Goal: Contribute content: Contribute content

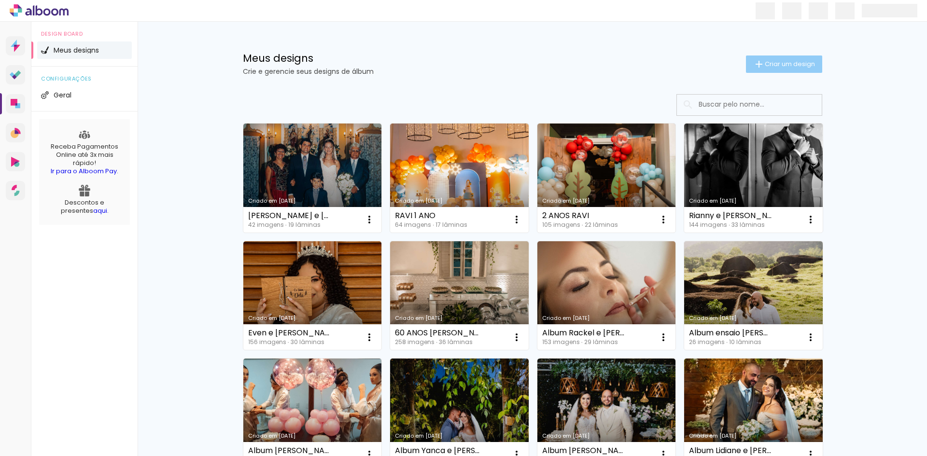
click at [773, 64] on span "Criar um design" at bounding box center [790, 64] width 50 height 6
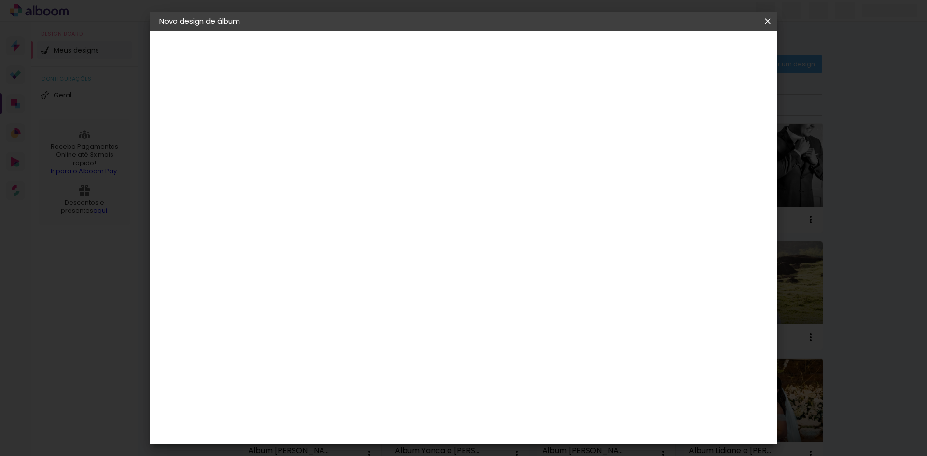
click at [317, 125] on input at bounding box center [317, 129] width 0 height 15
type input "1 ANO SOFIA"
type paper-input "1 ANO SOFIA"
click at [0, 0] on slot "Avançar" at bounding box center [0, 0] width 0 height 0
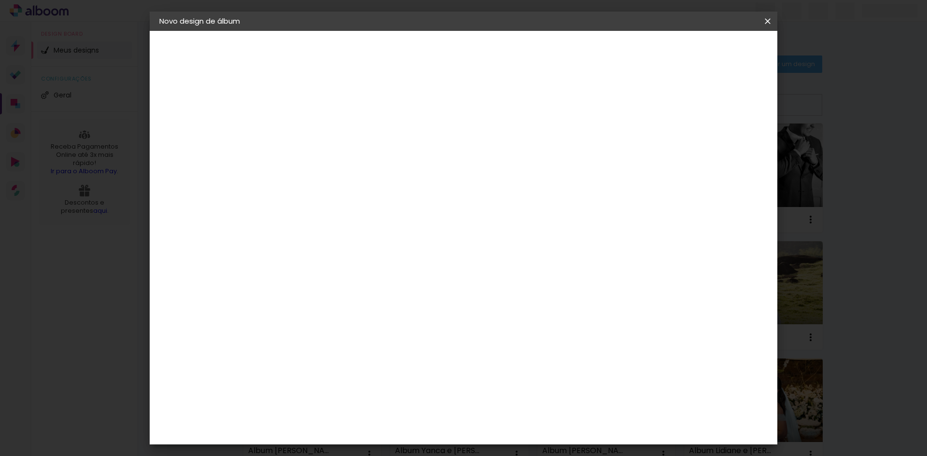
click at [338, 283] on div "Evidence" at bounding box center [328, 287] width 34 height 8
click at [0, 0] on slot "Avançar" at bounding box center [0, 0] width 0 height 0
click at [355, 161] on input "text" at bounding box center [336, 168] width 38 height 15
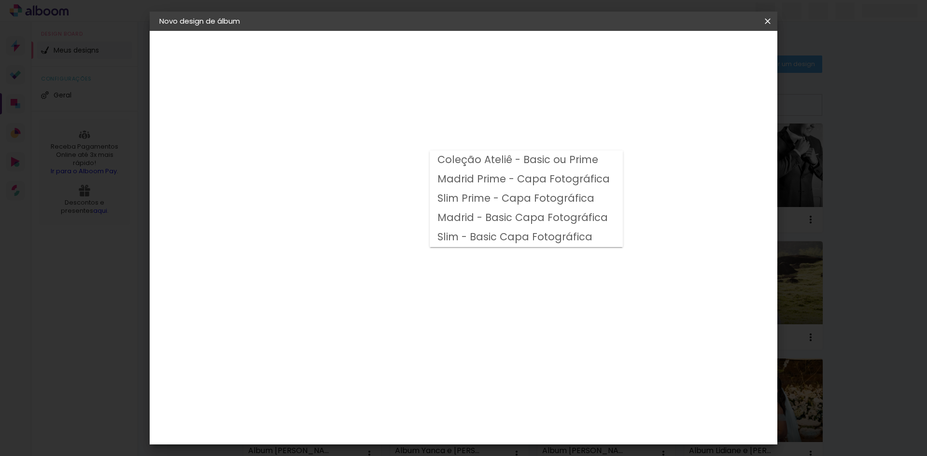
click at [0, 0] on slot "Madrid Prime - Capa Fotográfica" at bounding box center [0, 0] width 0 height 0
type input "Madrid Prime - Capa Fotográfica"
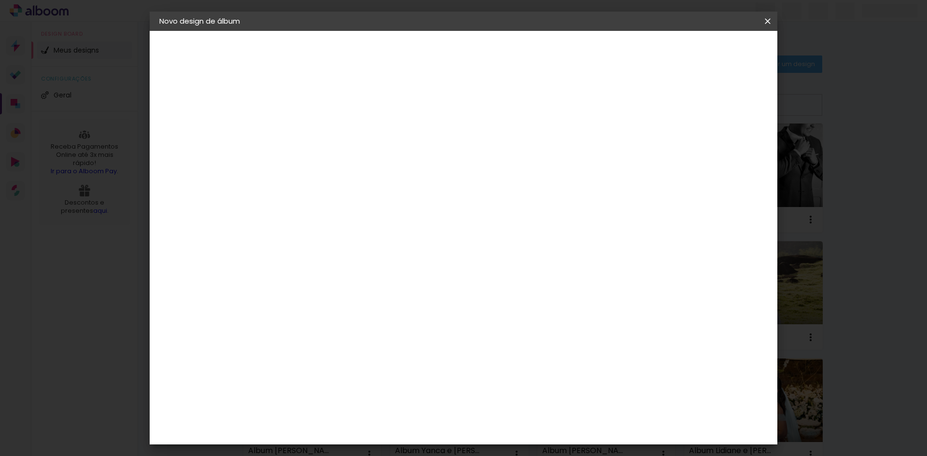
scroll to position [97, 0]
click at [0, 0] on slot "Avançar" at bounding box center [0, 0] width 0 height 0
click at [653, 105] on div at bounding box center [648, 104] width 9 height 9
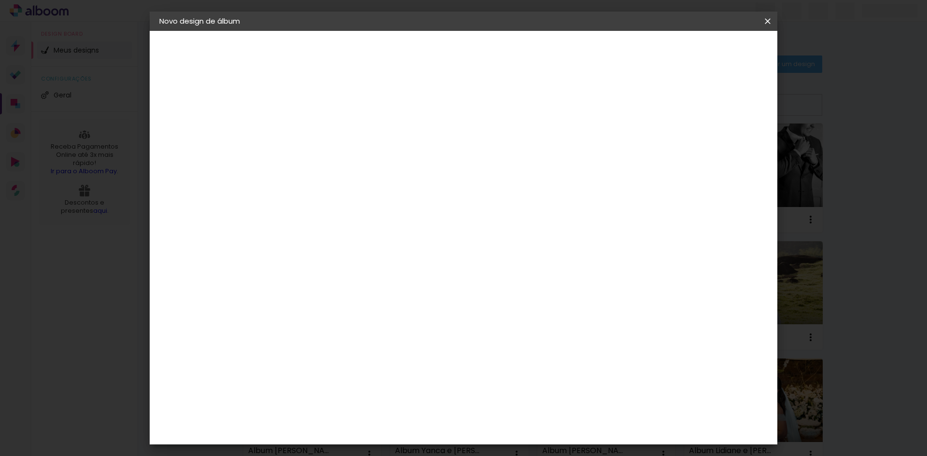
type paper-checkbox "on"
click at [708, 49] on span "Iniciar design" at bounding box center [686, 51] width 44 height 7
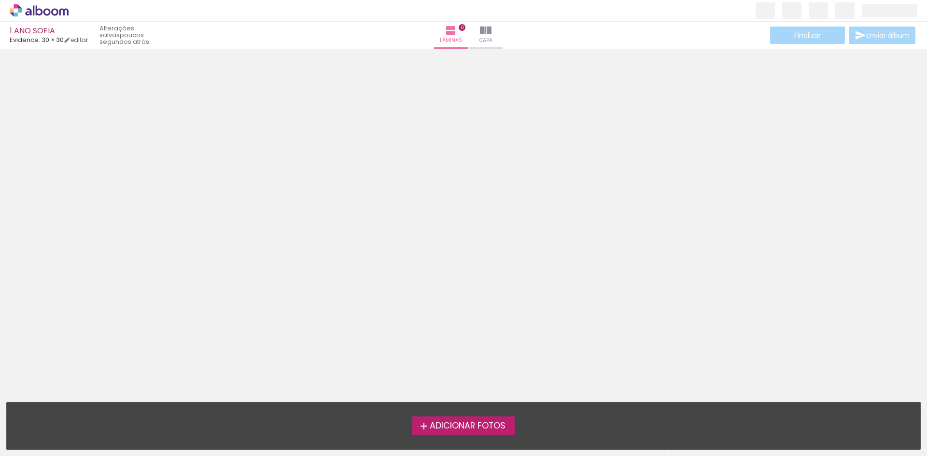
click at [458, 431] on span "Adicionar Fotos" at bounding box center [468, 426] width 76 height 9
click at [0, 0] on input "file" at bounding box center [0, 0] width 0 height 0
click at [426, 427] on iron-icon at bounding box center [424, 427] width 12 height 12
click at [0, 0] on input "file" at bounding box center [0, 0] width 0 height 0
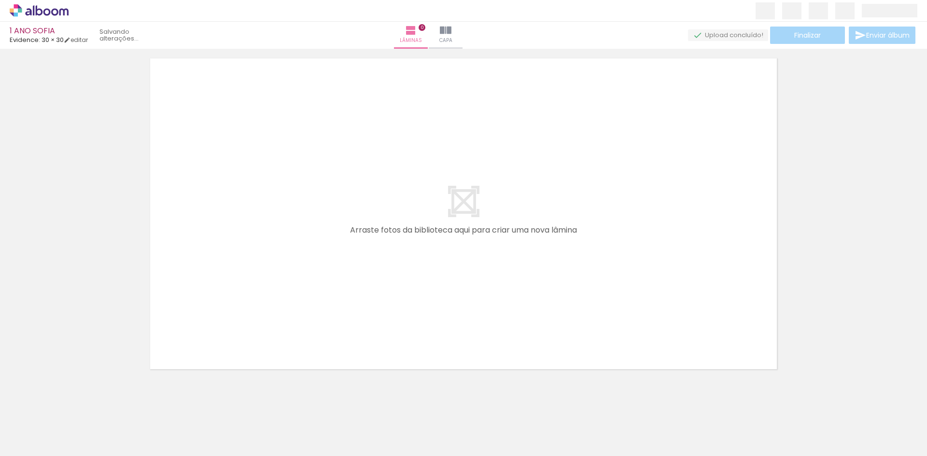
scroll to position [13, 0]
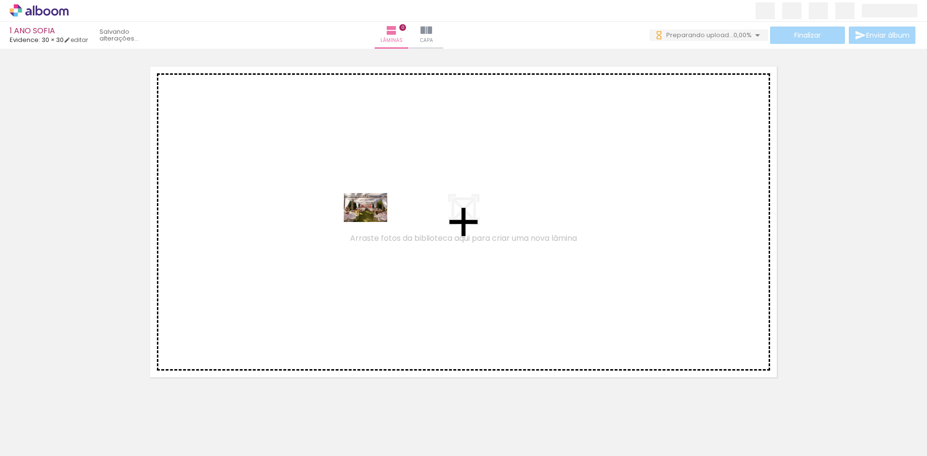
drag, startPoint x: 110, startPoint y: 419, endPoint x: 375, endPoint y: 221, distance: 331.0
click at [374, 221] on quentale-workspace at bounding box center [463, 228] width 927 height 456
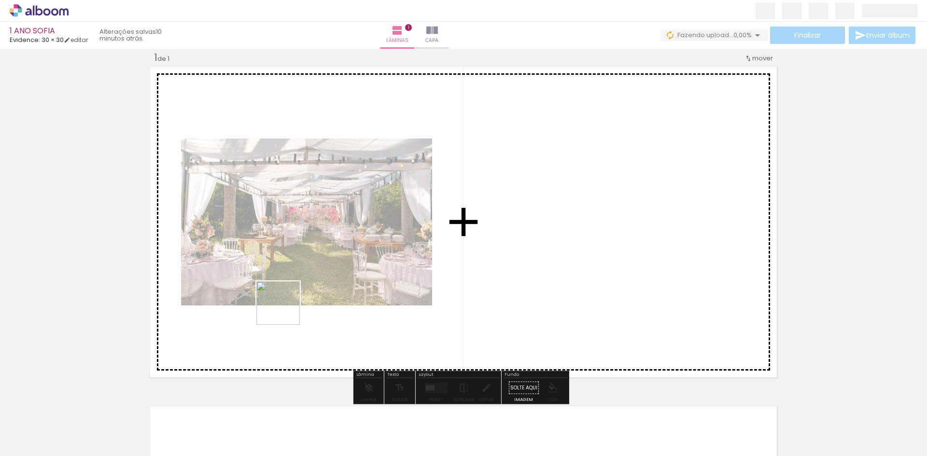
drag, startPoint x: 148, startPoint y: 418, endPoint x: 379, endPoint y: 301, distance: 259.2
click at [420, 271] on quentale-workspace at bounding box center [463, 228] width 927 height 456
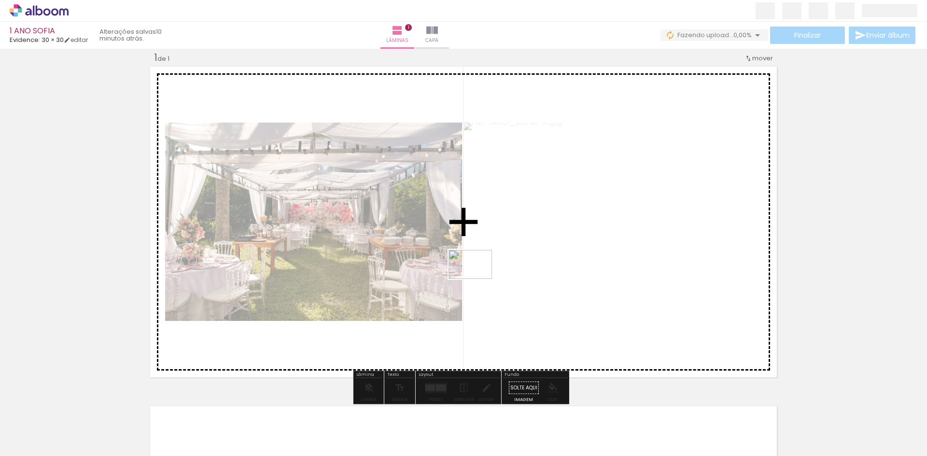
drag, startPoint x: 218, startPoint y: 415, endPoint x: 497, endPoint y: 266, distance: 316.2
click at [487, 272] on quentale-workspace at bounding box center [463, 228] width 927 height 456
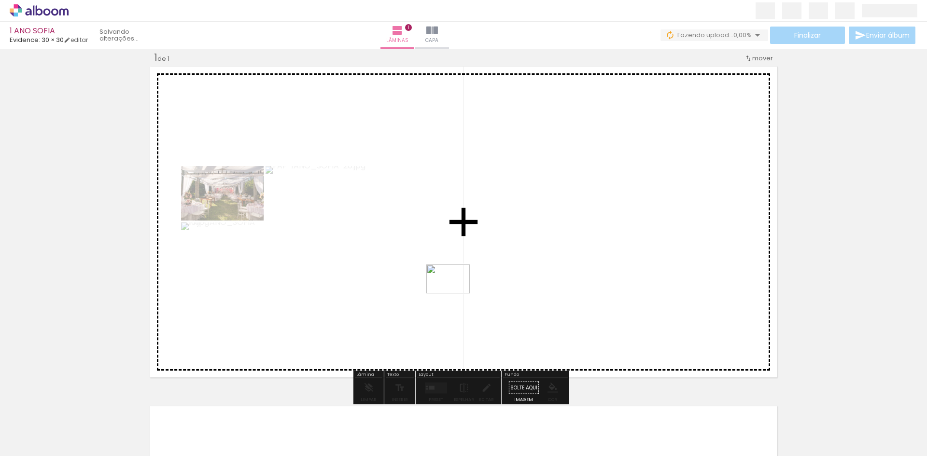
drag, startPoint x: 268, startPoint y: 428, endPoint x: 456, endPoint y: 294, distance: 231.2
click at [456, 294] on quentale-workspace at bounding box center [463, 228] width 927 height 456
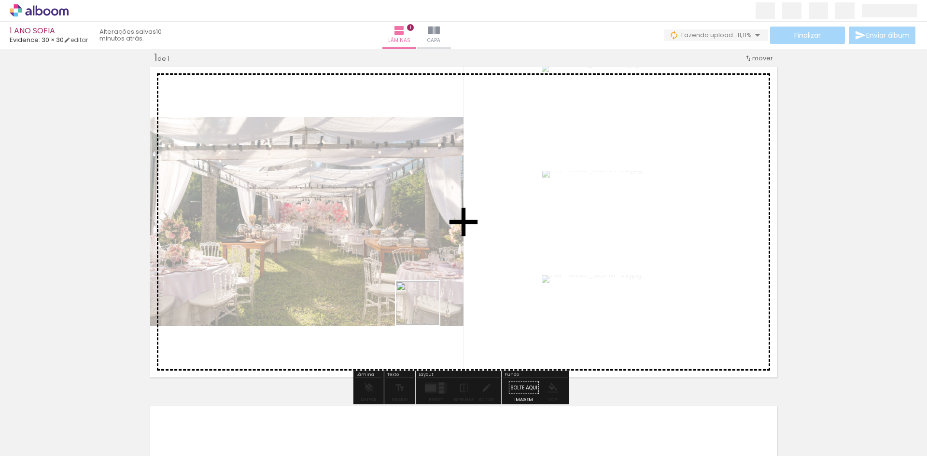
drag, startPoint x: 425, startPoint y: 311, endPoint x: 436, endPoint y: 307, distance: 11.6
click at [436, 299] on quentale-workspace at bounding box center [463, 228] width 927 height 456
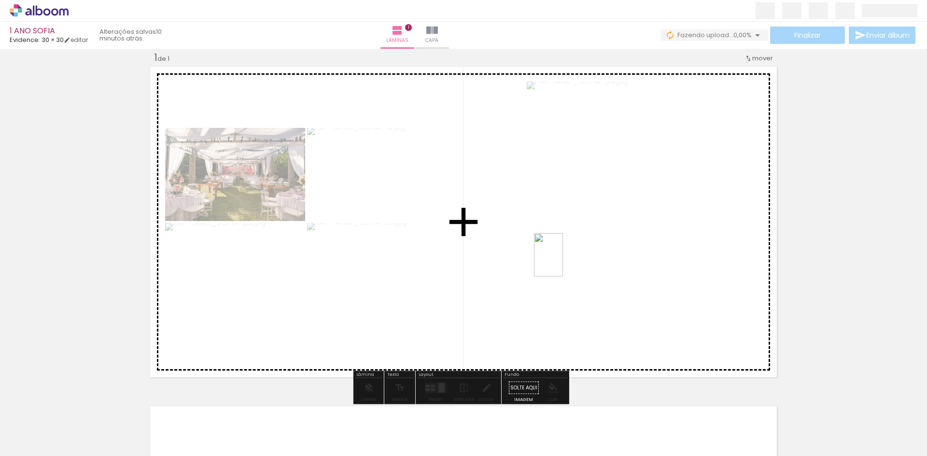
drag, startPoint x: 380, startPoint y: 437, endPoint x: 515, endPoint y: 331, distance: 171.4
click at [570, 257] on quentale-workspace at bounding box center [463, 228] width 927 height 456
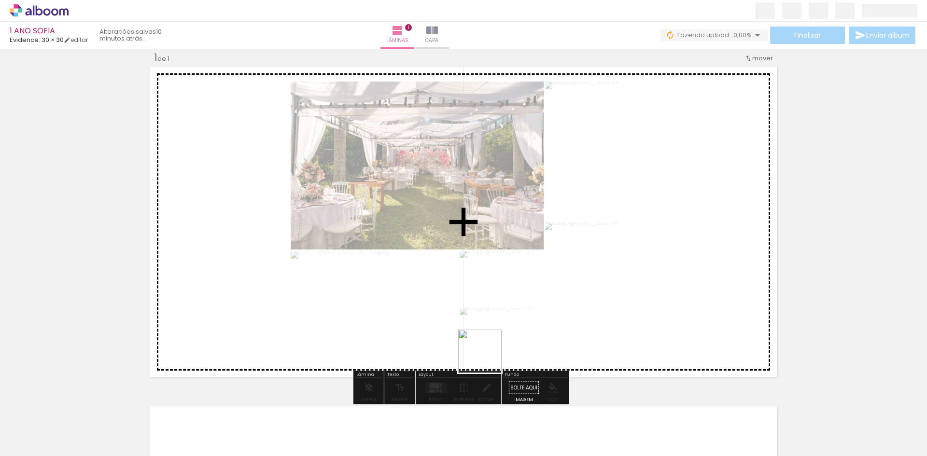
drag, startPoint x: 457, startPoint y: 394, endPoint x: 509, endPoint y: 314, distance: 95.4
click at [536, 288] on quentale-workspace at bounding box center [463, 228] width 927 height 456
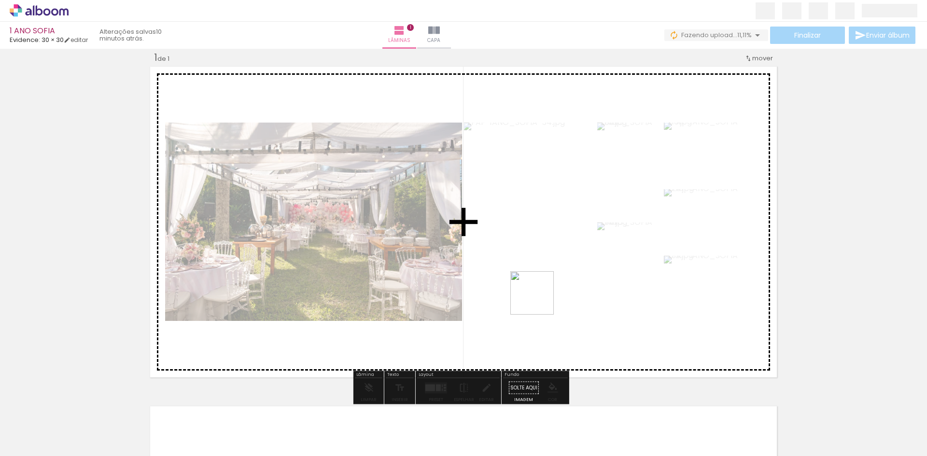
drag, startPoint x: 495, startPoint y: 424, endPoint x: 546, endPoint y: 298, distance: 135.8
click at [545, 291] on quentale-workspace at bounding box center [463, 228] width 927 height 456
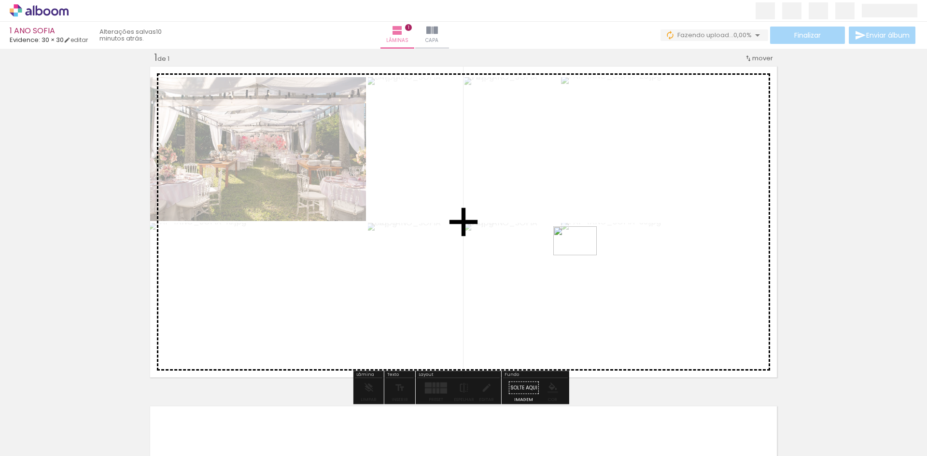
drag, startPoint x: 527, startPoint y: 418, endPoint x: 571, endPoint y: 256, distance: 168.2
click at [588, 246] on quentale-workspace at bounding box center [463, 228] width 927 height 456
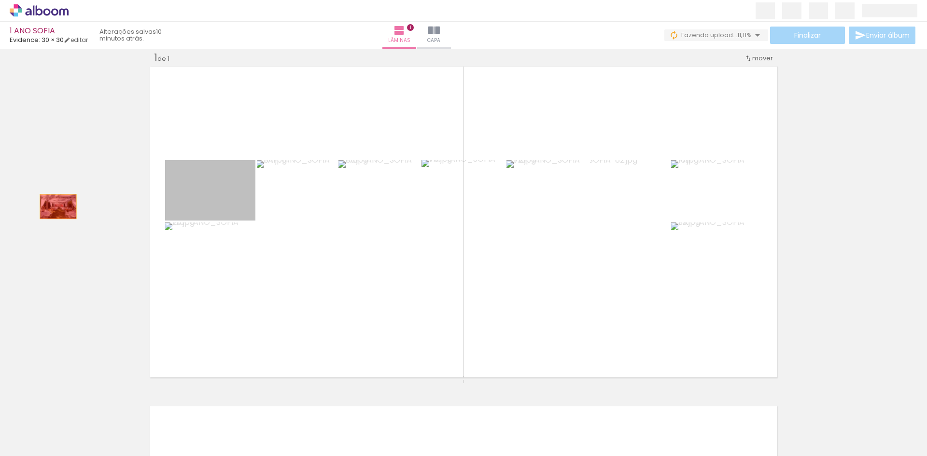
drag, startPoint x: 223, startPoint y: 201, endPoint x: 59, endPoint y: 219, distance: 165.2
click at [57, 213] on div "Inserir lâmina 1 de 1" at bounding box center [463, 380] width 927 height 681
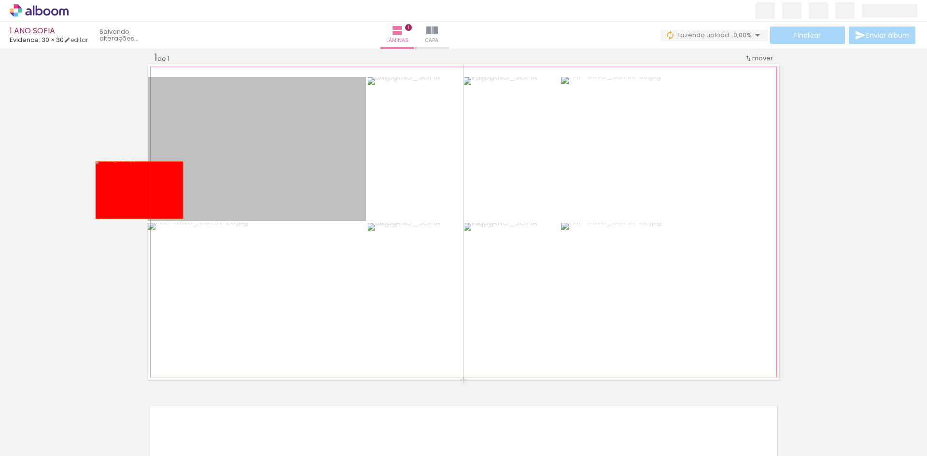
drag, startPoint x: 309, startPoint y: 183, endPoint x: 191, endPoint y: 159, distance: 120.1
click at [138, 191] on div "Inserir lâmina 1 de 1" at bounding box center [463, 380] width 927 height 681
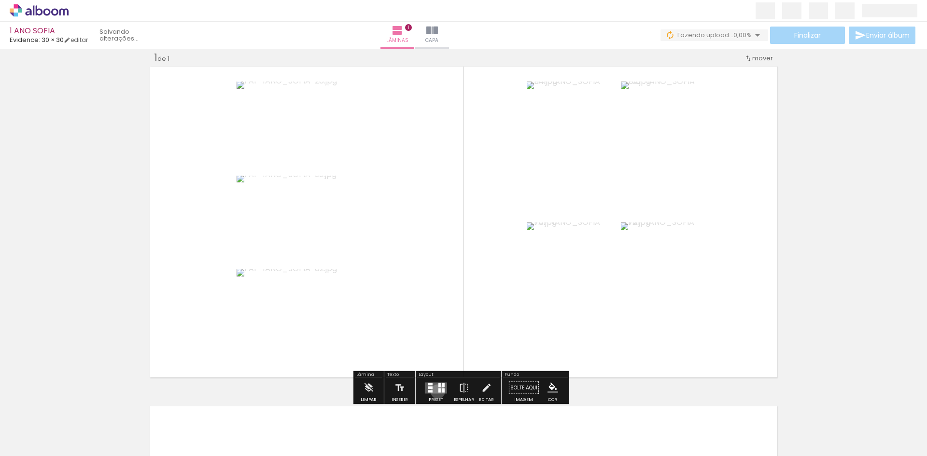
click at [435, 391] on quentale-layouter at bounding box center [436, 388] width 22 height 11
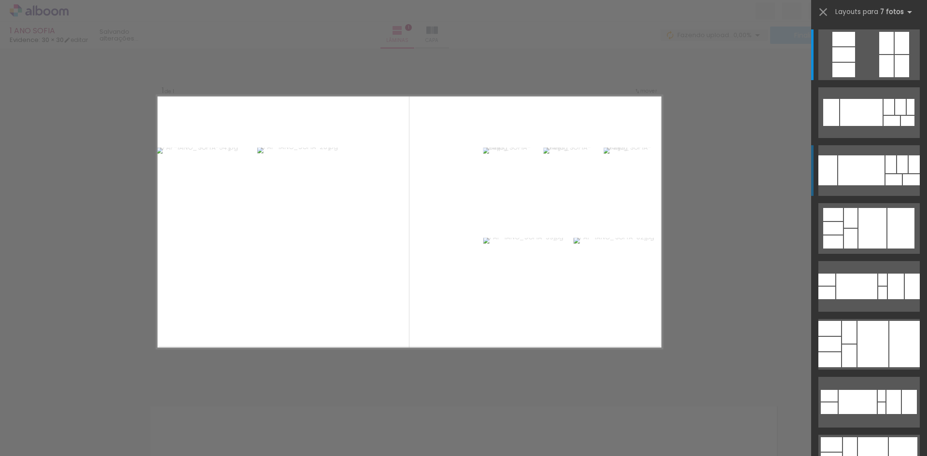
scroll to position [12, 0]
click at [880, 54] on div at bounding box center [887, 43] width 14 height 22
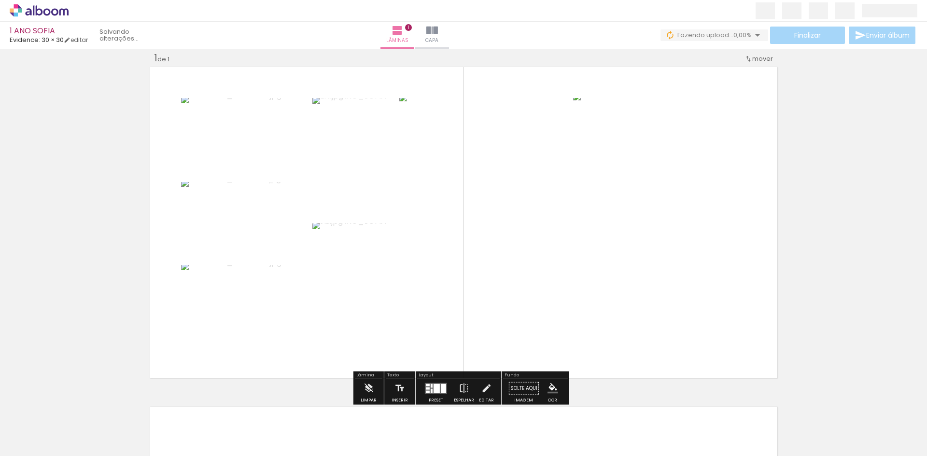
click at [430, 383] on quentale-layouter at bounding box center [436, 388] width 22 height 11
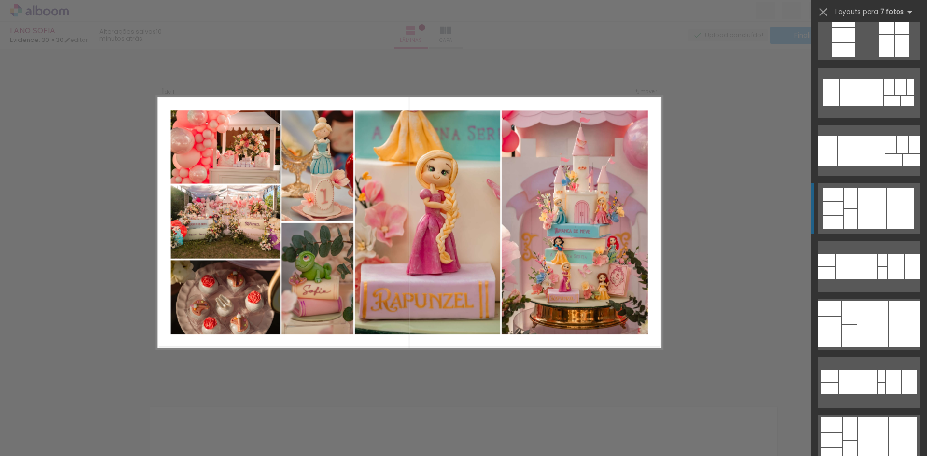
scroll to position [0, 0]
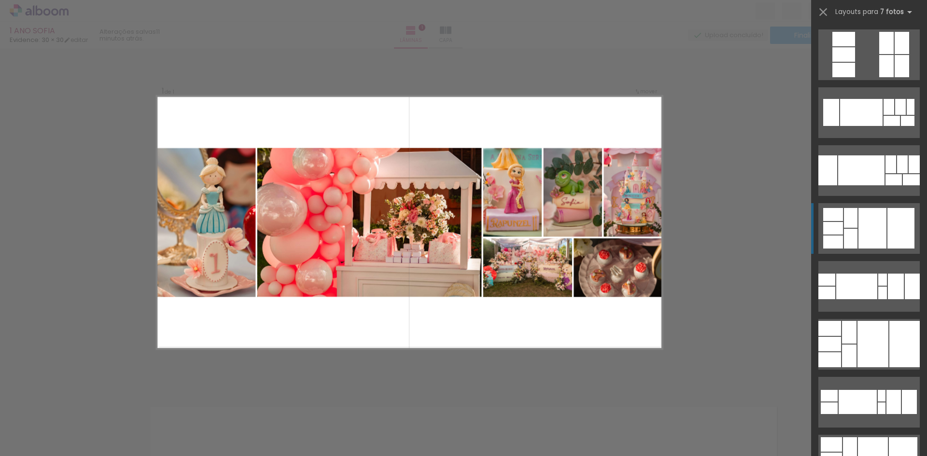
click at [704, 190] on div "Confirmar Cancelar" at bounding box center [463, 388] width 927 height 703
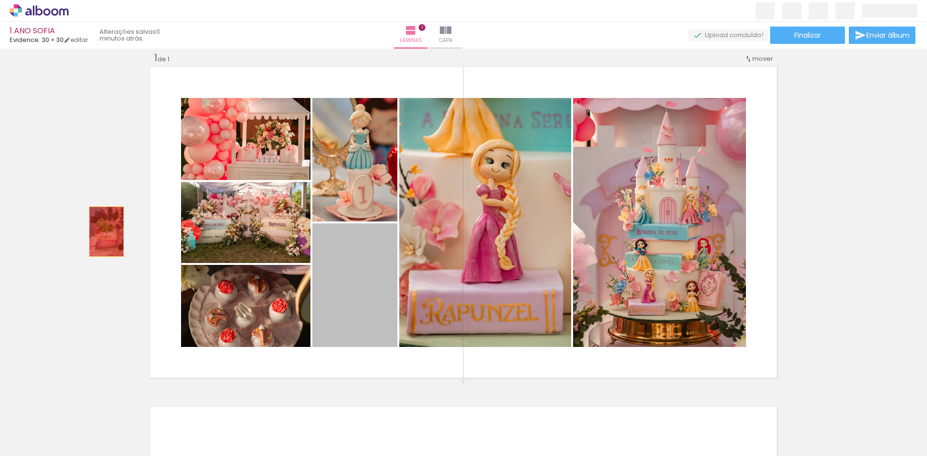
drag, startPoint x: 346, startPoint y: 307, endPoint x: 103, endPoint y: 232, distance: 254.9
click at [103, 232] on div "Inserir lâmina 1 de 1" at bounding box center [463, 380] width 927 height 681
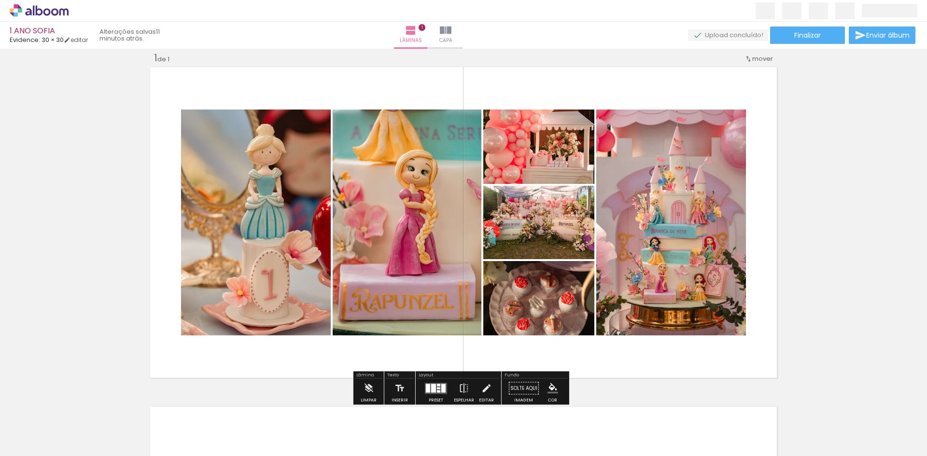
drag, startPoint x: 427, startPoint y: 382, endPoint x: 434, endPoint y: 377, distance: 9.1
click at [428, 382] on div at bounding box center [436, 388] width 26 height 19
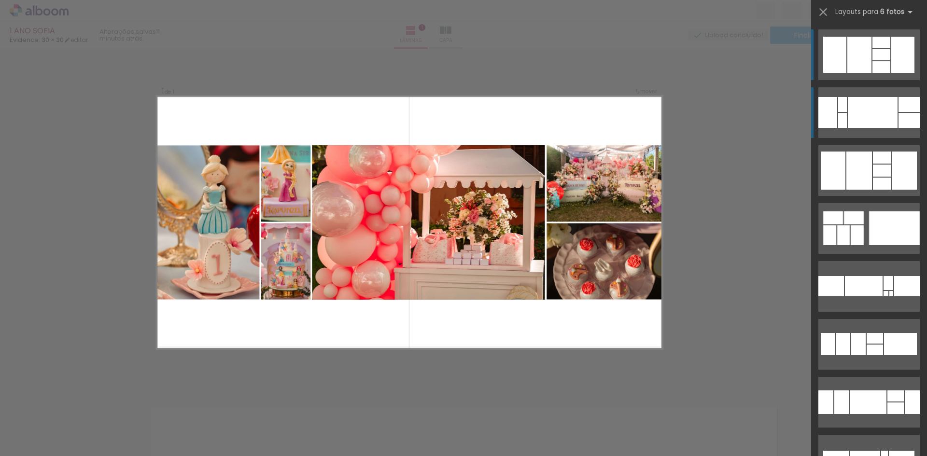
click at [850, 107] on div at bounding box center [873, 112] width 50 height 31
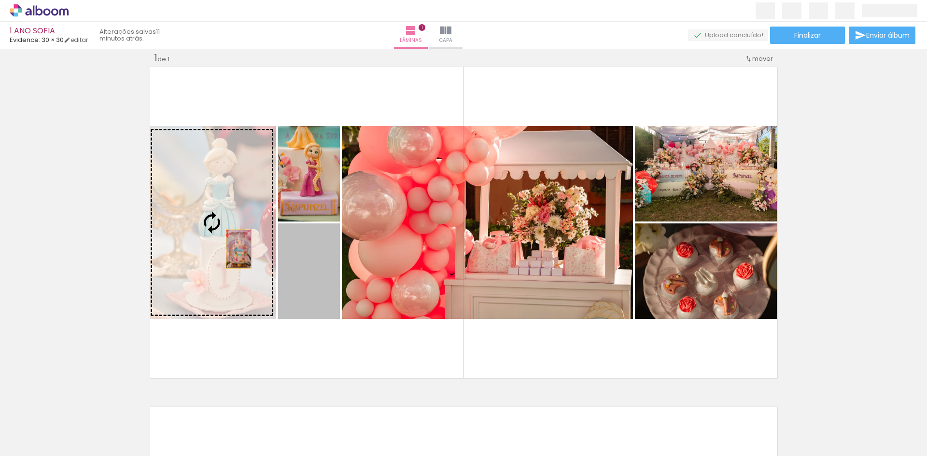
drag, startPoint x: 296, startPoint y: 294, endPoint x: 212, endPoint y: 234, distance: 102.9
click at [0, 0] on slot at bounding box center [0, 0] width 0 height 0
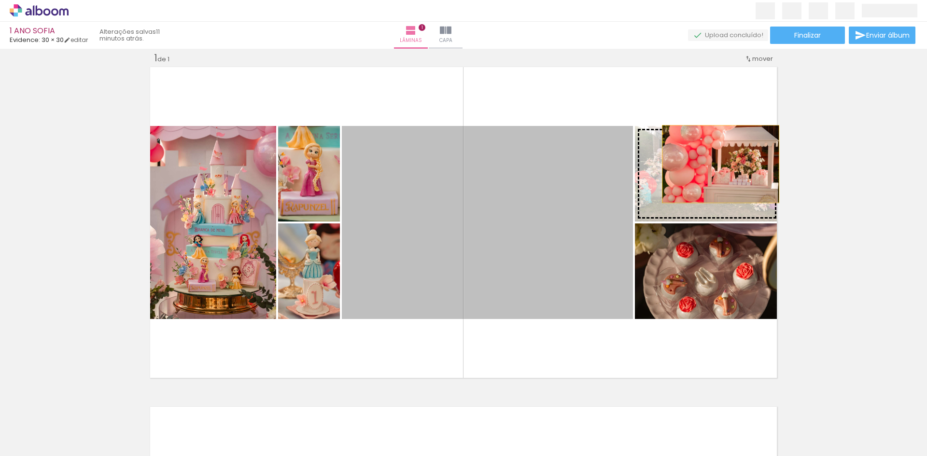
drag, startPoint x: 565, startPoint y: 234, endPoint x: 719, endPoint y: 164, distance: 168.8
click at [0, 0] on slot at bounding box center [0, 0] width 0 height 0
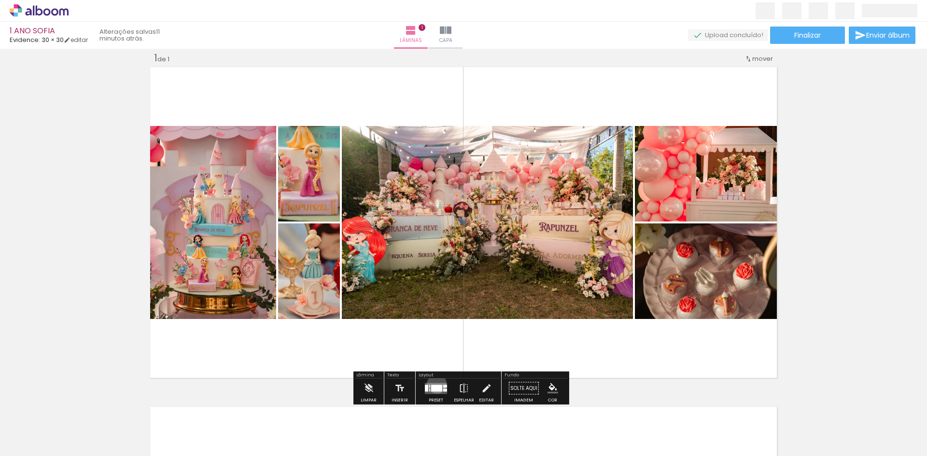
click at [435, 384] on quentale-layouter at bounding box center [436, 388] width 22 height 11
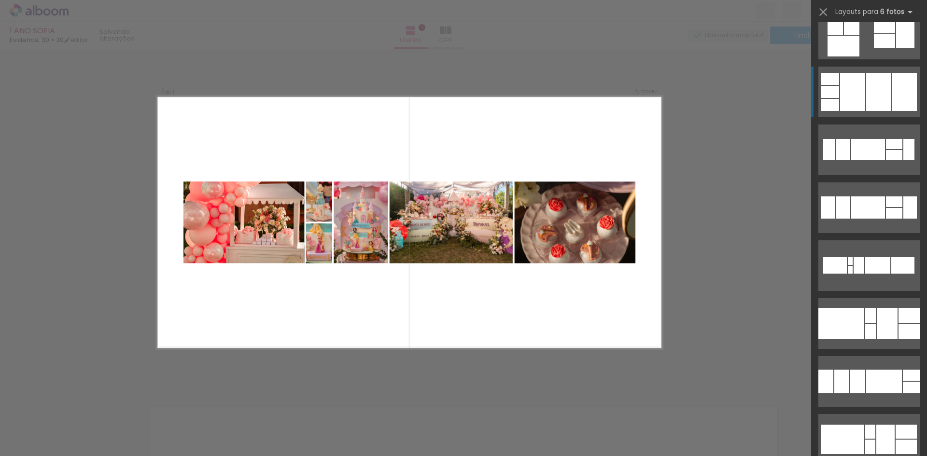
scroll to position [783, 0]
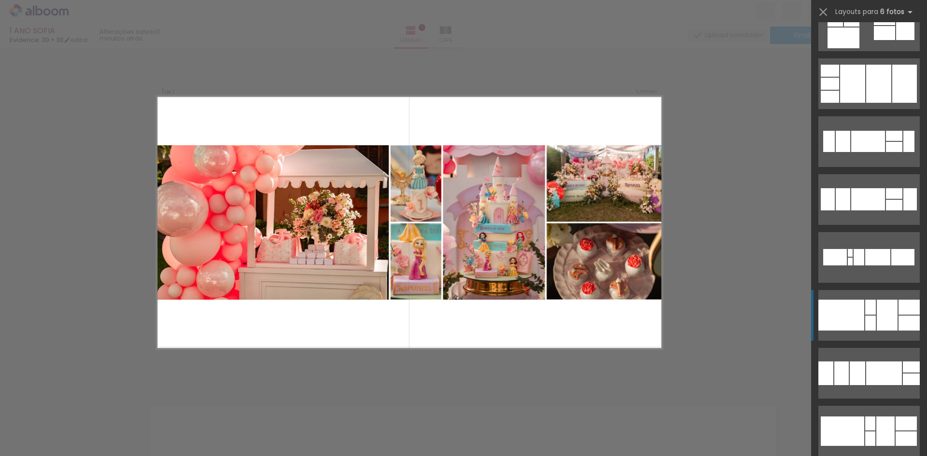
click at [845, 321] on div at bounding box center [842, 315] width 46 height 31
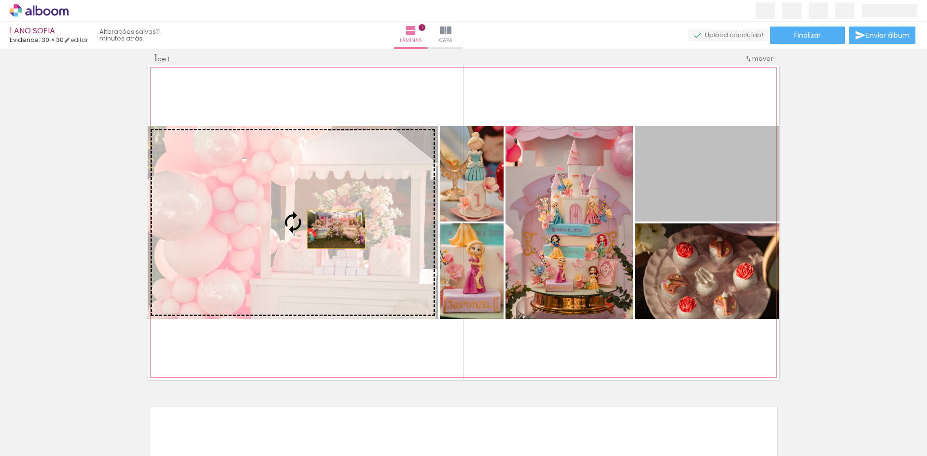
drag, startPoint x: 701, startPoint y: 191, endPoint x: 317, endPoint y: 233, distance: 385.8
click at [0, 0] on slot at bounding box center [0, 0] width 0 height 0
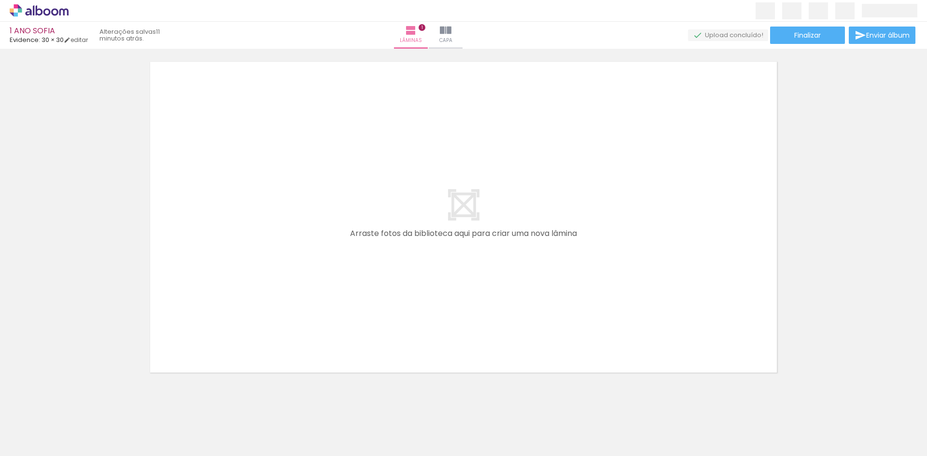
scroll to position [370, 0]
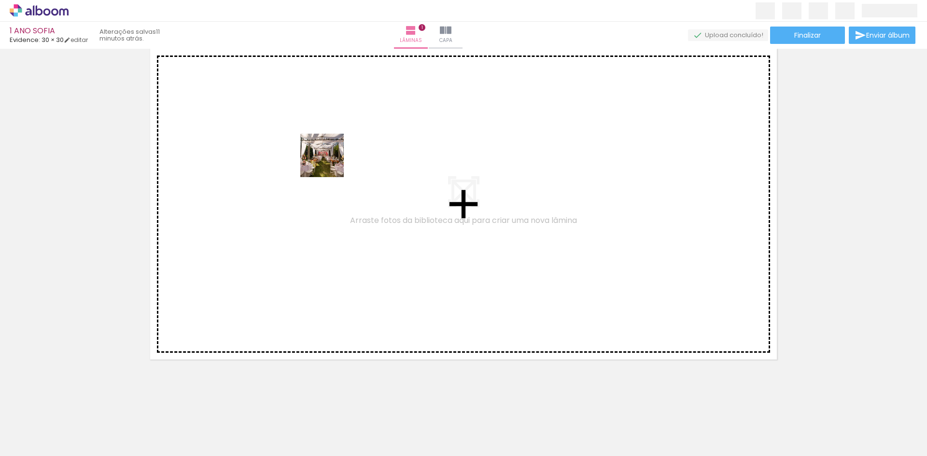
drag, startPoint x: 98, startPoint y: 432, endPoint x: 360, endPoint y: 151, distance: 384.8
click at [359, 149] on quentale-workspace at bounding box center [463, 228] width 927 height 456
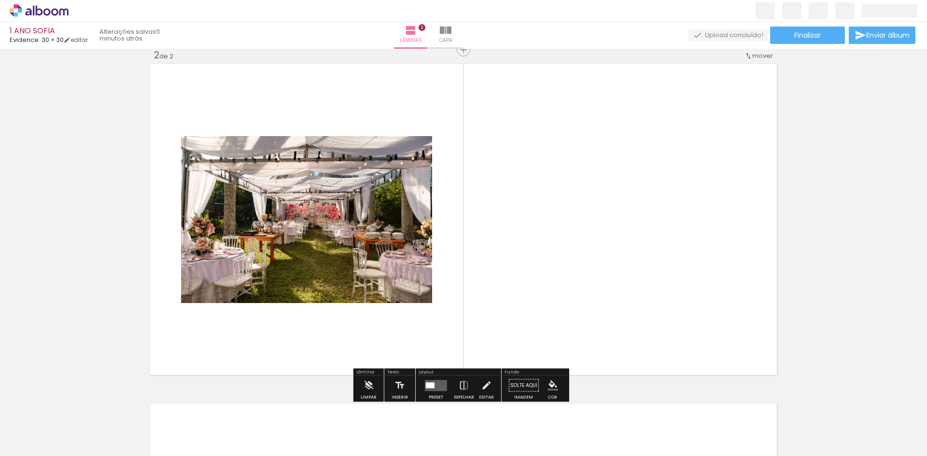
scroll to position [353, 0]
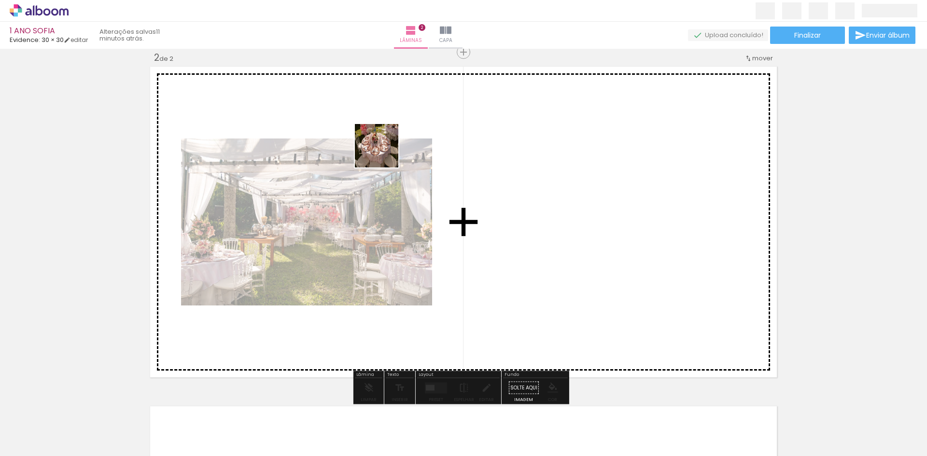
drag, startPoint x: 242, startPoint y: 297, endPoint x: 398, endPoint y: 170, distance: 200.5
click at [387, 157] on quentale-workspace at bounding box center [463, 228] width 927 height 456
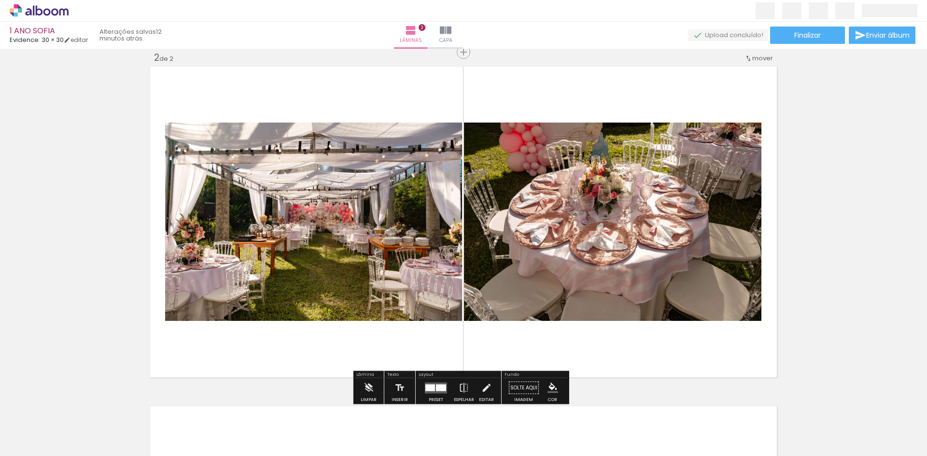
click at [16, 446] on iron-icon at bounding box center [14, 444] width 12 height 12
click at [0, 0] on input "file" at bounding box center [0, 0] width 0 height 0
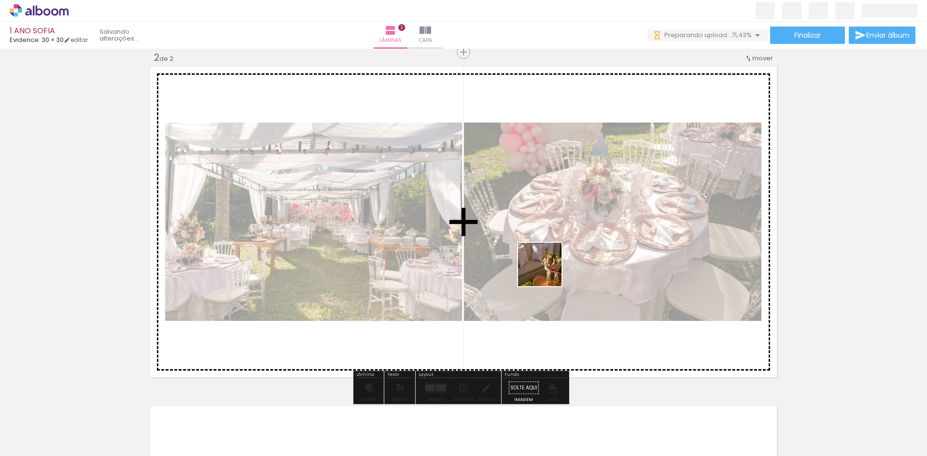
drag, startPoint x: 590, startPoint y: 431, endPoint x: 533, endPoint y: 229, distance: 210.3
click at [533, 229] on quentale-workspace at bounding box center [463, 228] width 927 height 456
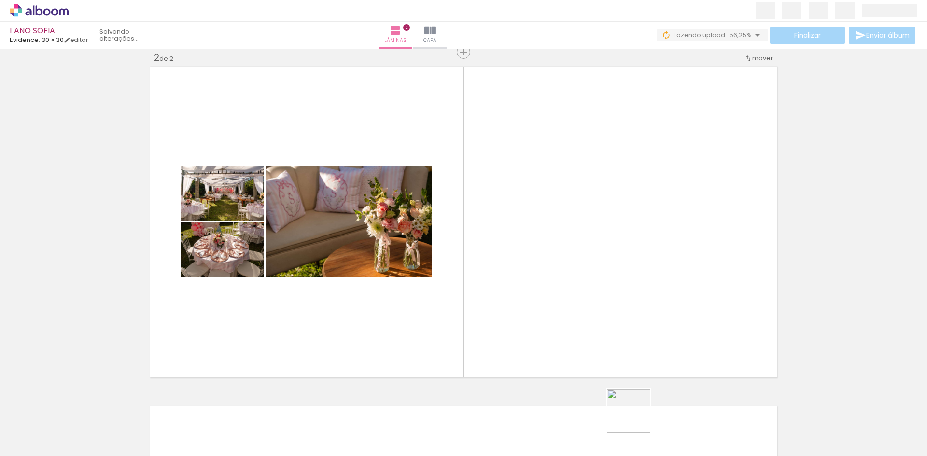
drag, startPoint x: 636, startPoint y: 431, endPoint x: 611, endPoint y: 241, distance: 191.5
click at [611, 242] on quentale-workspace at bounding box center [463, 228] width 927 height 456
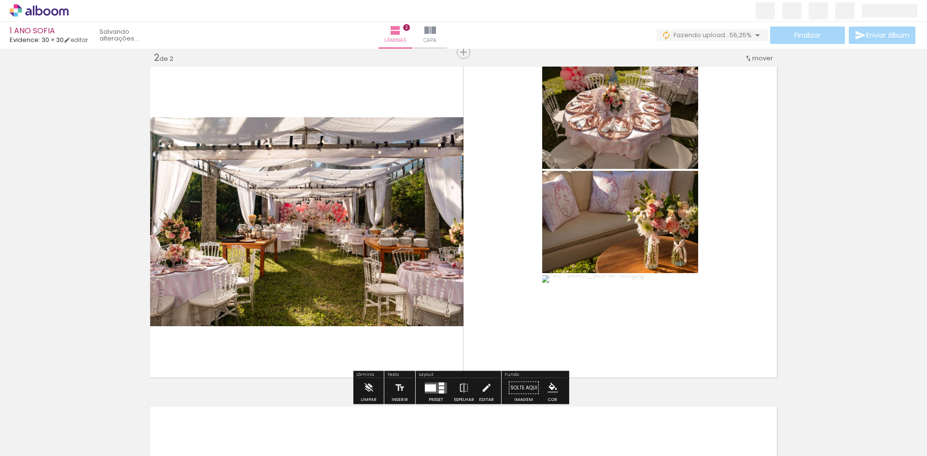
drag, startPoint x: 664, startPoint y: 272, endPoint x: 657, endPoint y: 258, distance: 15.1
click at [657, 258] on quentale-workspace at bounding box center [463, 228] width 927 height 456
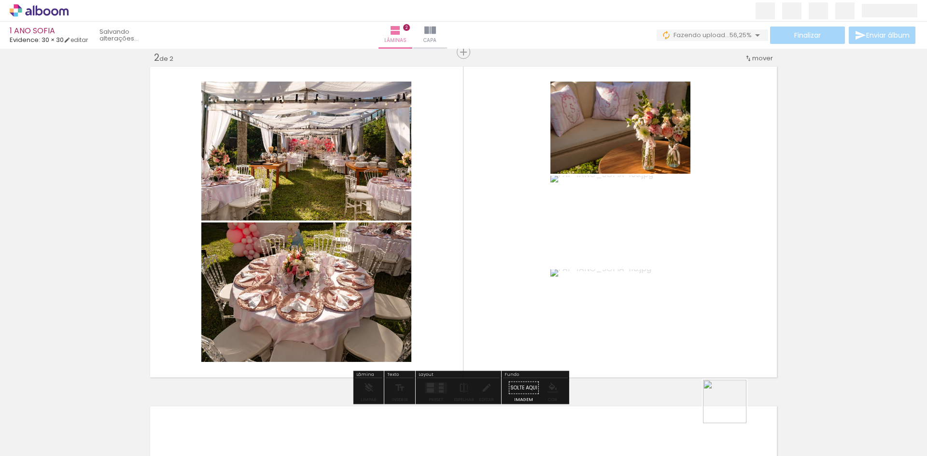
drag, startPoint x: 732, startPoint y: 409, endPoint x: 678, endPoint y: 201, distance: 215.1
click at [678, 201] on quentale-workspace at bounding box center [463, 228] width 927 height 456
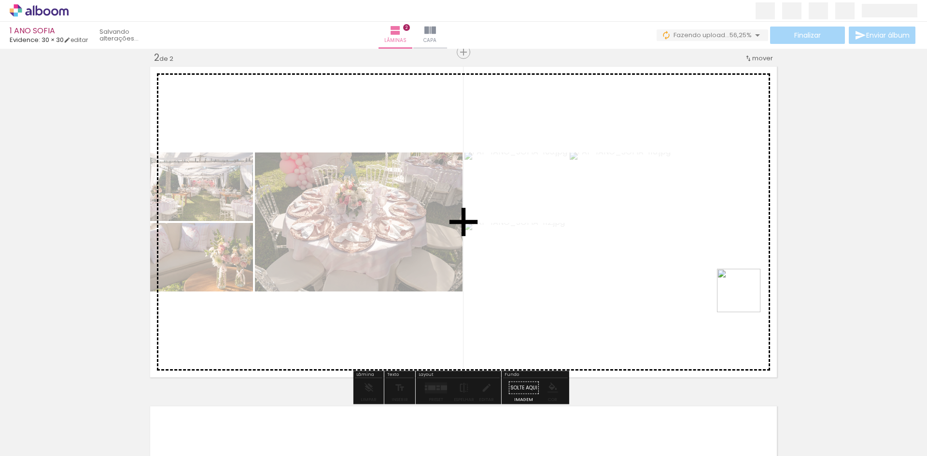
drag, startPoint x: 811, startPoint y: 434, endPoint x: 764, endPoint y: 305, distance: 137.7
click at [697, 226] on quentale-workspace at bounding box center [463, 228] width 927 height 456
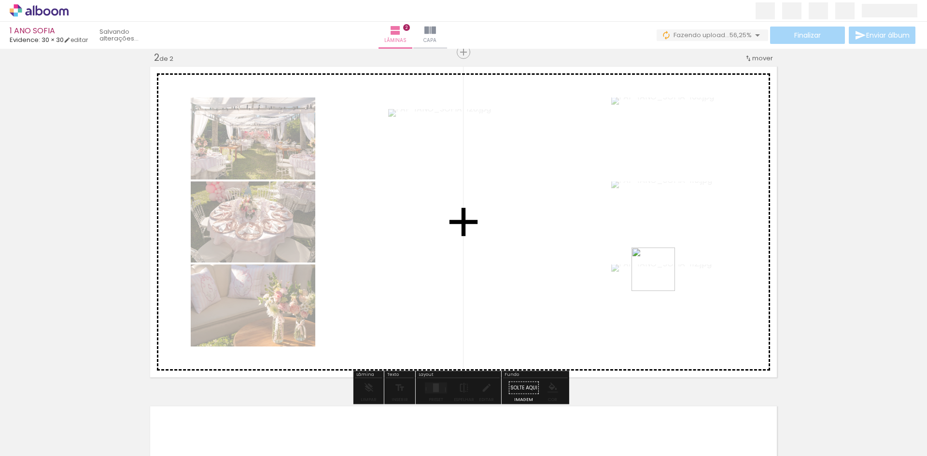
drag, startPoint x: 697, startPoint y: 299, endPoint x: 565, endPoint y: 217, distance: 154.9
click at [561, 217] on quentale-workspace at bounding box center [463, 228] width 927 height 456
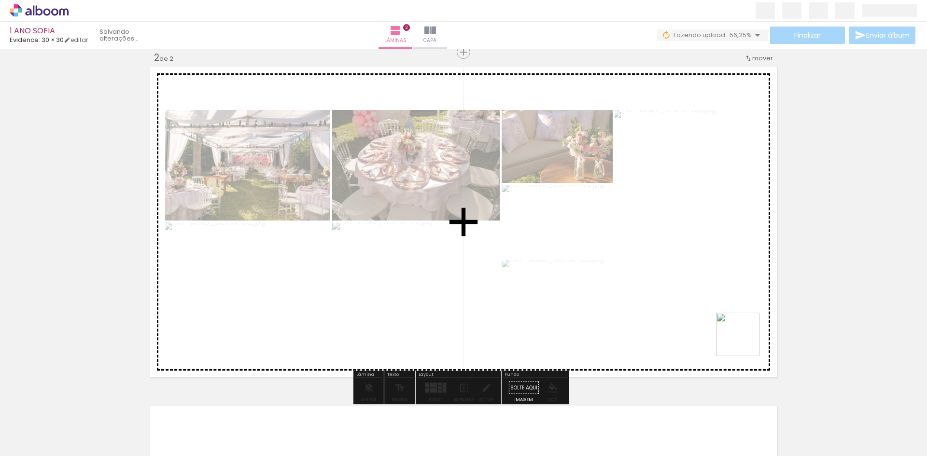
drag, startPoint x: 911, startPoint y: 429, endPoint x: 557, endPoint y: 287, distance: 380.6
click at [557, 287] on quentale-workspace at bounding box center [463, 228] width 927 height 456
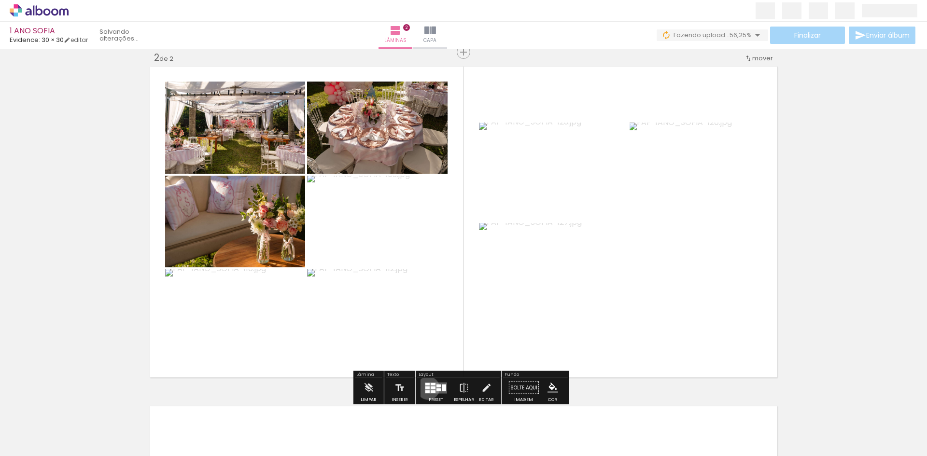
click at [427, 388] on div at bounding box center [428, 387] width 4 height 3
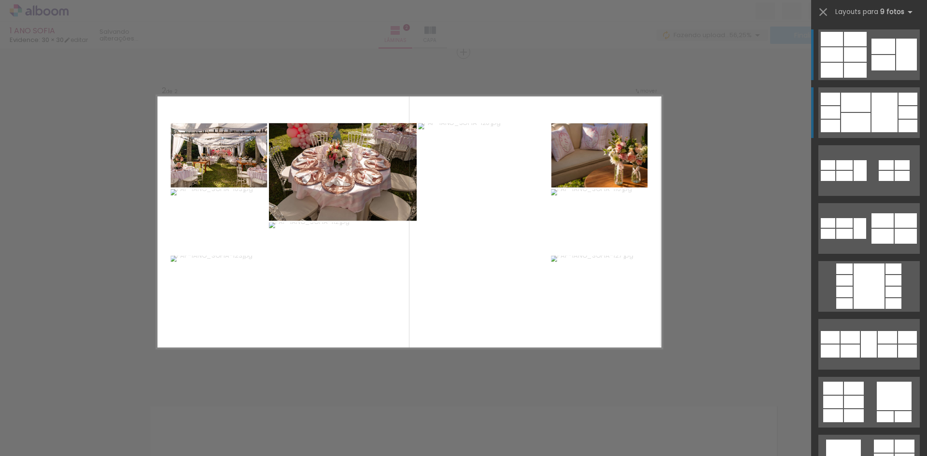
click at [843, 62] on div at bounding box center [832, 54] width 22 height 14
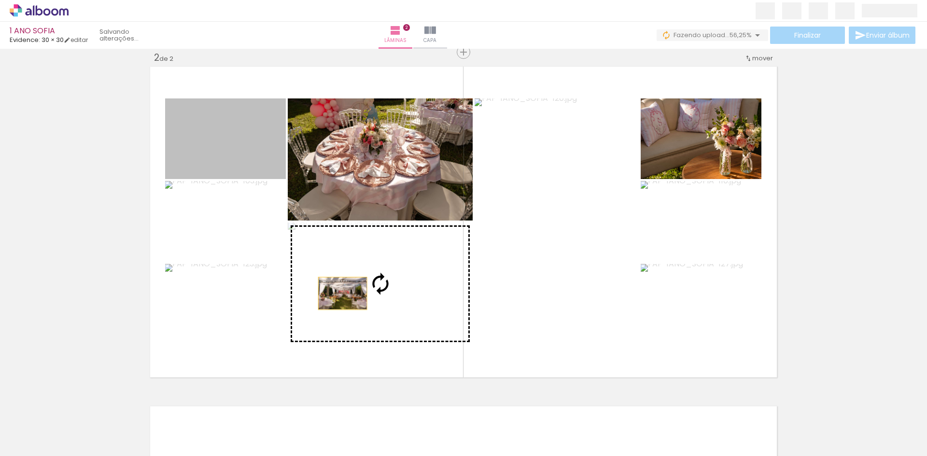
drag, startPoint x: 243, startPoint y: 162, endPoint x: 366, endPoint y: 314, distance: 195.8
click at [0, 0] on slot at bounding box center [0, 0] width 0 height 0
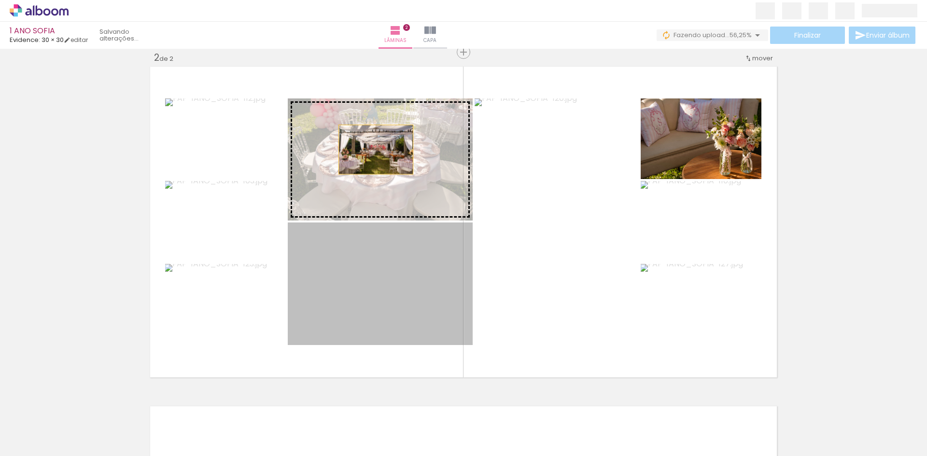
drag, startPoint x: 367, startPoint y: 305, endPoint x: 372, endPoint y: 150, distance: 155.6
click at [0, 0] on slot at bounding box center [0, 0] width 0 height 0
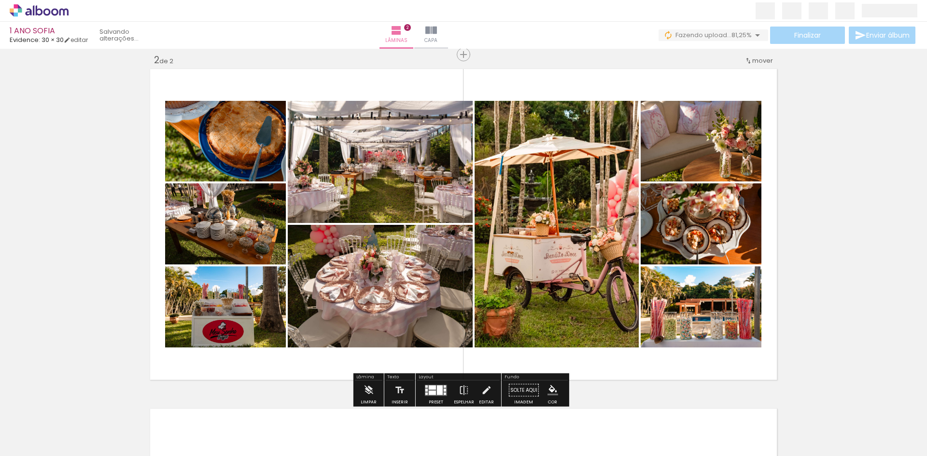
scroll to position [353, 0]
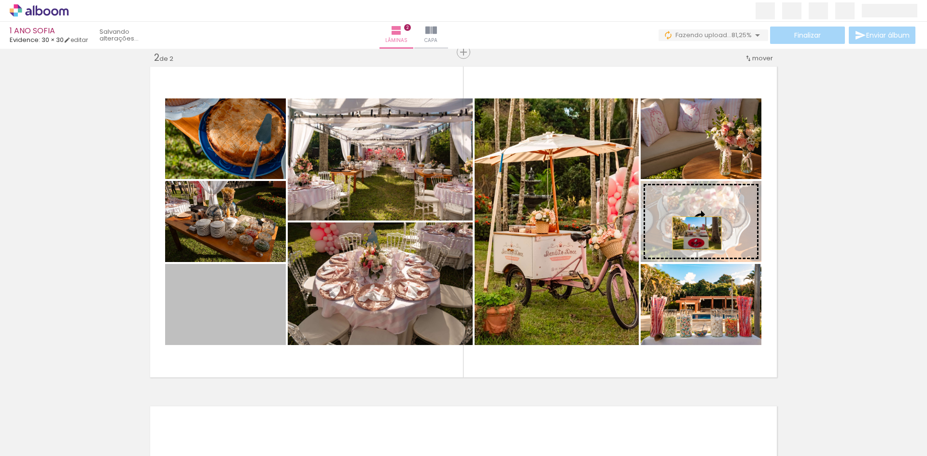
drag, startPoint x: 243, startPoint y: 313, endPoint x: 697, endPoint y: 229, distance: 461.7
click at [0, 0] on slot at bounding box center [0, 0] width 0 height 0
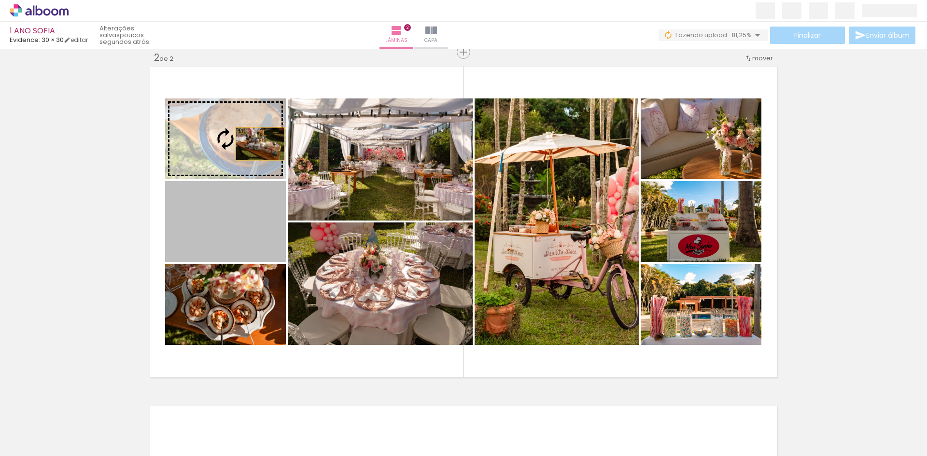
drag, startPoint x: 252, startPoint y: 233, endPoint x: 256, endPoint y: 137, distance: 96.2
click at [0, 0] on slot at bounding box center [0, 0] width 0 height 0
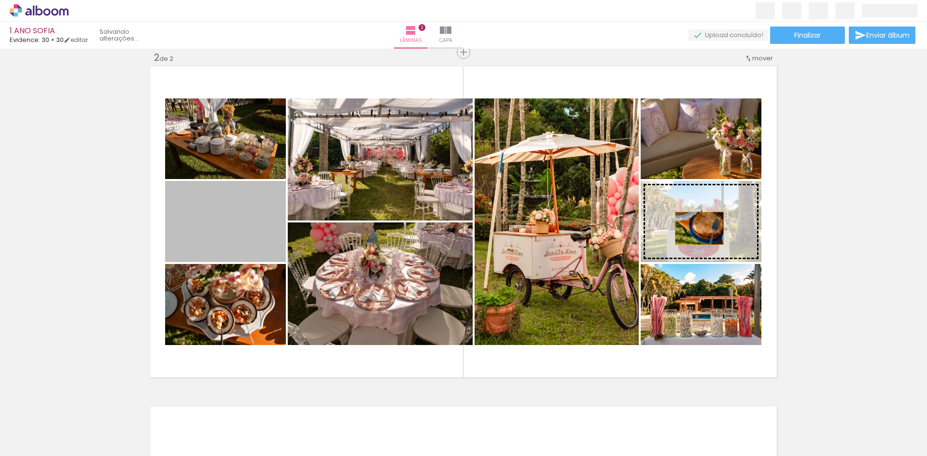
drag, startPoint x: 235, startPoint y: 242, endPoint x: 696, endPoint y: 228, distance: 461.0
click at [0, 0] on slot at bounding box center [0, 0] width 0 height 0
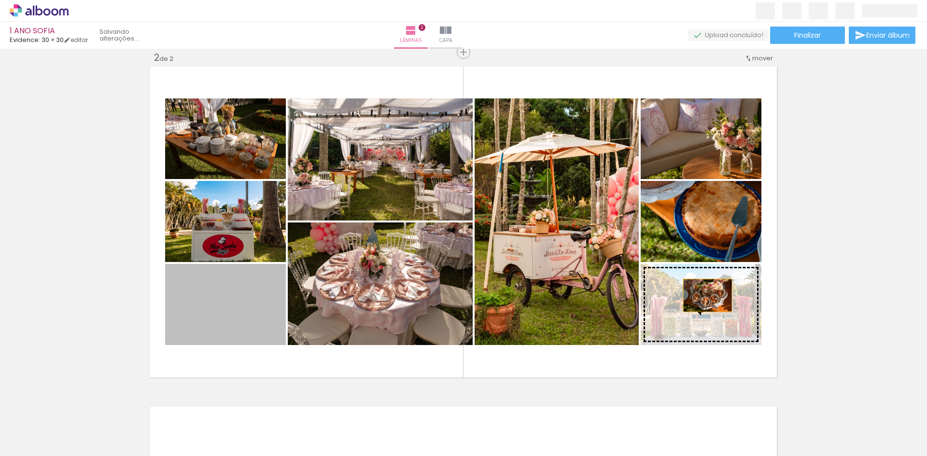
drag, startPoint x: 240, startPoint y: 328, endPoint x: 694, endPoint y: 290, distance: 456.1
click at [0, 0] on slot at bounding box center [0, 0] width 0 height 0
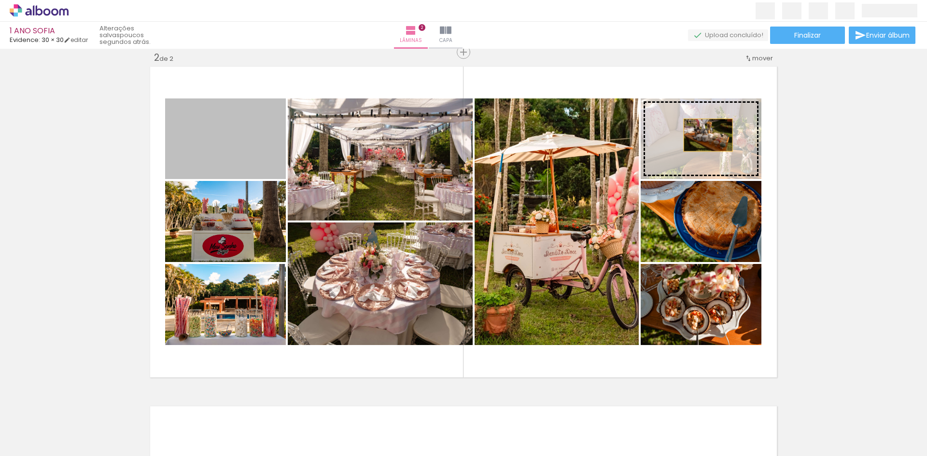
drag, startPoint x: 253, startPoint y: 153, endPoint x: 714, endPoint y: 133, distance: 461.8
click at [0, 0] on slot at bounding box center [0, 0] width 0 height 0
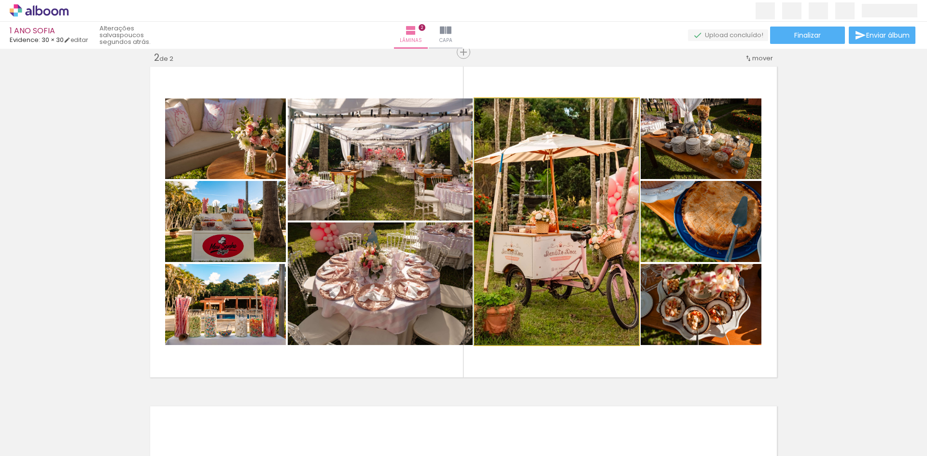
drag, startPoint x: 563, startPoint y: 235, endPoint x: 543, endPoint y: 234, distance: 19.8
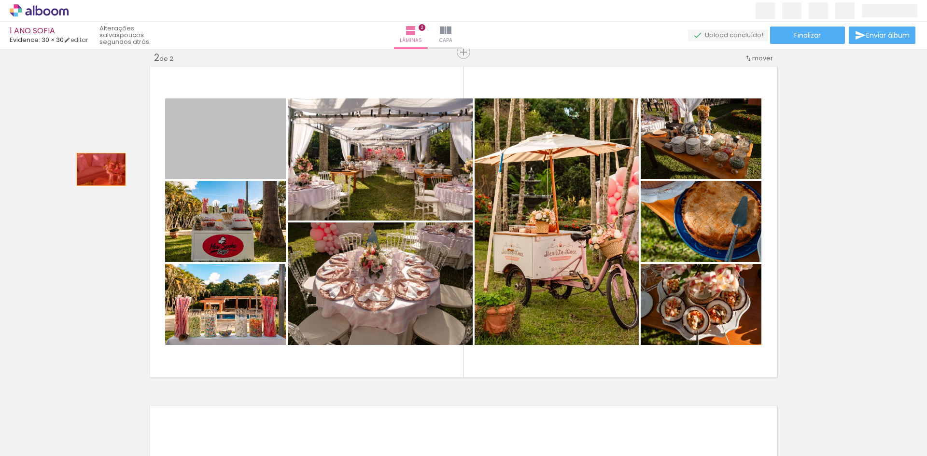
drag, startPoint x: 226, startPoint y: 157, endPoint x: 74, endPoint y: 174, distance: 152.6
click at [74, 174] on div "Inserir lâmina 1 de 2 Inserir lâmina 2 de 2" at bounding box center [463, 210] width 927 height 1021
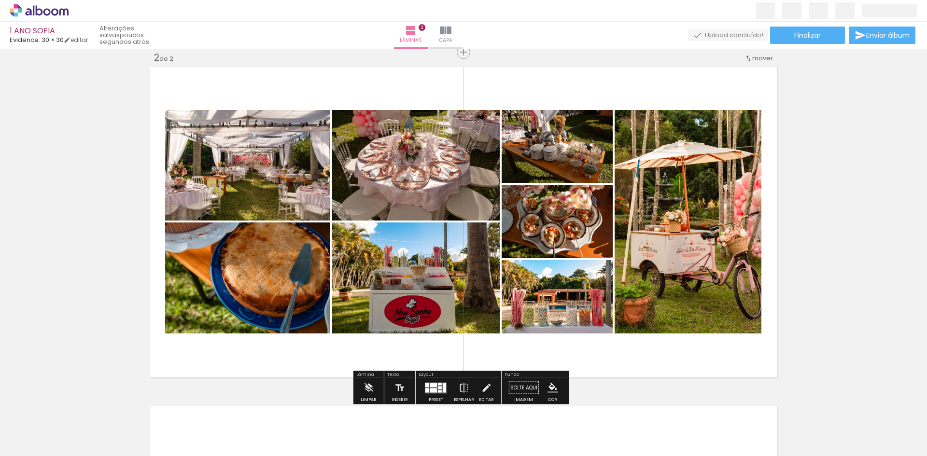
click at [430, 386] on div at bounding box center [433, 385] width 7 height 4
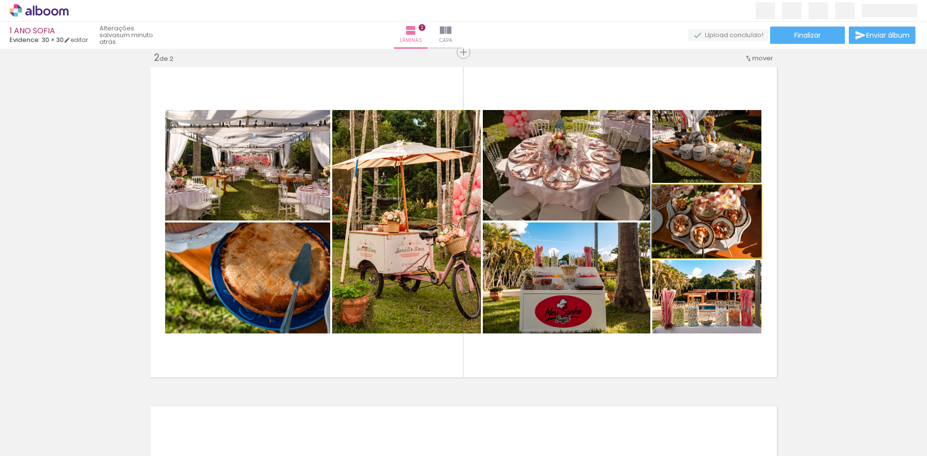
drag, startPoint x: 696, startPoint y: 226, endPoint x: 675, endPoint y: 229, distance: 21.0
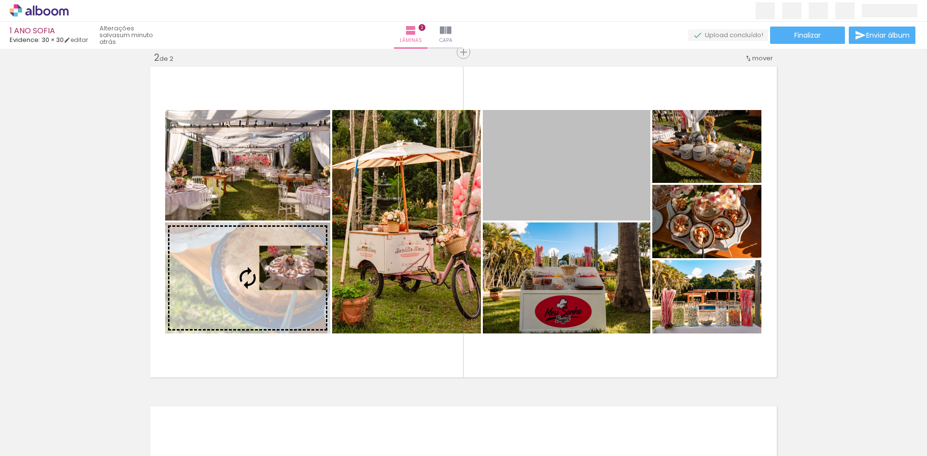
drag, startPoint x: 544, startPoint y: 196, endPoint x: 283, endPoint y: 270, distance: 271.7
click at [0, 0] on slot at bounding box center [0, 0] width 0 height 0
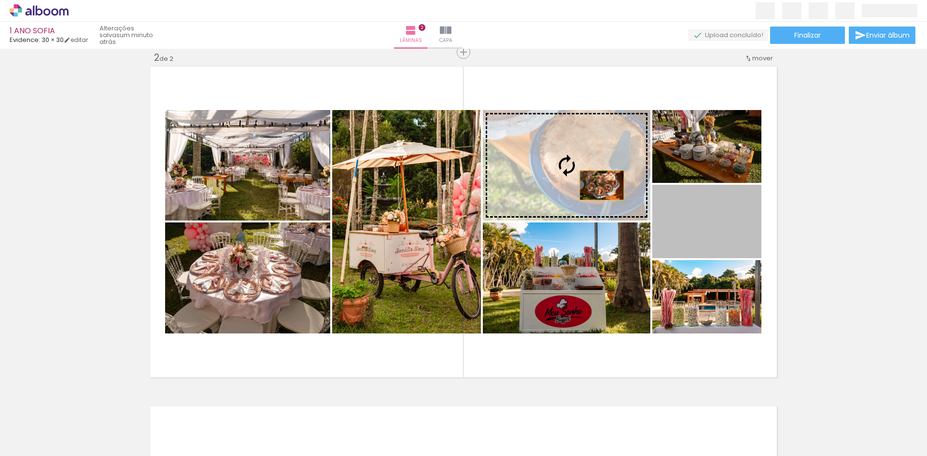
drag, startPoint x: 691, startPoint y: 237, endPoint x: 598, endPoint y: 185, distance: 106.6
click at [0, 0] on slot at bounding box center [0, 0] width 0 height 0
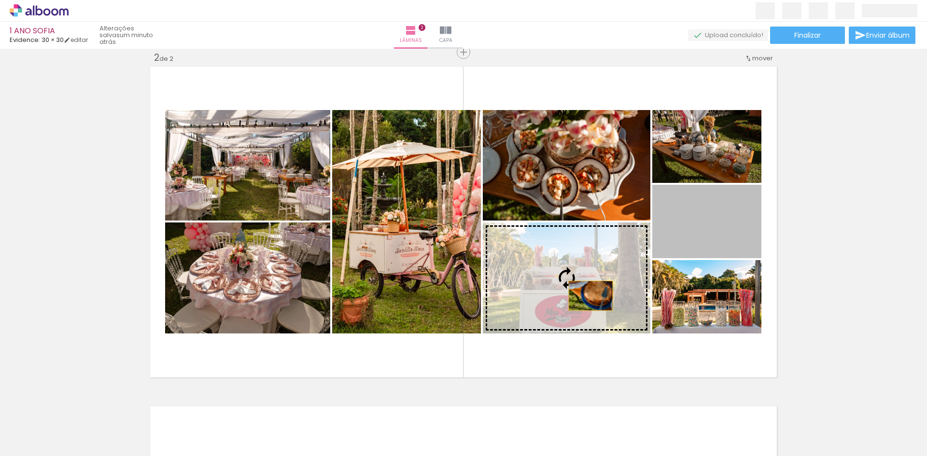
drag, startPoint x: 702, startPoint y: 250, endPoint x: 581, endPoint y: 297, distance: 130.6
click at [0, 0] on slot at bounding box center [0, 0] width 0 height 0
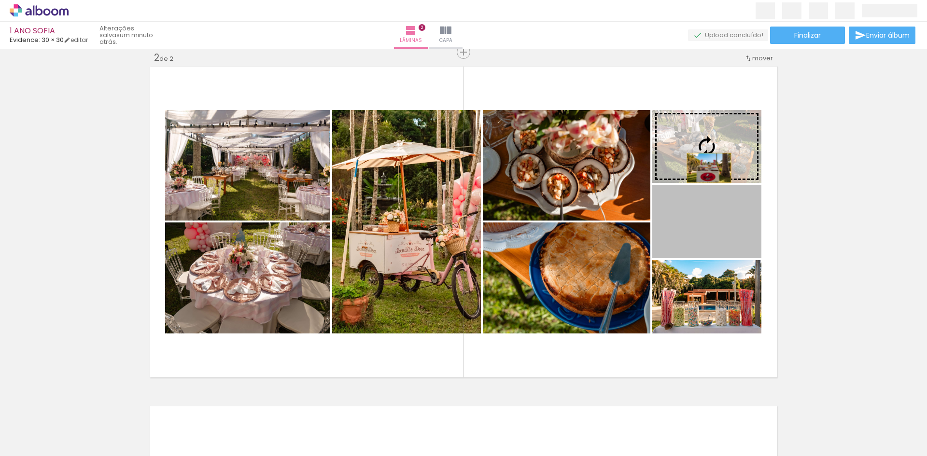
drag, startPoint x: 721, startPoint y: 256, endPoint x: 701, endPoint y: 152, distance: 105.6
click at [0, 0] on slot at bounding box center [0, 0] width 0 height 0
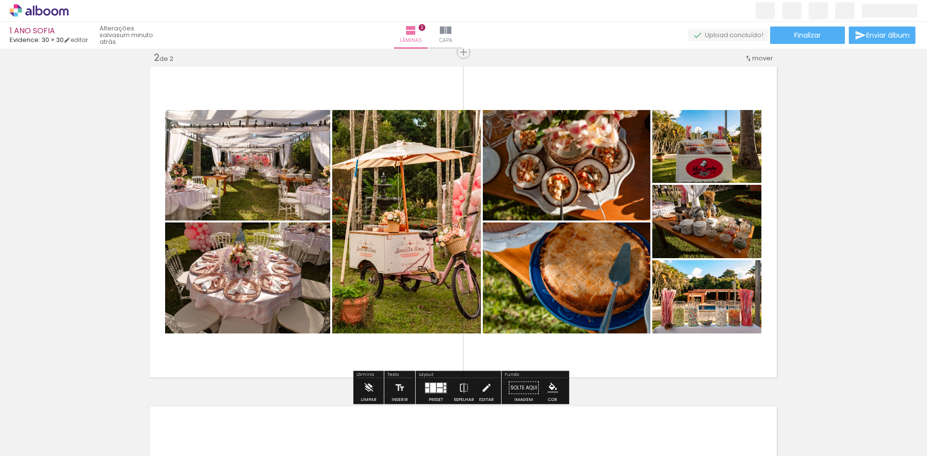
click at [794, 214] on div "Inserir lâmina 1 de 2 Inserir lâmina 2 de 2" at bounding box center [463, 210] width 927 height 1021
click at [17, 440] on iron-icon at bounding box center [14, 444] width 12 height 12
click at [0, 0] on input "file" at bounding box center [0, 0] width 0 height 0
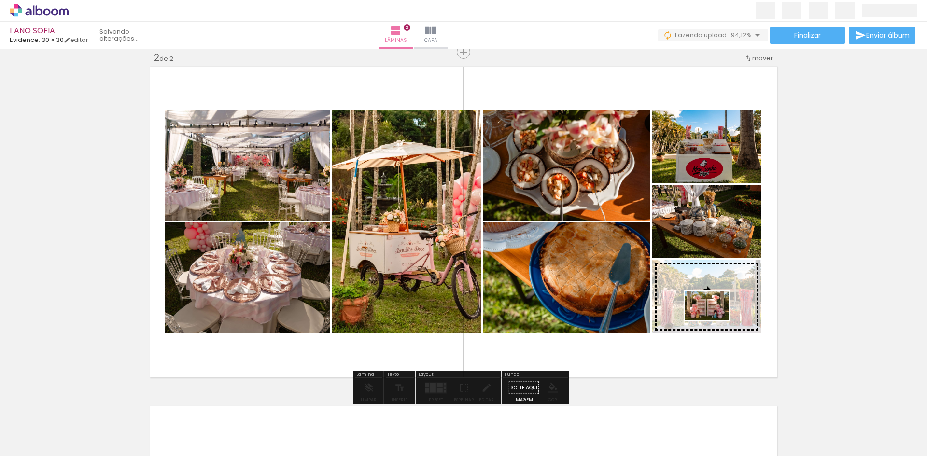
drag, startPoint x: 900, startPoint y: 431, endPoint x: 713, endPoint y: 322, distance: 216.1
click at [714, 322] on quentale-workspace at bounding box center [463, 228] width 927 height 456
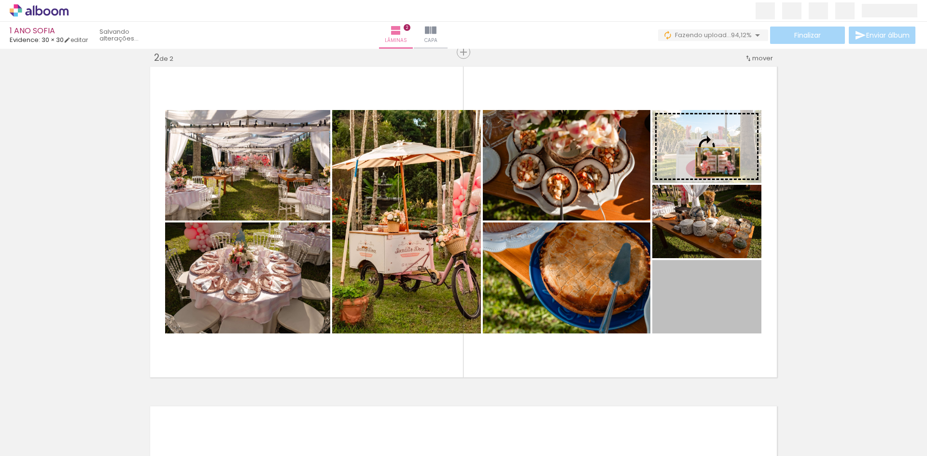
drag, startPoint x: 713, startPoint y: 324, endPoint x: 714, endPoint y: 162, distance: 161.3
click at [0, 0] on slot at bounding box center [0, 0] width 0 height 0
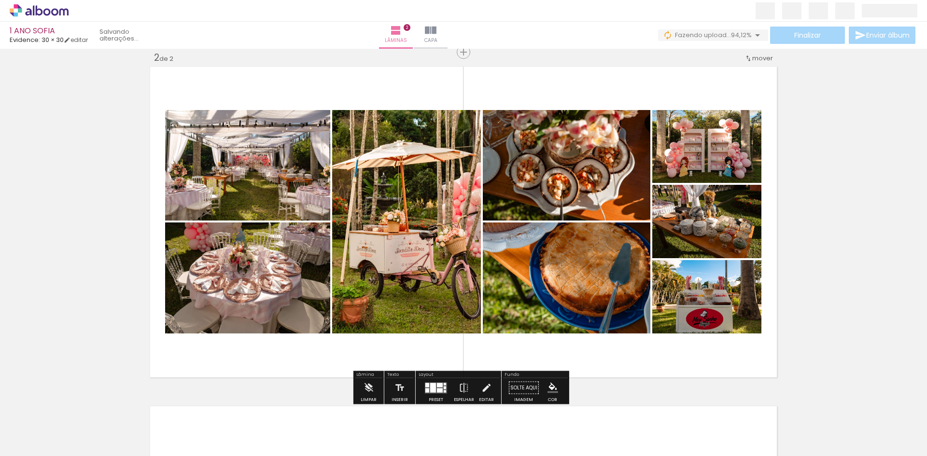
click at [796, 244] on div "Inserir lâmina 1 de 2 Inserir lâmina 2 de 2" at bounding box center [463, 210] width 927 height 1021
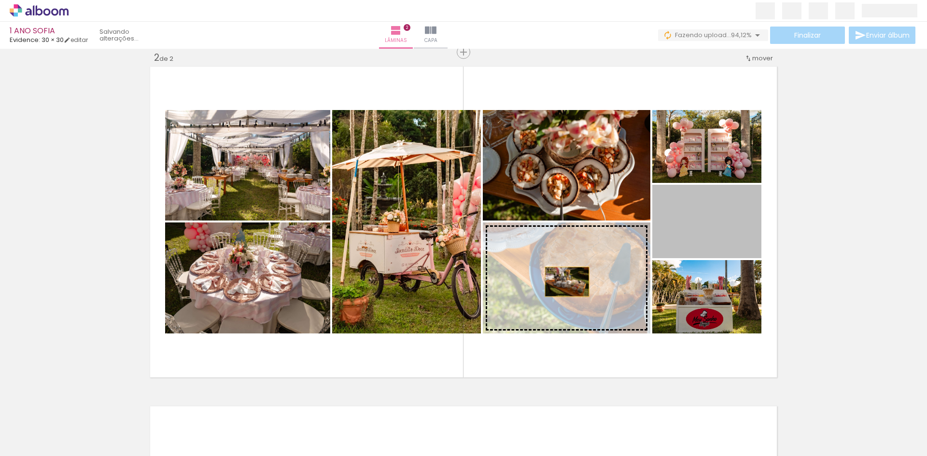
drag, startPoint x: 695, startPoint y: 229, endPoint x: 563, endPoint y: 282, distance: 142.4
click at [0, 0] on slot at bounding box center [0, 0] width 0 height 0
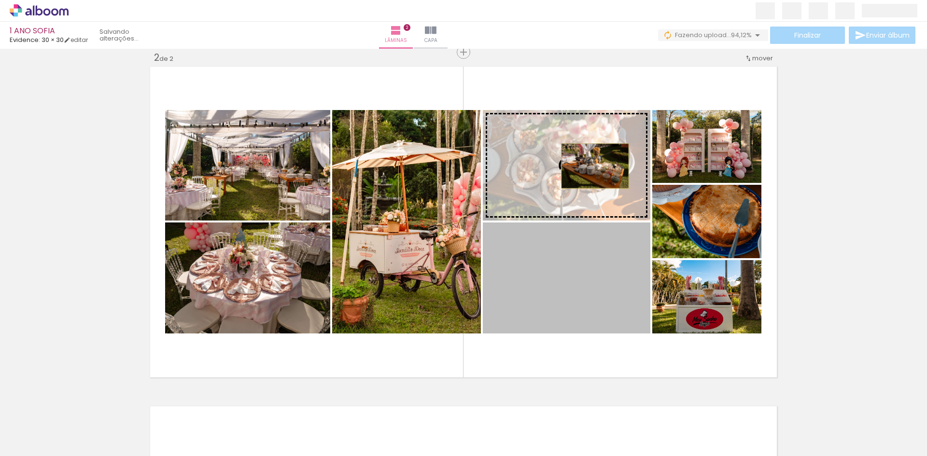
drag, startPoint x: 592, startPoint y: 282, endPoint x: 592, endPoint y: 166, distance: 115.9
click at [0, 0] on slot at bounding box center [0, 0] width 0 height 0
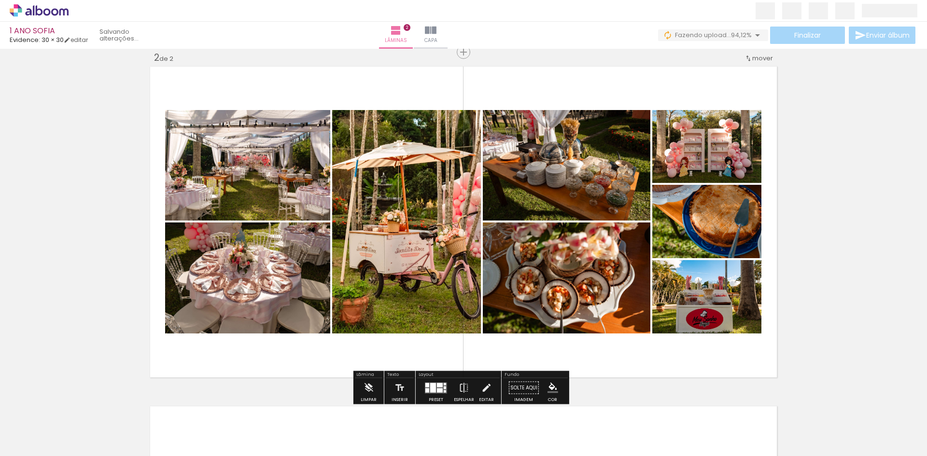
click at [827, 161] on div "Inserir lâmina 1 de 2 Inserir lâmina 2 de 2" at bounding box center [463, 210] width 927 height 1021
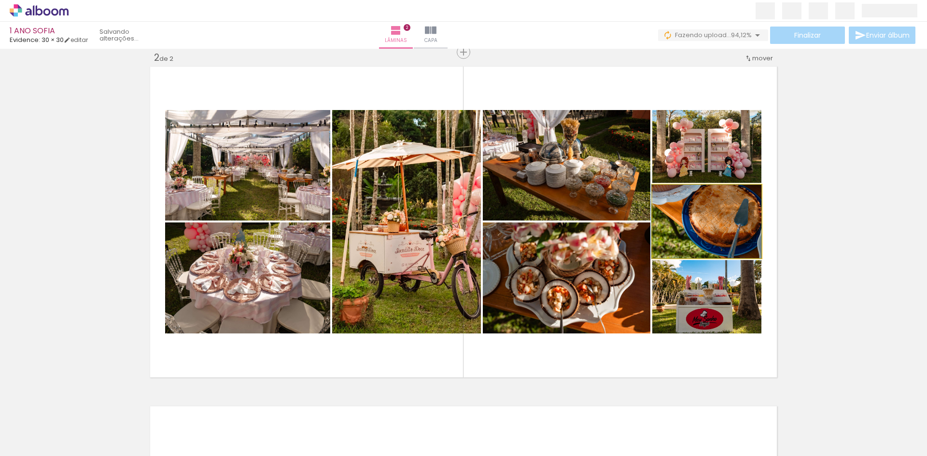
drag, startPoint x: 731, startPoint y: 218, endPoint x: 723, endPoint y: 205, distance: 15.0
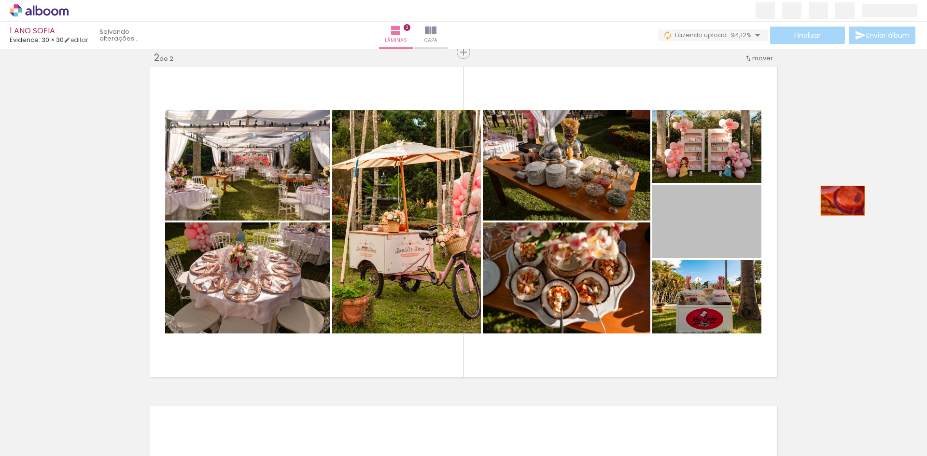
drag, startPoint x: 718, startPoint y: 223, endPoint x: 840, endPoint y: 201, distance: 123.3
click at [840, 201] on div "Inserir lâmina 1 de 2 Inserir lâmina 2 de 2" at bounding box center [463, 210] width 927 height 1021
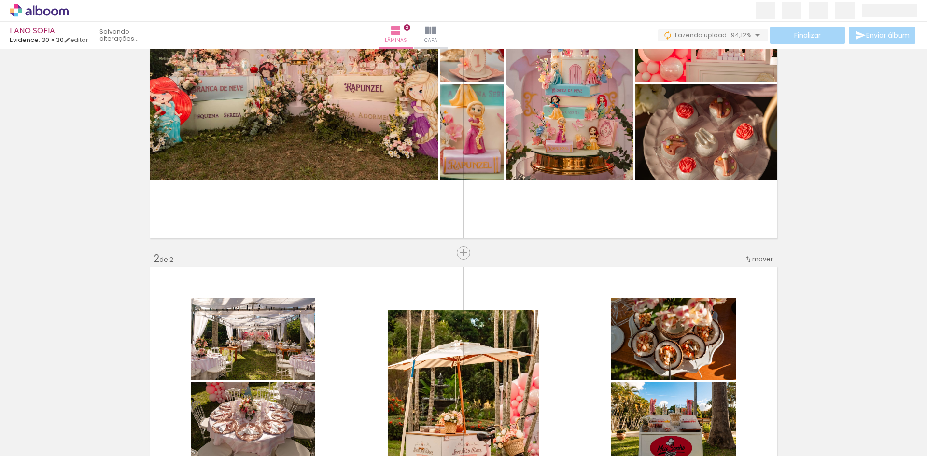
scroll to position [0, 0]
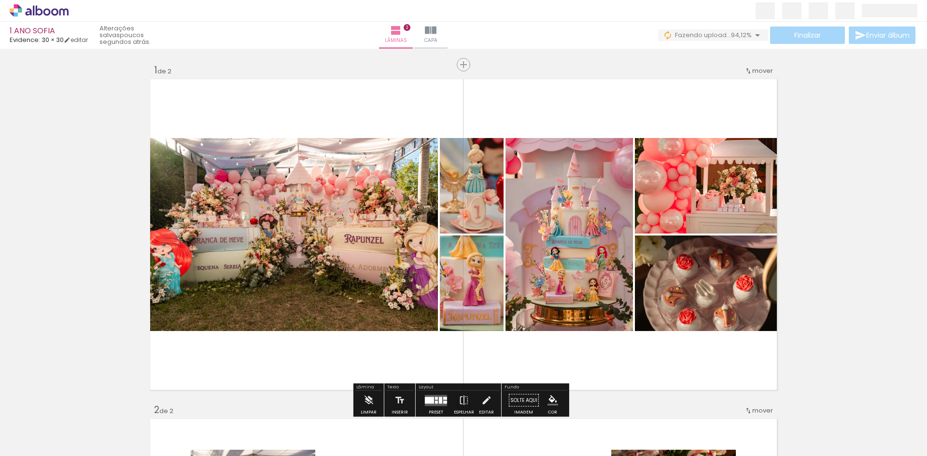
click at [44, 447] on span "Adicionar Fotos" at bounding box center [34, 443] width 29 height 11
click at [0, 0] on input "file" at bounding box center [0, 0] width 0 height 0
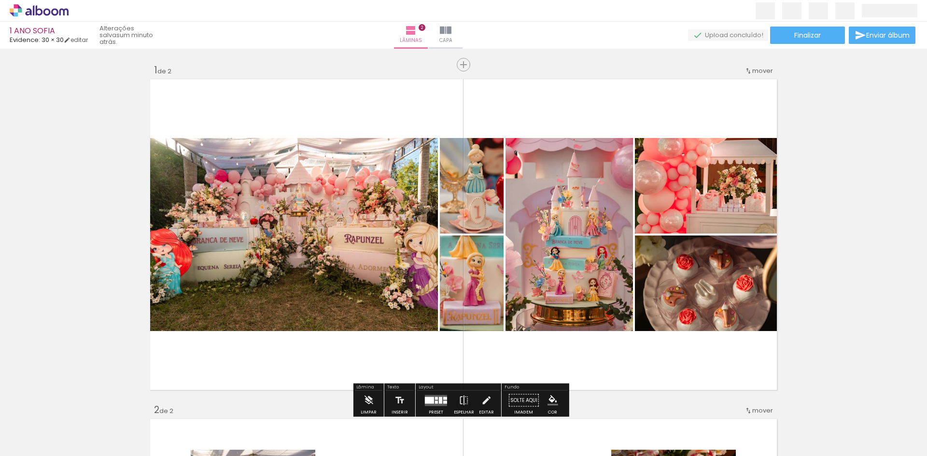
scroll to position [0, 183]
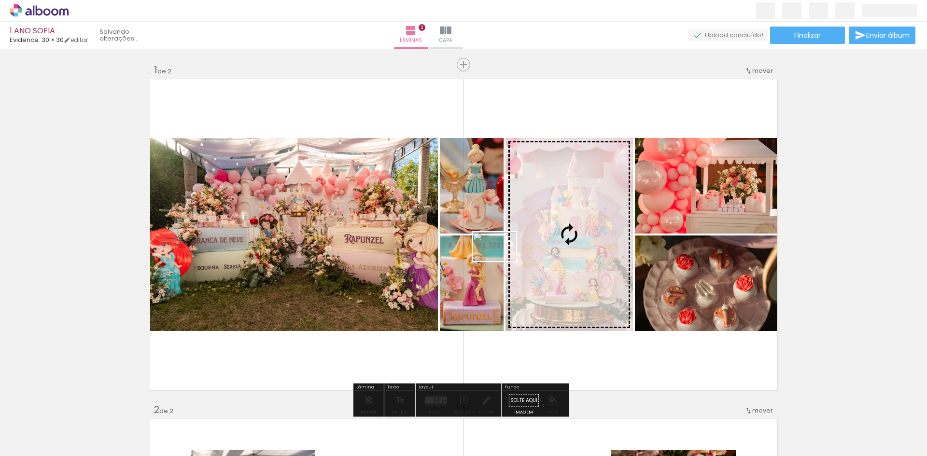
drag, startPoint x: 832, startPoint y: 432, endPoint x: 568, endPoint y: 293, distance: 298.2
click at [499, 260] on quentale-workspace at bounding box center [463, 228] width 927 height 456
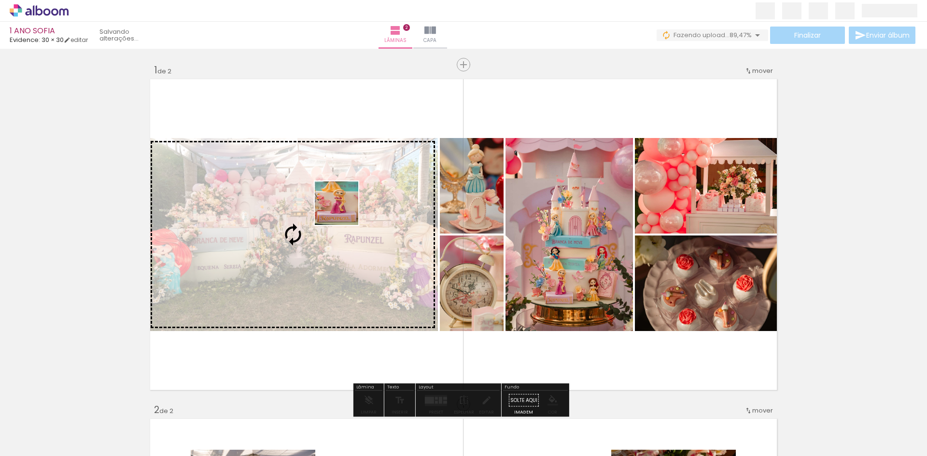
drag, startPoint x: 203, startPoint y: 367, endPoint x: 365, endPoint y: 194, distance: 236.8
click at [365, 194] on quentale-workspace at bounding box center [463, 228] width 927 height 456
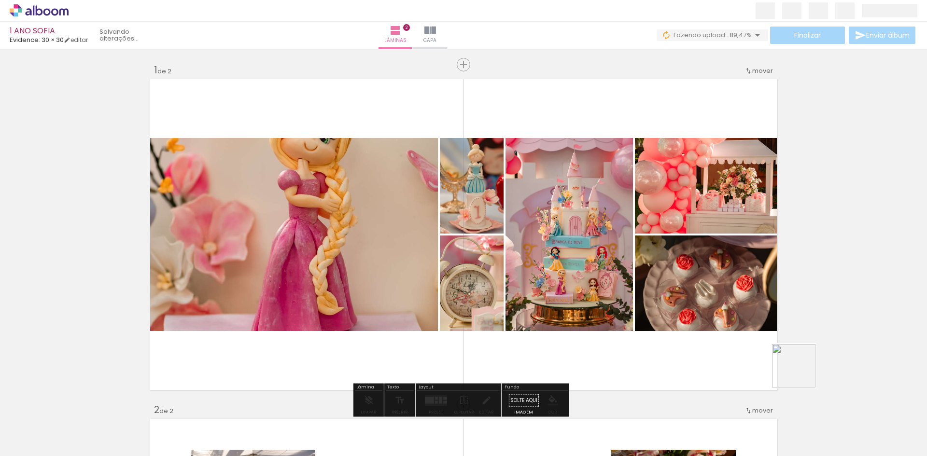
drag, startPoint x: 890, startPoint y: 424, endPoint x: 640, endPoint y: 276, distance: 290.4
click at [648, 279] on quentale-workspace at bounding box center [463, 228] width 927 height 456
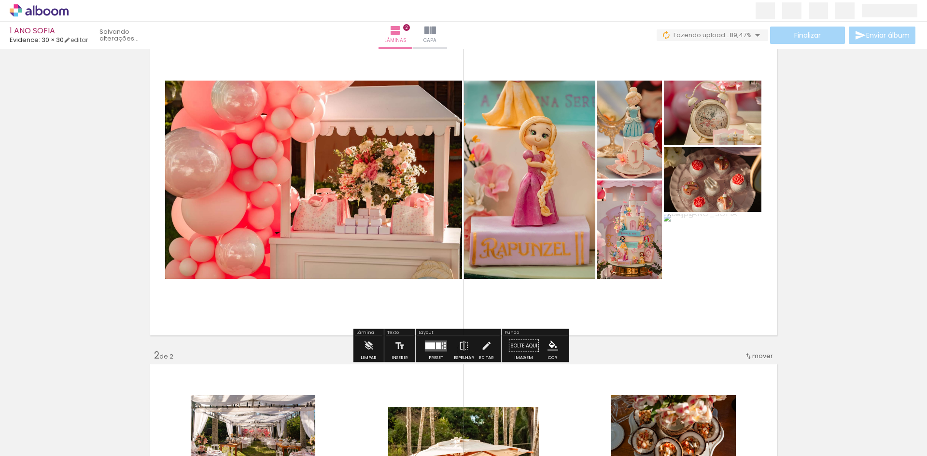
scroll to position [97, 0]
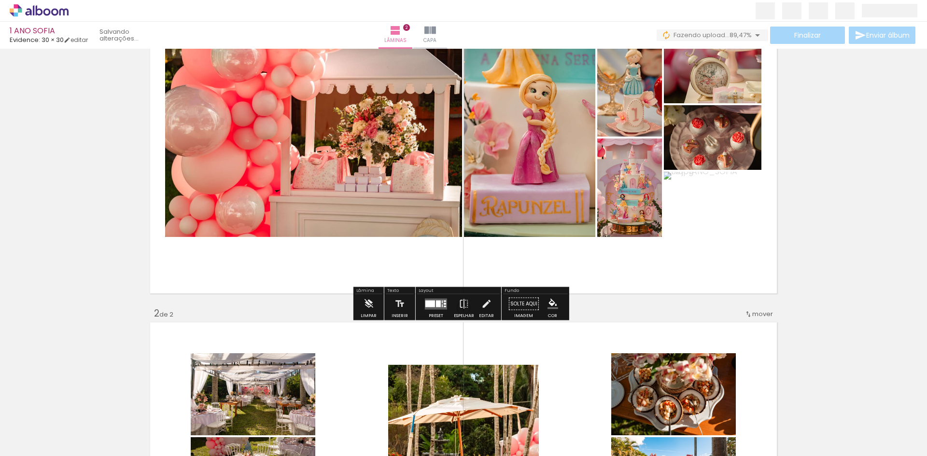
click at [438, 304] on div at bounding box center [438, 303] width 5 height 7
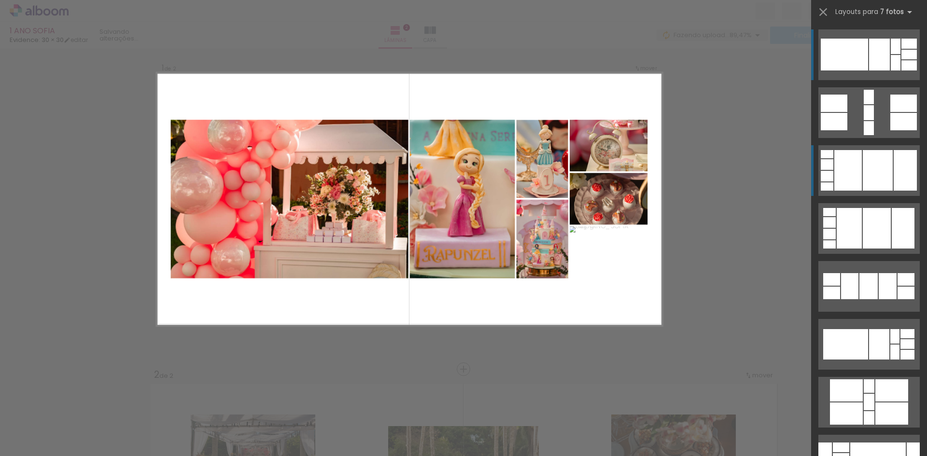
scroll to position [12, 0]
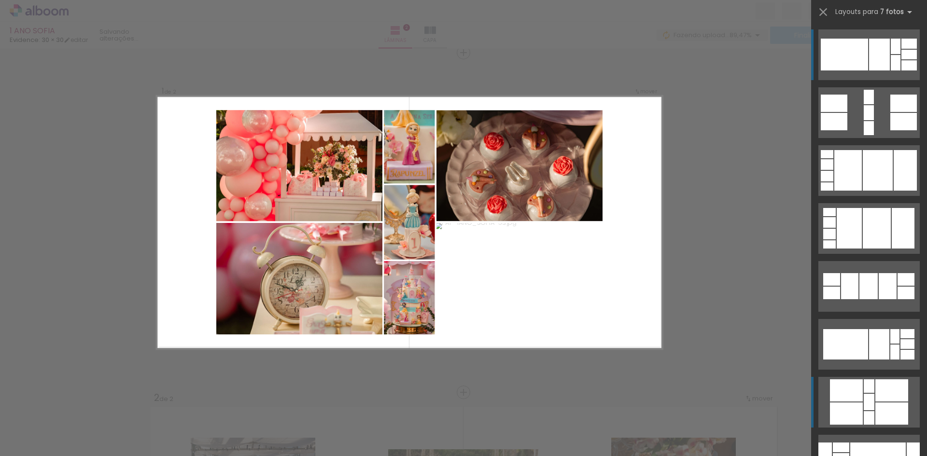
click at [864, 299] on div at bounding box center [869, 286] width 18 height 26
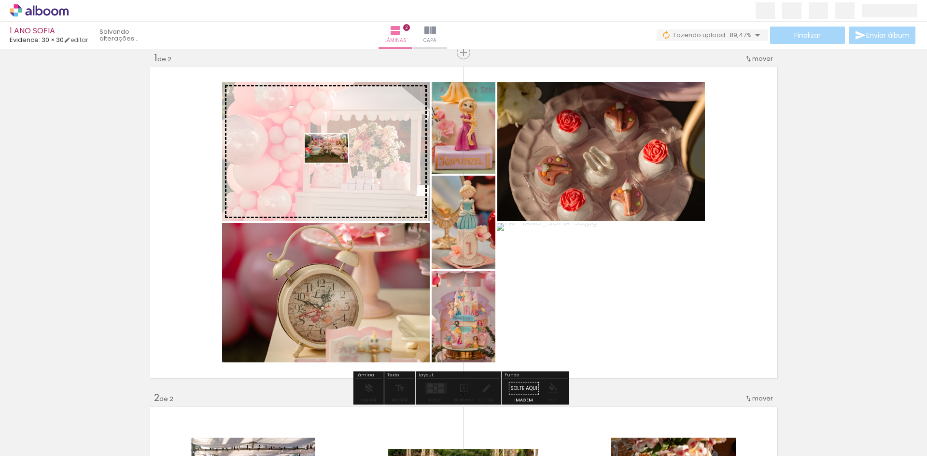
drag, startPoint x: 83, startPoint y: 427, endPoint x: 334, endPoint y: 163, distance: 364.2
click at [334, 163] on quentale-workspace at bounding box center [463, 228] width 927 height 456
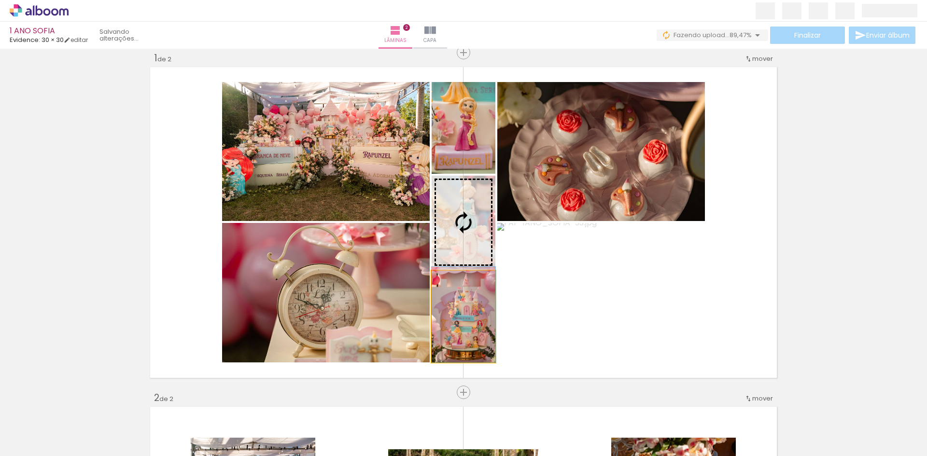
drag, startPoint x: 476, startPoint y: 315, endPoint x: 472, endPoint y: 260, distance: 55.2
click at [0, 0] on slot at bounding box center [0, 0] width 0 height 0
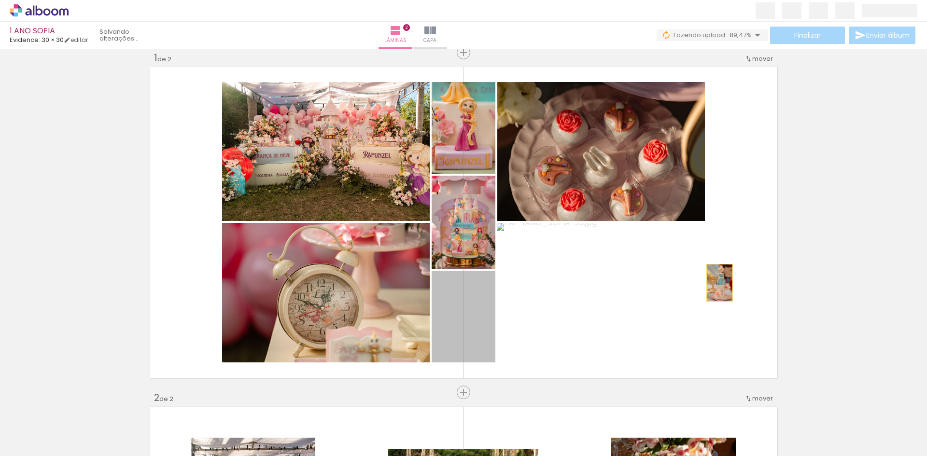
drag, startPoint x: 486, startPoint y: 325, endPoint x: 751, endPoint y: 276, distance: 268.8
click at [751, 276] on quentale-layouter at bounding box center [464, 223] width 632 height 316
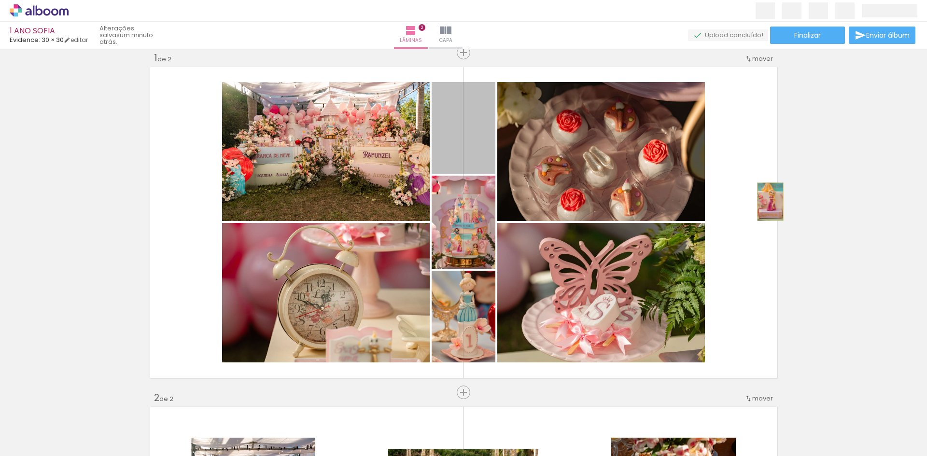
drag, startPoint x: 464, startPoint y: 147, endPoint x: 716, endPoint y: 232, distance: 266.6
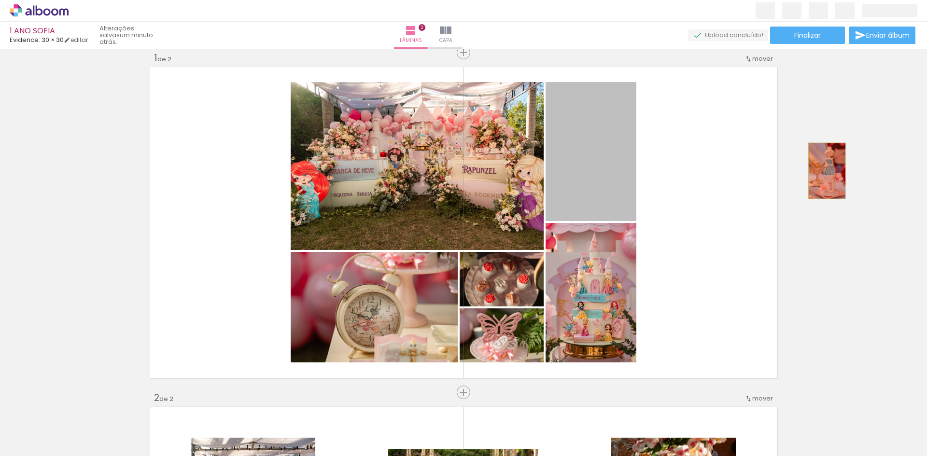
drag, startPoint x: 590, startPoint y: 198, endPoint x: 824, endPoint y: 171, distance: 235.3
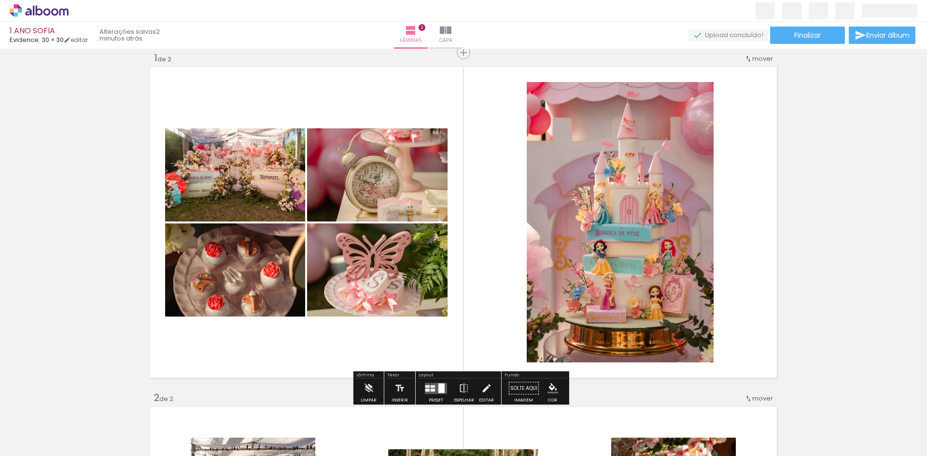
click at [44, 442] on span "Adicionar Fotos" at bounding box center [34, 443] width 29 height 11
click at [0, 0] on input "file" at bounding box center [0, 0] width 0 height 0
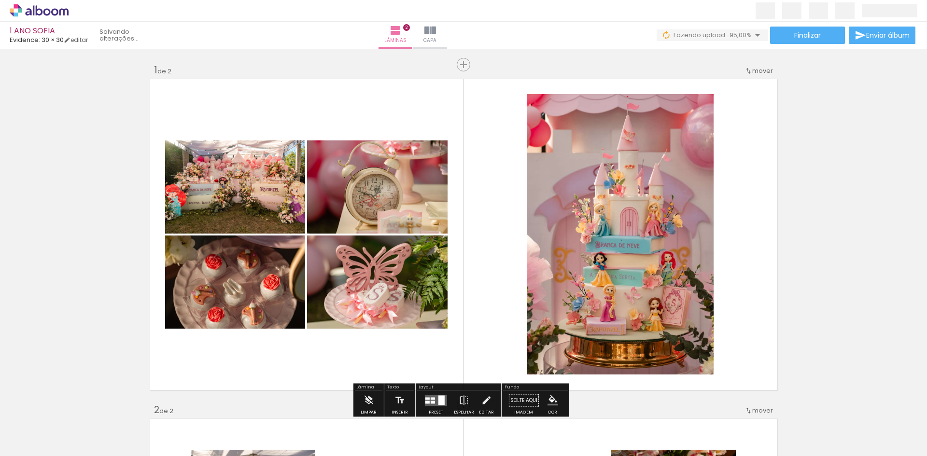
scroll to position [0, 345]
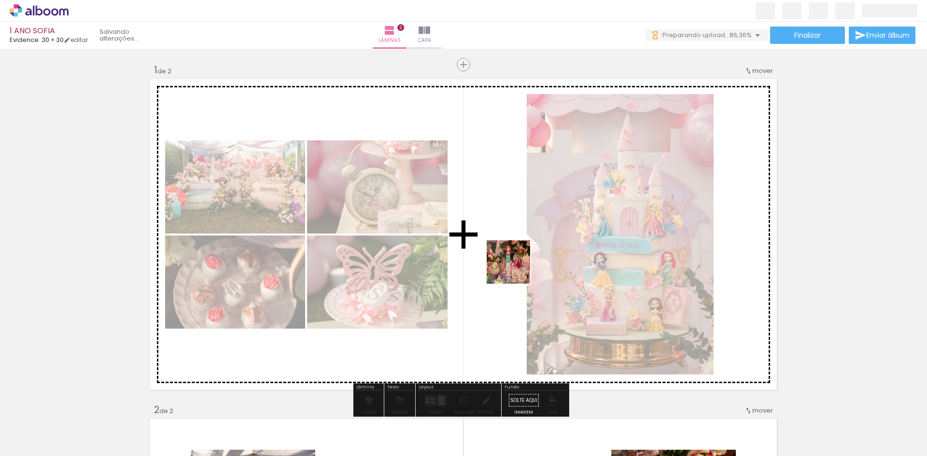
drag, startPoint x: 775, startPoint y: 426, endPoint x: 470, endPoint y: 243, distance: 355.6
click at [470, 243] on quentale-workspace at bounding box center [463, 228] width 927 height 456
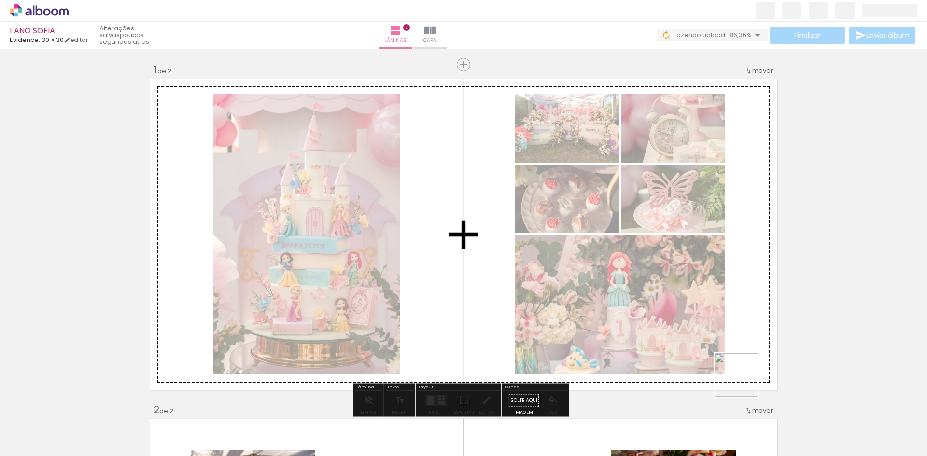
drag, startPoint x: 825, startPoint y: 422, endPoint x: 562, endPoint y: 266, distance: 304.9
click at [461, 241] on quentale-workspace at bounding box center [463, 228] width 927 height 456
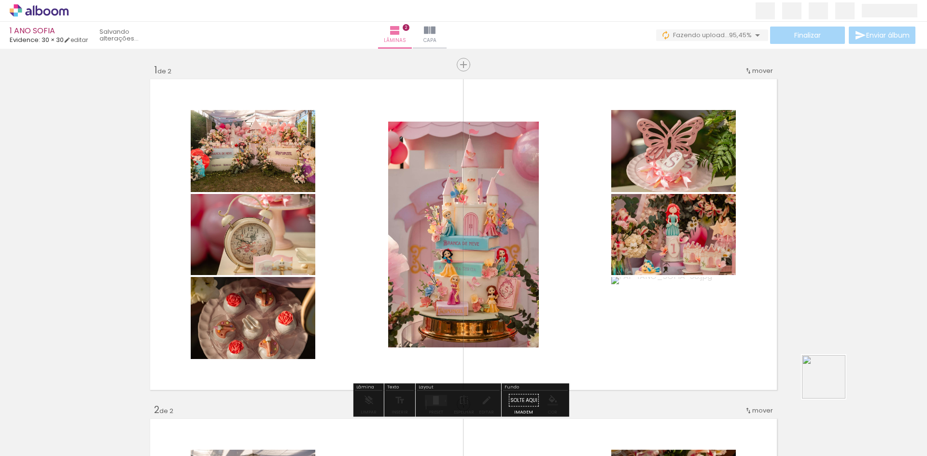
drag, startPoint x: 885, startPoint y: 417, endPoint x: 448, endPoint y: 218, distance: 480.1
click at [448, 217] on quentale-workspace at bounding box center [463, 228] width 927 height 456
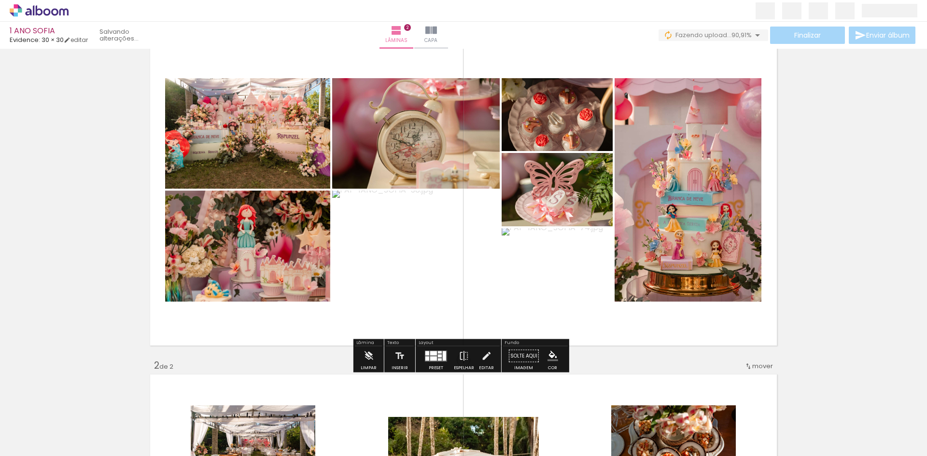
scroll to position [48, 0]
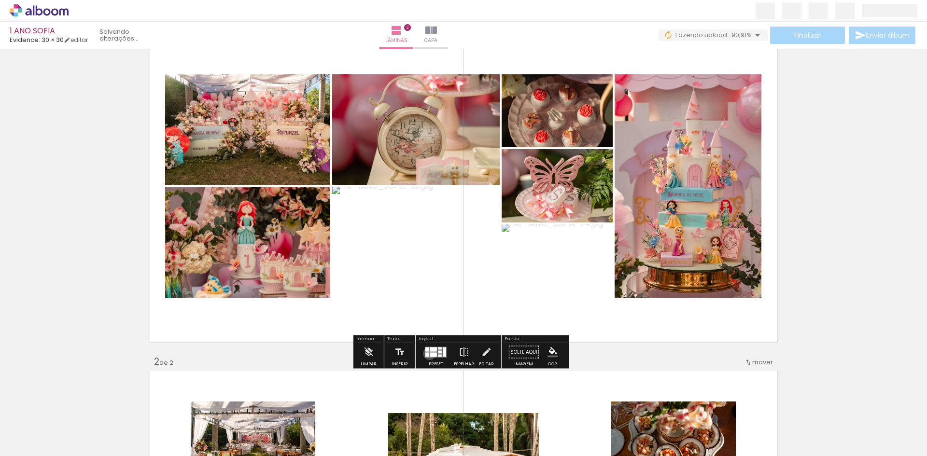
click at [427, 354] on quentale-layouter at bounding box center [436, 352] width 22 height 11
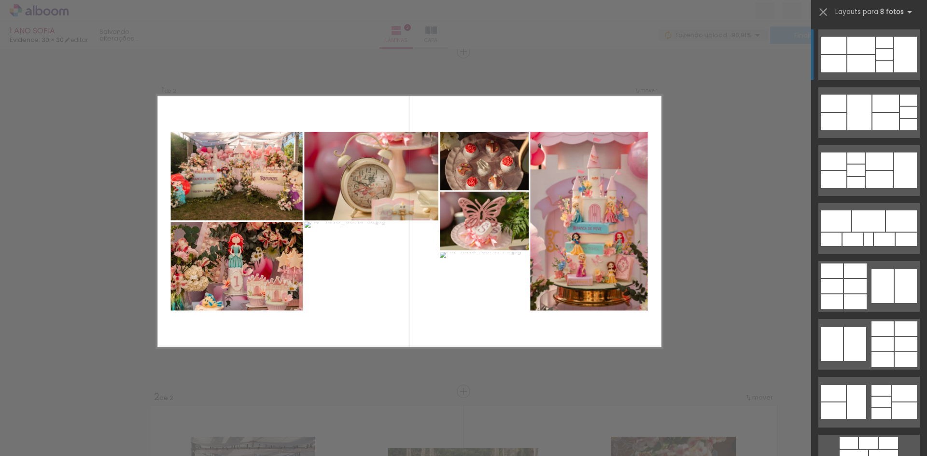
scroll to position [12, 0]
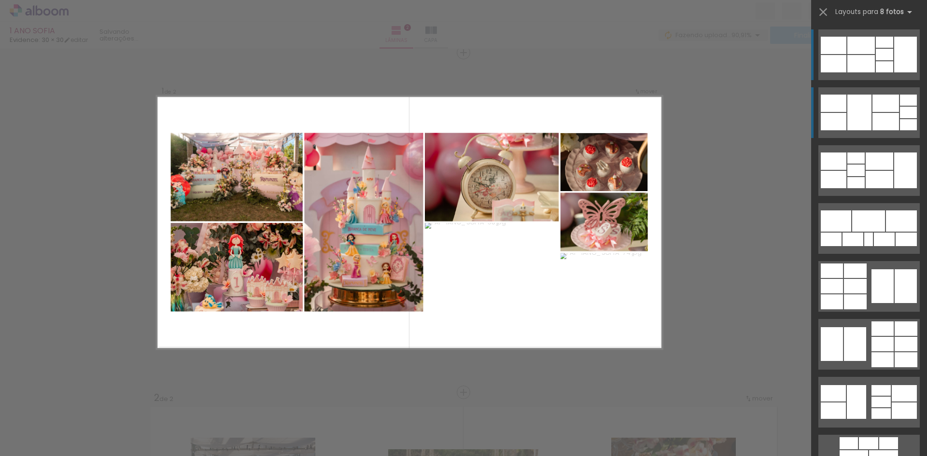
click at [839, 54] on div at bounding box center [834, 45] width 26 height 17
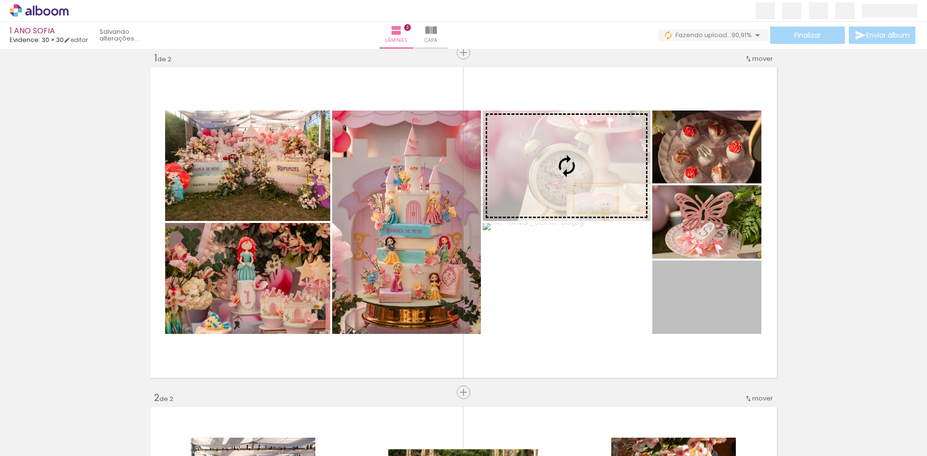
drag, startPoint x: 667, startPoint y: 260, endPoint x: 587, endPoint y: 194, distance: 103.2
click at [0, 0] on slot at bounding box center [0, 0] width 0 height 0
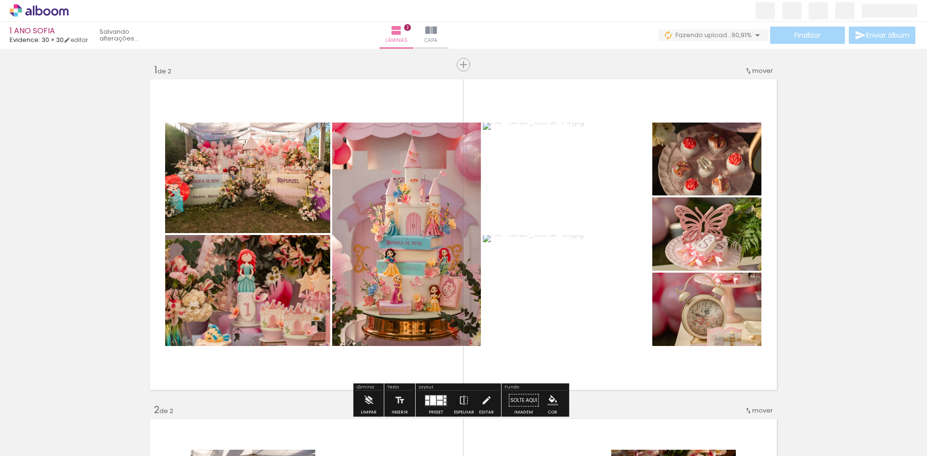
scroll to position [0, 345]
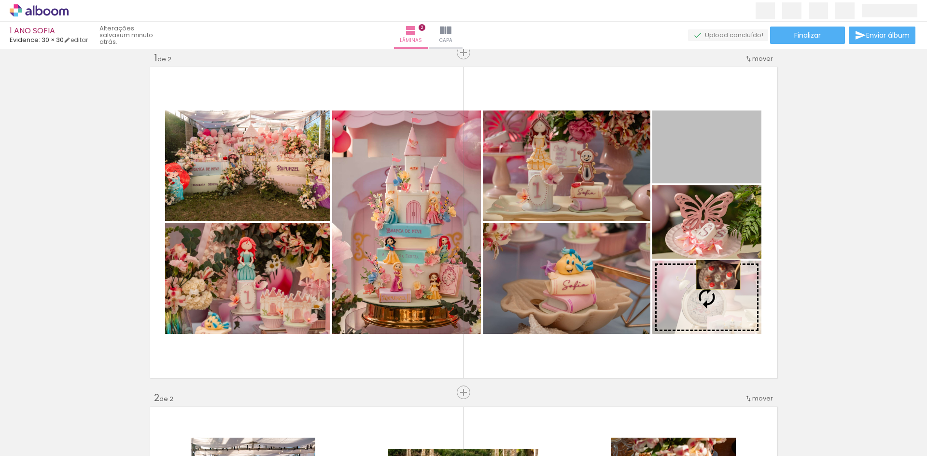
drag, startPoint x: 714, startPoint y: 169, endPoint x: 715, endPoint y: 275, distance: 105.8
click at [0, 0] on slot at bounding box center [0, 0] width 0 height 0
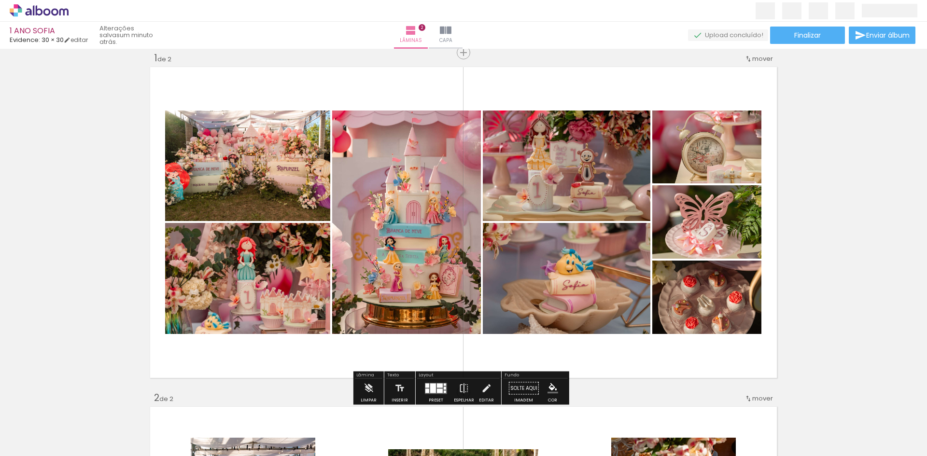
click at [426, 390] on div at bounding box center [428, 391] width 4 height 4
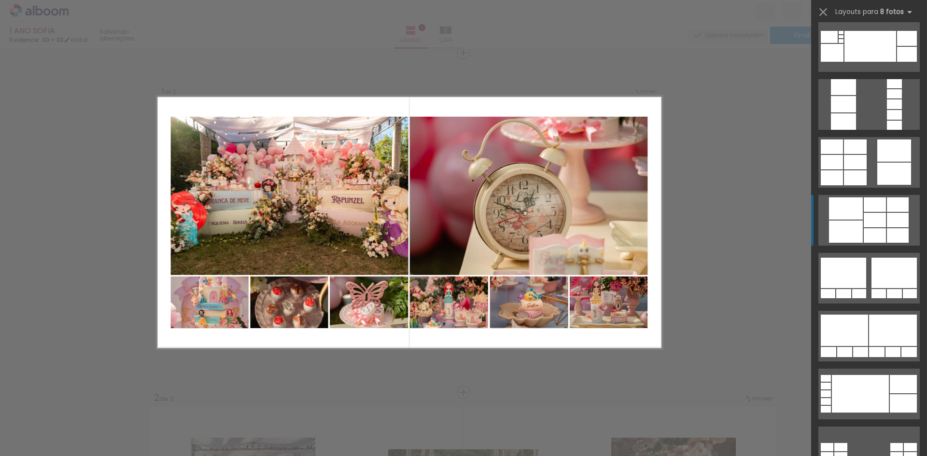
scroll to position [831, 0]
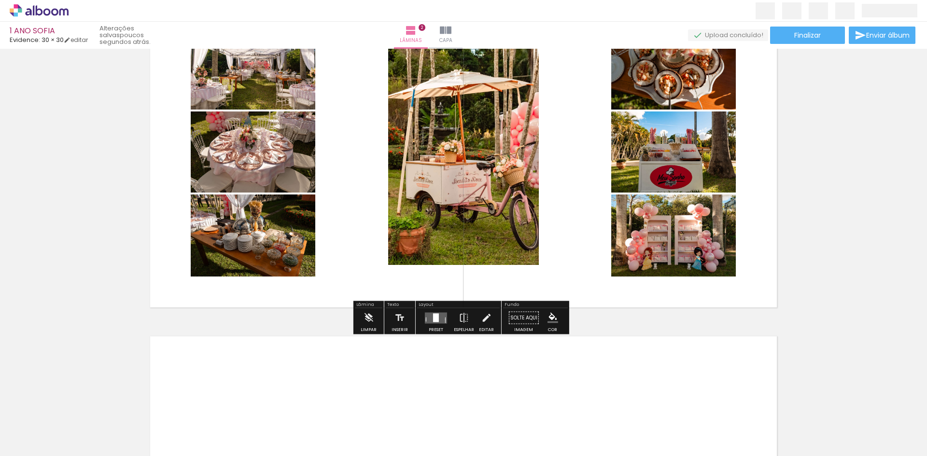
scroll to position [447, 0]
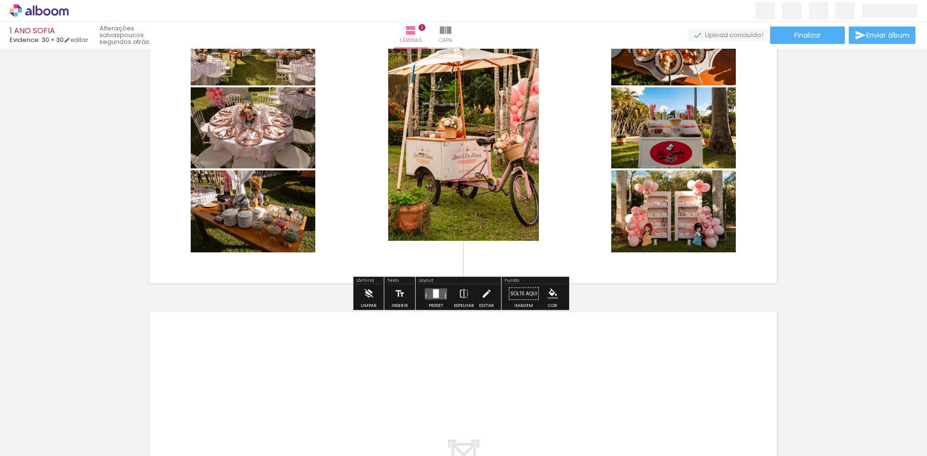
click at [440, 301] on div at bounding box center [436, 294] width 26 height 19
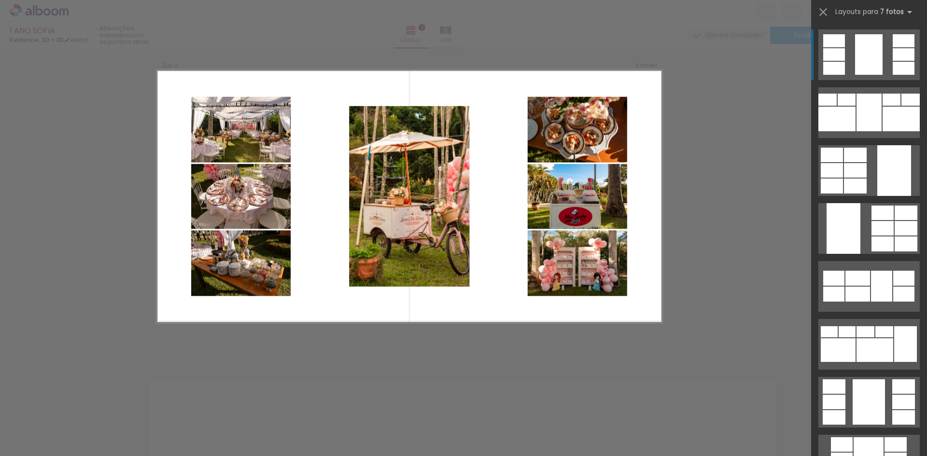
scroll to position [353, 0]
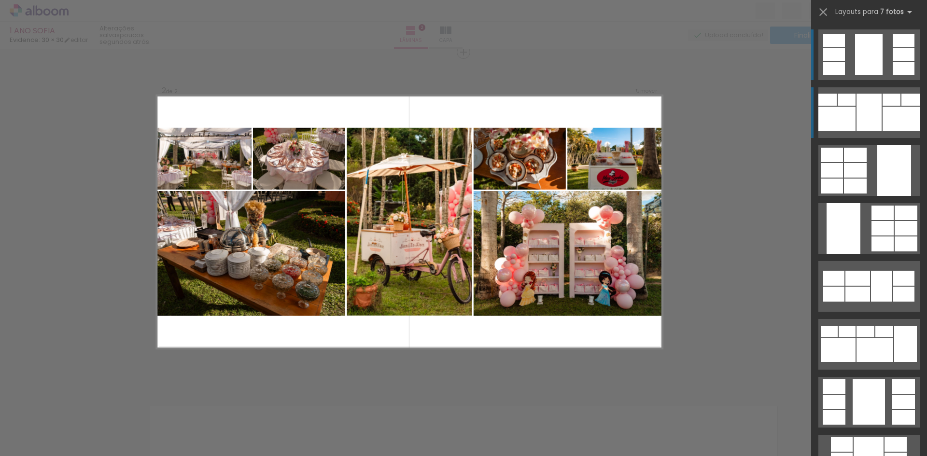
click at [867, 75] on div at bounding box center [869, 54] width 28 height 41
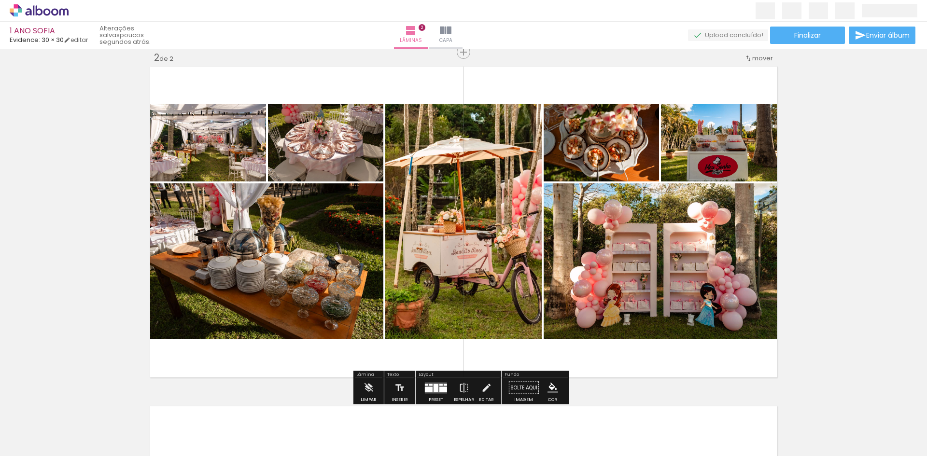
click at [756, 60] on span "mover" at bounding box center [763, 58] width 21 height 9
click at [742, 55] on paper-item "antes da 1" at bounding box center [734, 57] width 73 height 16
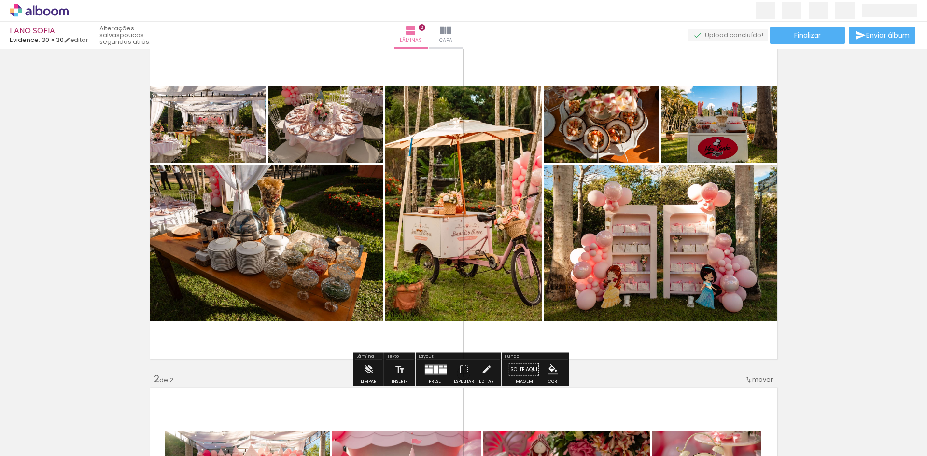
scroll to position [13, 0]
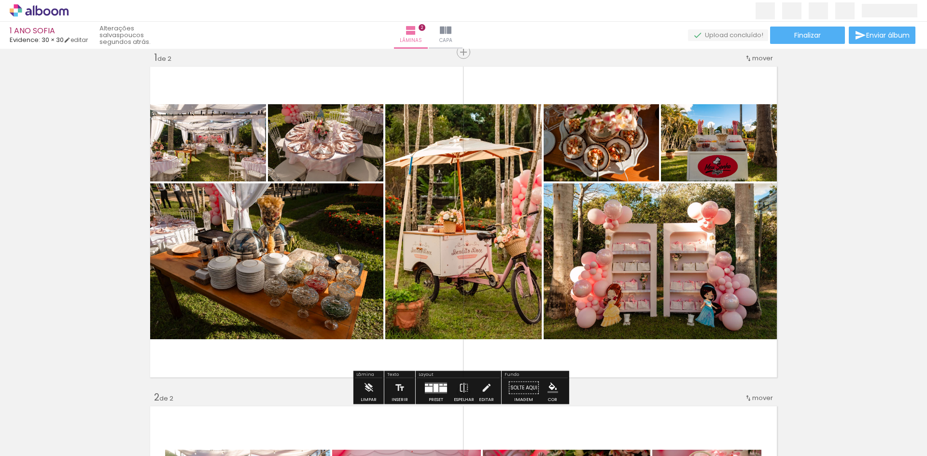
click at [444, 385] on div at bounding box center [445, 385] width 3 height 2
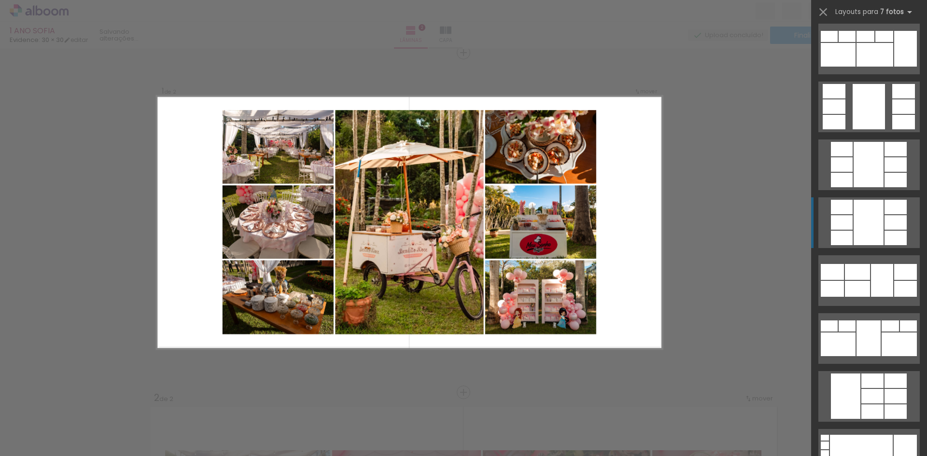
scroll to position [299, 0]
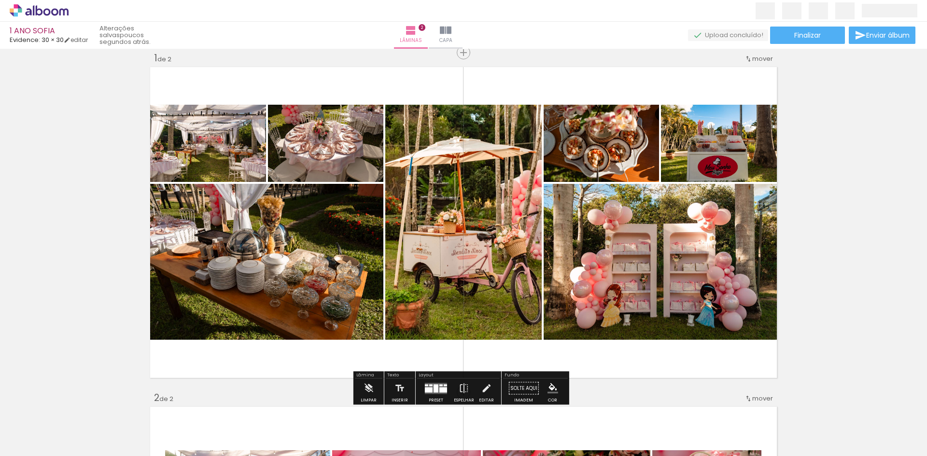
click at [35, 440] on span "Adicionar Fotos" at bounding box center [34, 443] width 29 height 11
click at [0, 0] on input "file" at bounding box center [0, 0] width 0 height 0
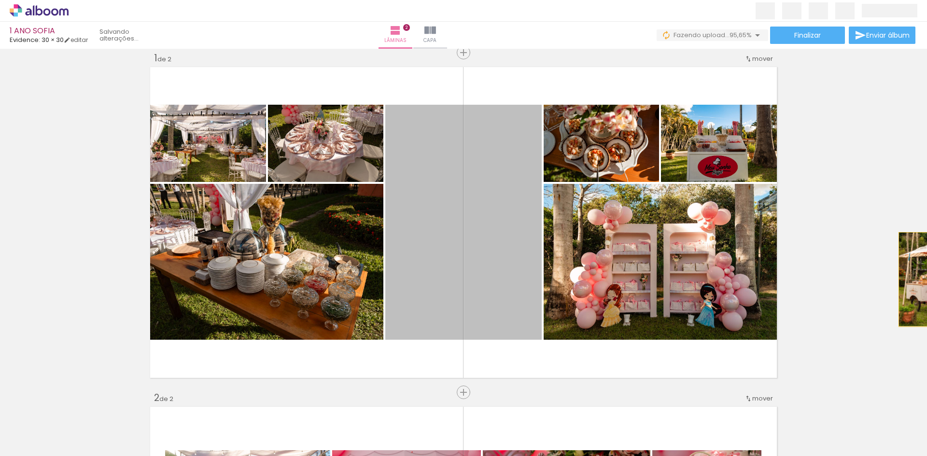
drag, startPoint x: 491, startPoint y: 301, endPoint x: 927, endPoint y: 280, distance: 436.7
click at [927, 280] on div "Inserir lâmina 1 de 2 Inserir lâmina 2 de 2 Confirmar Cancelar" at bounding box center [463, 253] width 927 height 408
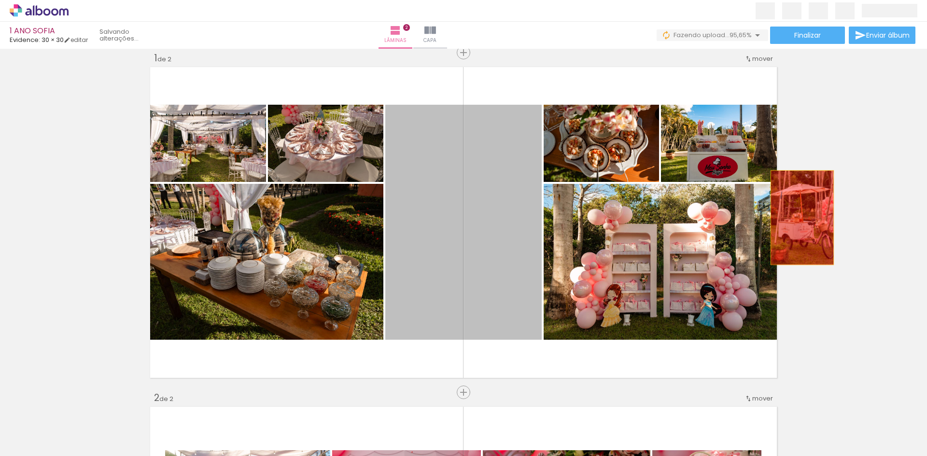
drag, startPoint x: 511, startPoint y: 226, endPoint x: 803, endPoint y: 219, distance: 292.3
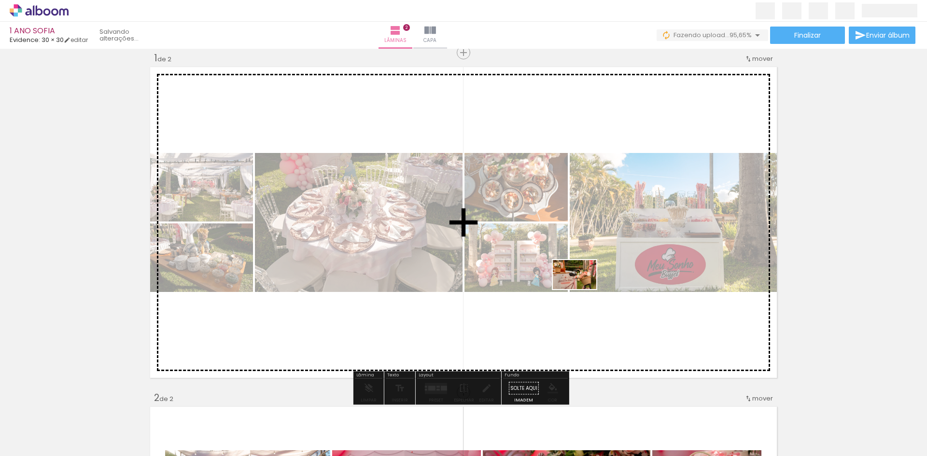
drag, startPoint x: 926, startPoint y: 426, endPoint x: 576, endPoint y: 288, distance: 375.6
click at [580, 288] on quentale-workspace at bounding box center [463, 228] width 927 height 456
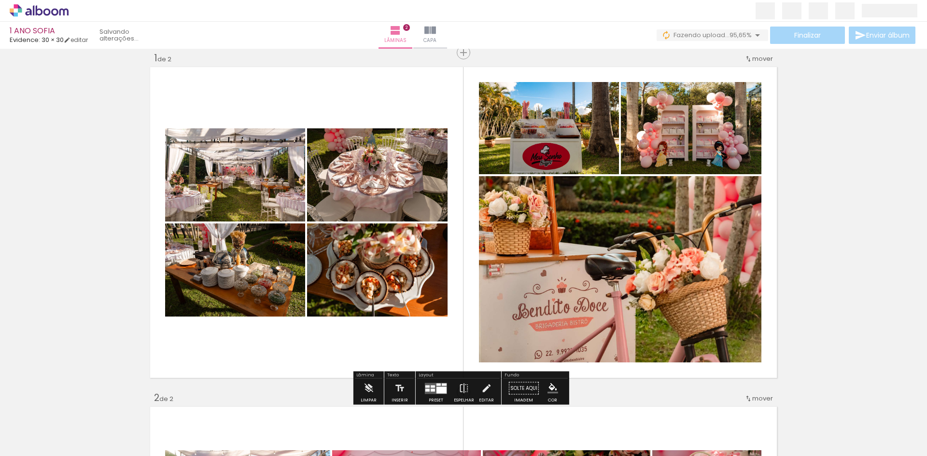
click at [431, 389] on div at bounding box center [433, 390] width 4 height 3
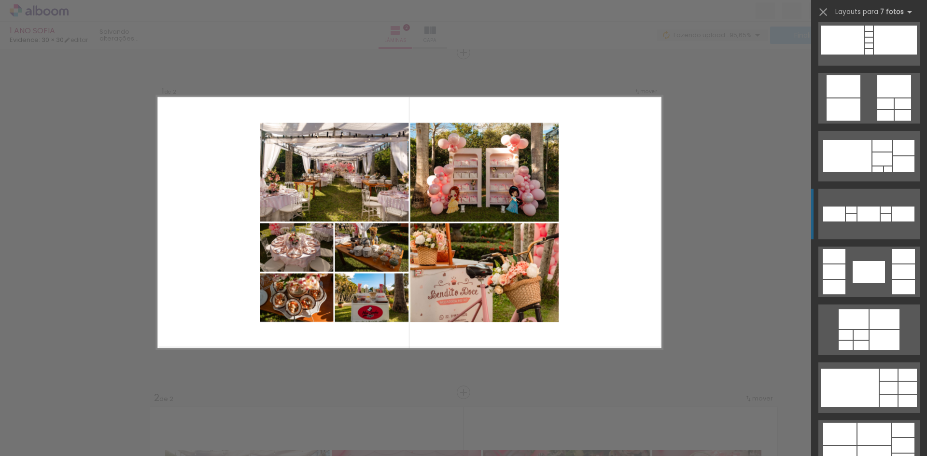
scroll to position [242, 0]
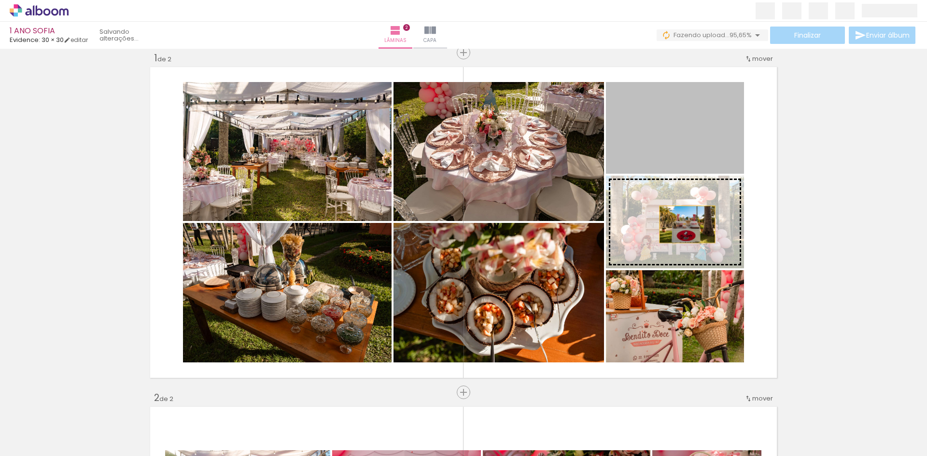
drag, startPoint x: 685, startPoint y: 145, endPoint x: 684, endPoint y: 225, distance: 79.2
click at [0, 0] on slot at bounding box center [0, 0] width 0 height 0
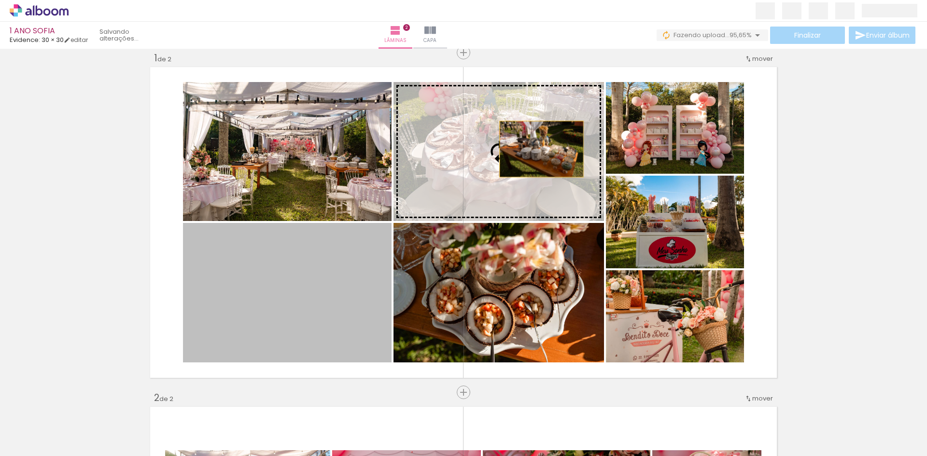
drag, startPoint x: 299, startPoint y: 302, endPoint x: 538, endPoint y: 149, distance: 283.9
click at [0, 0] on slot at bounding box center [0, 0] width 0 height 0
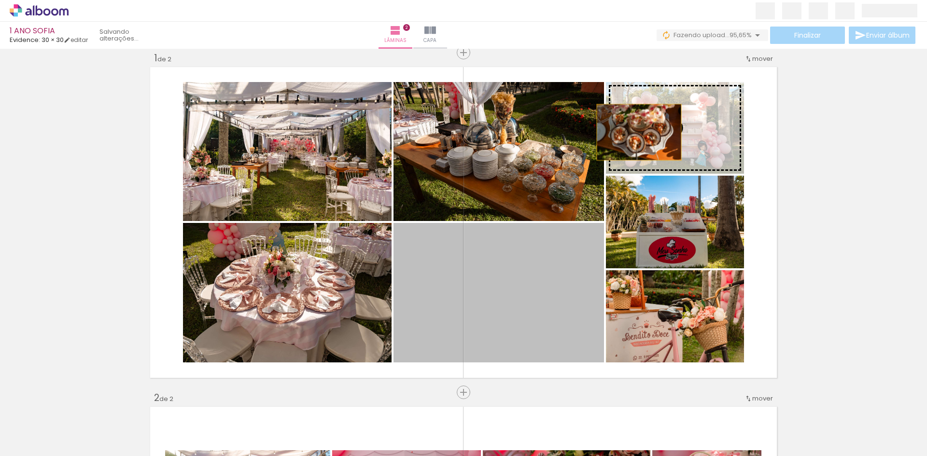
drag, startPoint x: 551, startPoint y: 306, endPoint x: 640, endPoint y: 130, distance: 196.8
click at [0, 0] on slot at bounding box center [0, 0] width 0 height 0
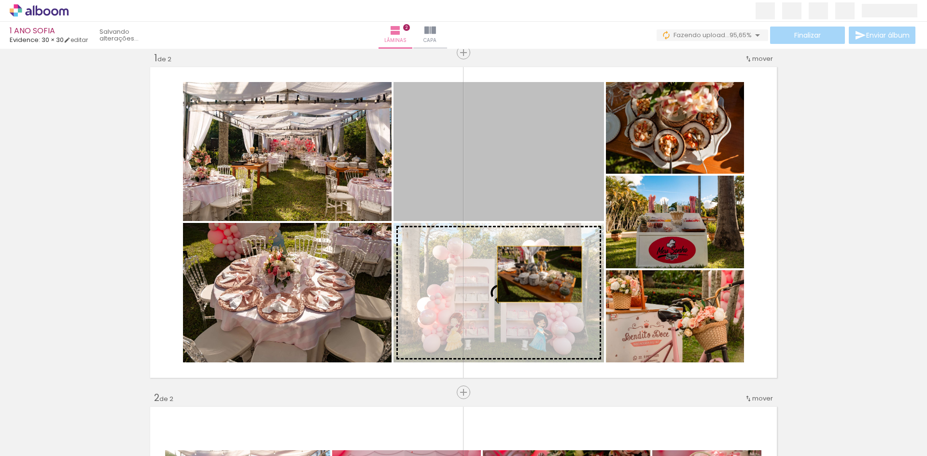
drag, startPoint x: 528, startPoint y: 173, endPoint x: 537, endPoint y: 278, distance: 105.6
click at [0, 0] on slot at bounding box center [0, 0] width 0 height 0
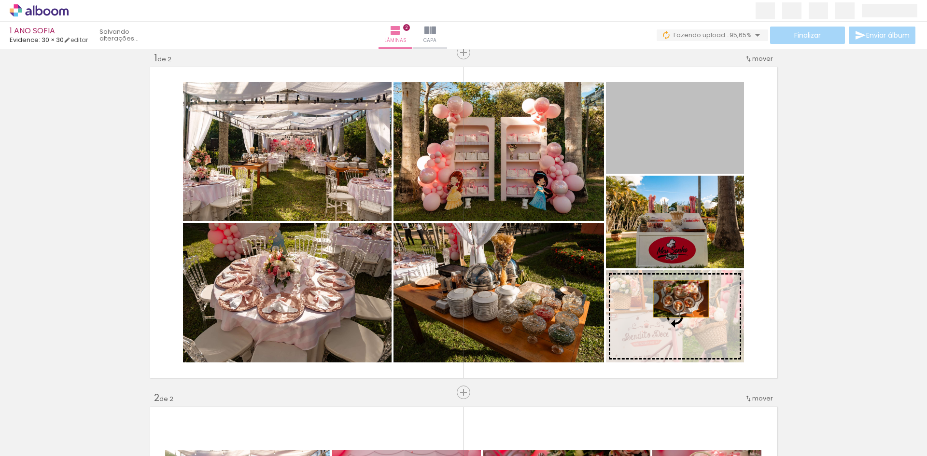
drag, startPoint x: 678, startPoint y: 124, endPoint x: 678, endPoint y: 314, distance: 190.8
click at [0, 0] on slot at bounding box center [0, 0] width 0 height 0
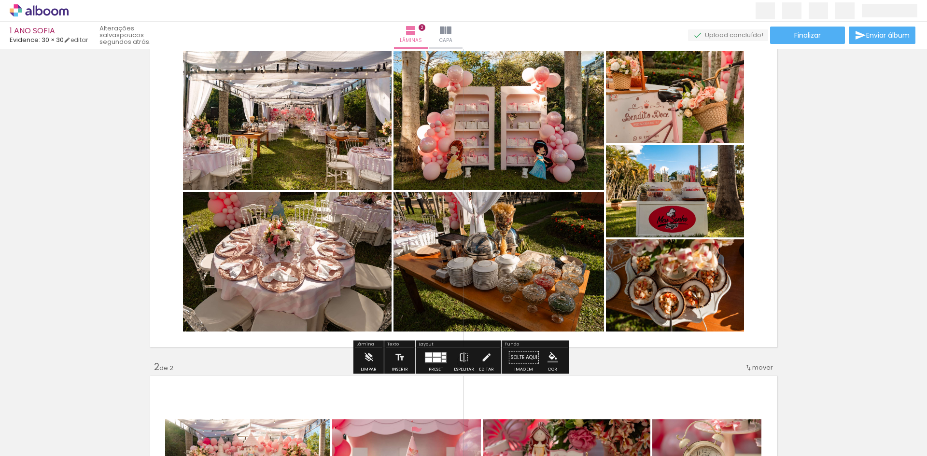
scroll to position [48, 0]
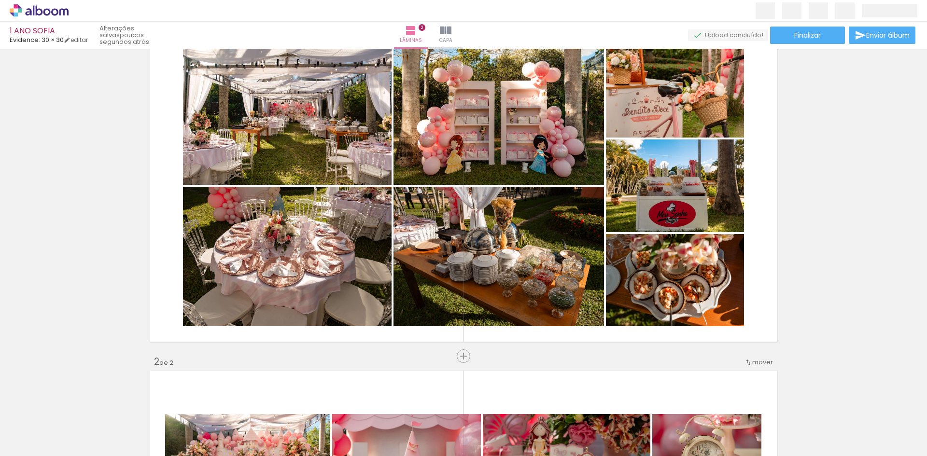
click at [42, 439] on span "Adicionar Fotos" at bounding box center [34, 443] width 29 height 11
click at [0, 0] on input "file" at bounding box center [0, 0] width 0 height 0
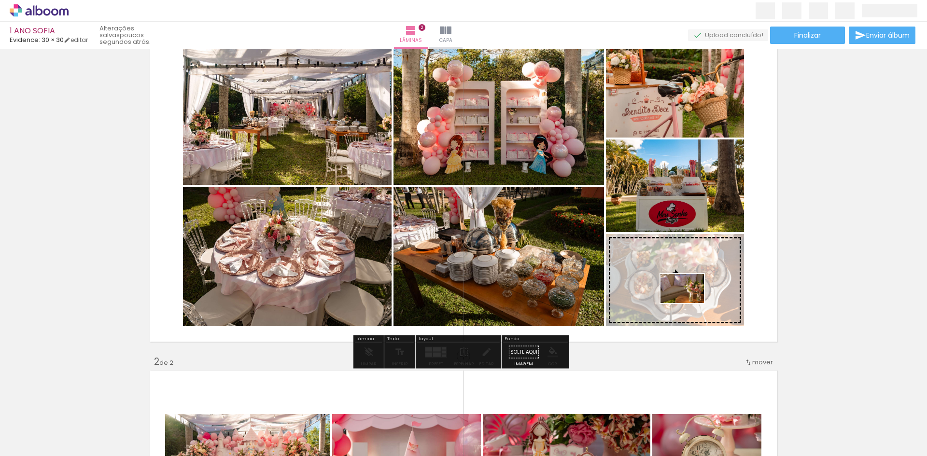
drag, startPoint x: 240, startPoint y: 436, endPoint x: 690, endPoint y: 303, distance: 469.4
click at [690, 303] on quentale-workspace at bounding box center [463, 228] width 927 height 456
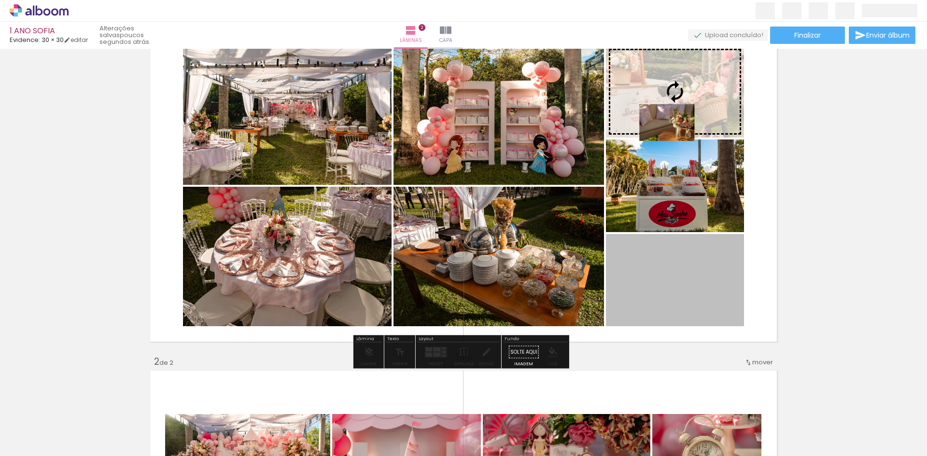
drag, startPoint x: 693, startPoint y: 293, endPoint x: 664, endPoint y: 123, distance: 172.5
click at [0, 0] on slot at bounding box center [0, 0] width 0 height 0
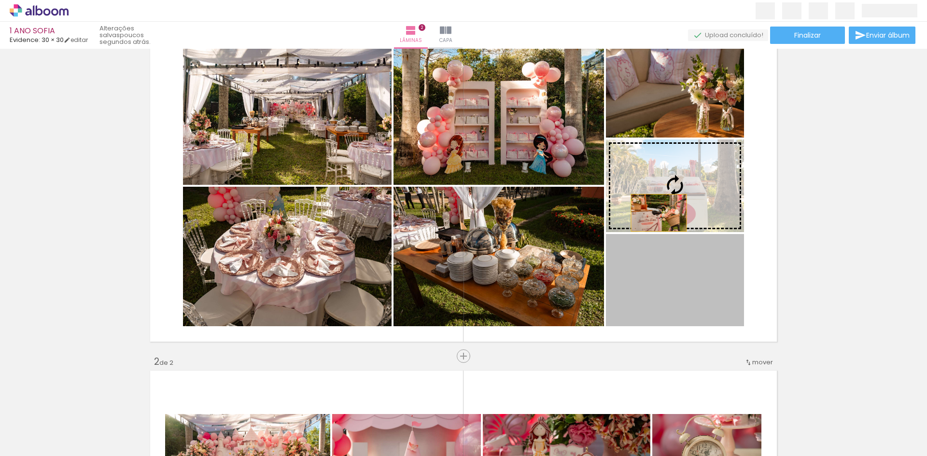
drag, startPoint x: 675, startPoint y: 271, endPoint x: 652, endPoint y: 209, distance: 65.6
click at [0, 0] on slot at bounding box center [0, 0] width 0 height 0
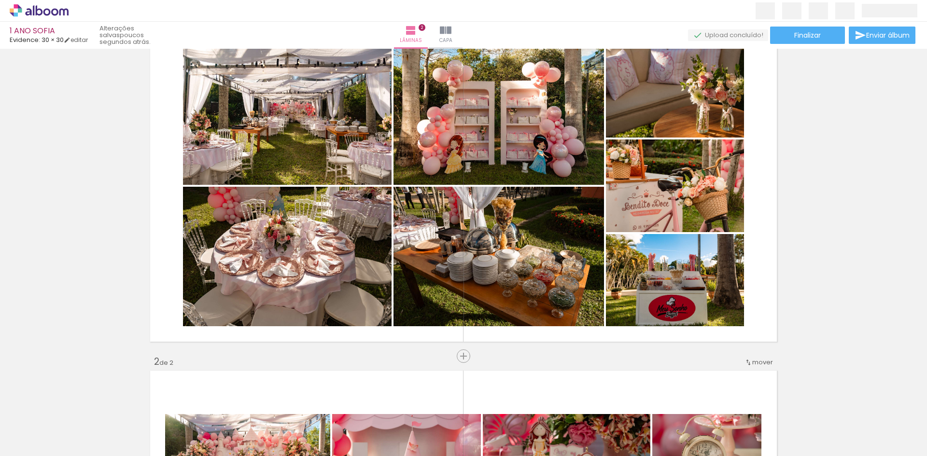
click at [40, 447] on span "Adicionar Fotos" at bounding box center [34, 443] width 29 height 11
click at [0, 0] on input "file" at bounding box center [0, 0] width 0 height 0
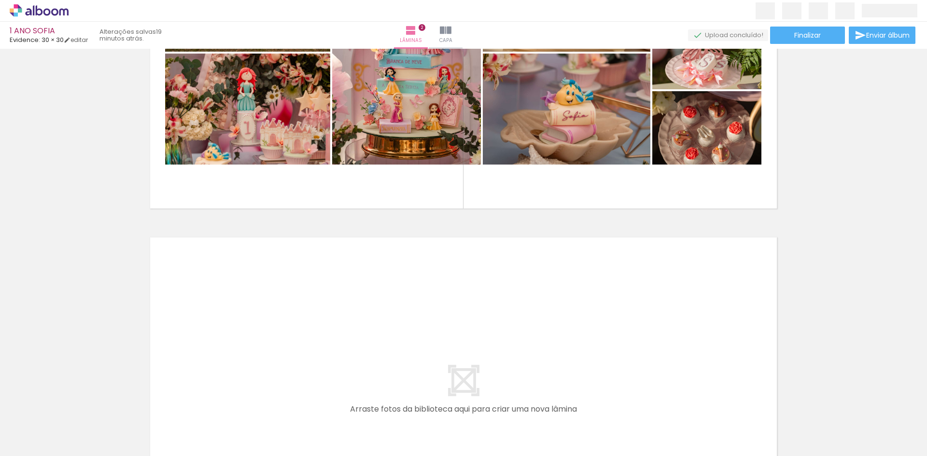
scroll to position [517, 0]
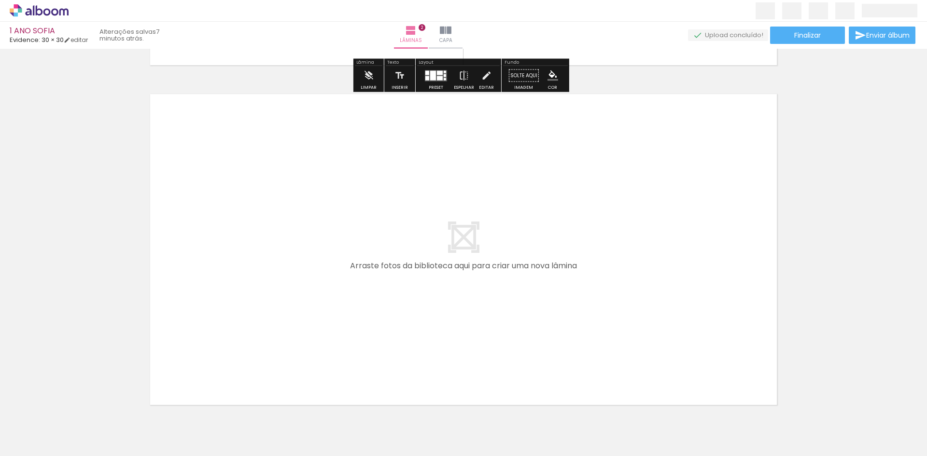
scroll to position [676, 0]
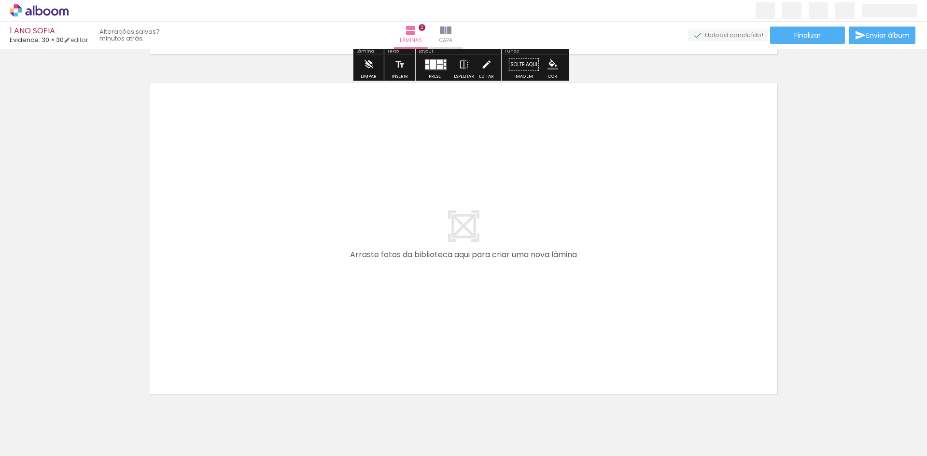
click at [34, 443] on span "Adicionar Fotos" at bounding box center [34, 443] width 29 height 11
click at [0, 0] on input "file" at bounding box center [0, 0] width 0 height 0
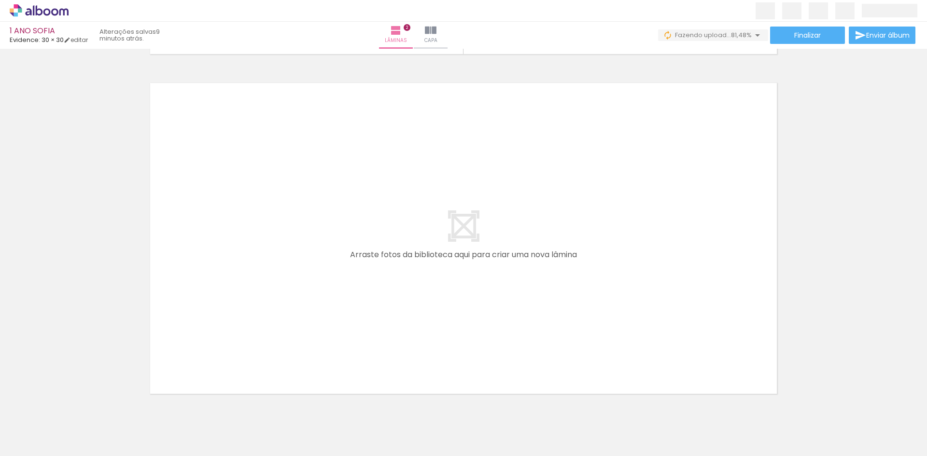
scroll to position [0, 615]
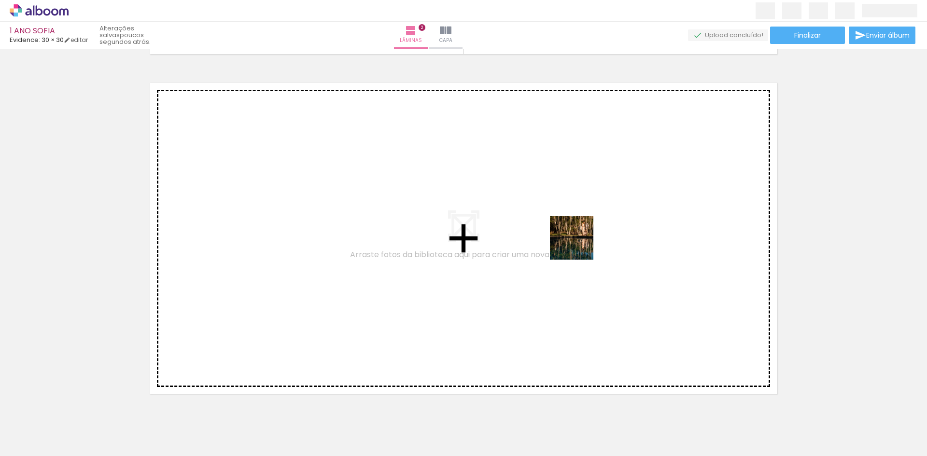
drag, startPoint x: 604, startPoint y: 314, endPoint x: 577, endPoint y: 235, distance: 83.3
click at [577, 235] on quentale-workspace at bounding box center [463, 228] width 927 height 456
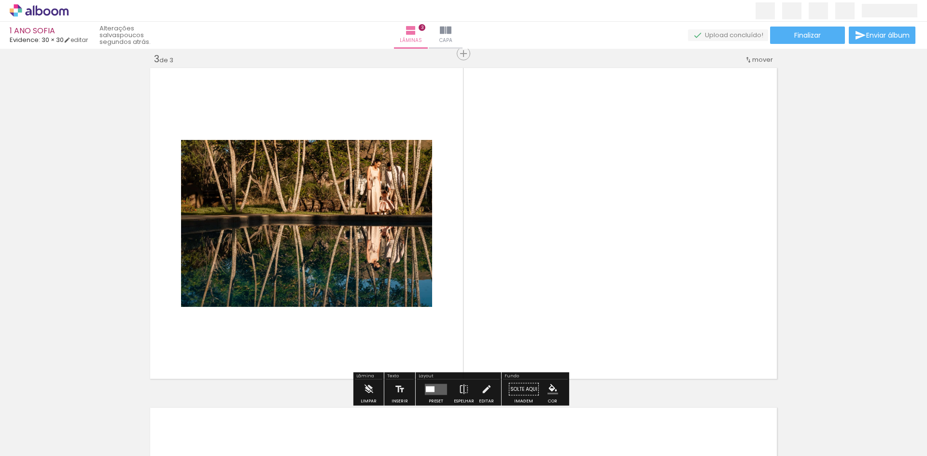
scroll to position [693, 0]
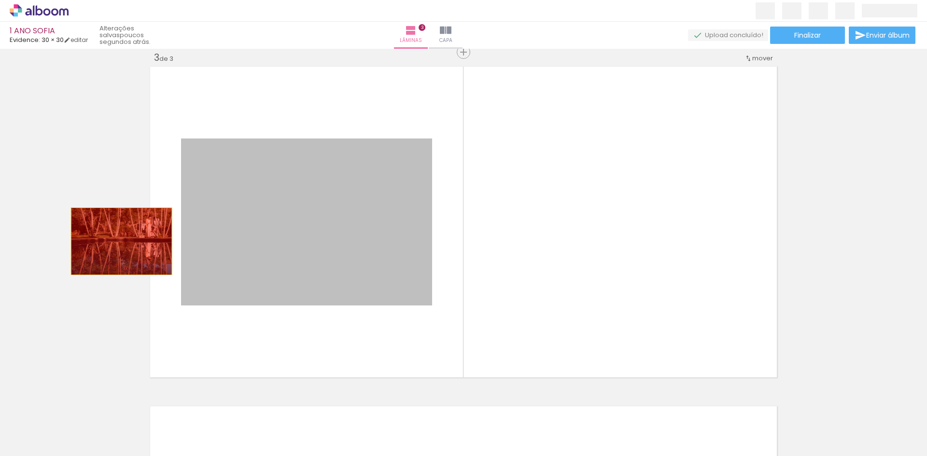
drag, startPoint x: 270, startPoint y: 215, endPoint x: 67, endPoint y: 249, distance: 205.6
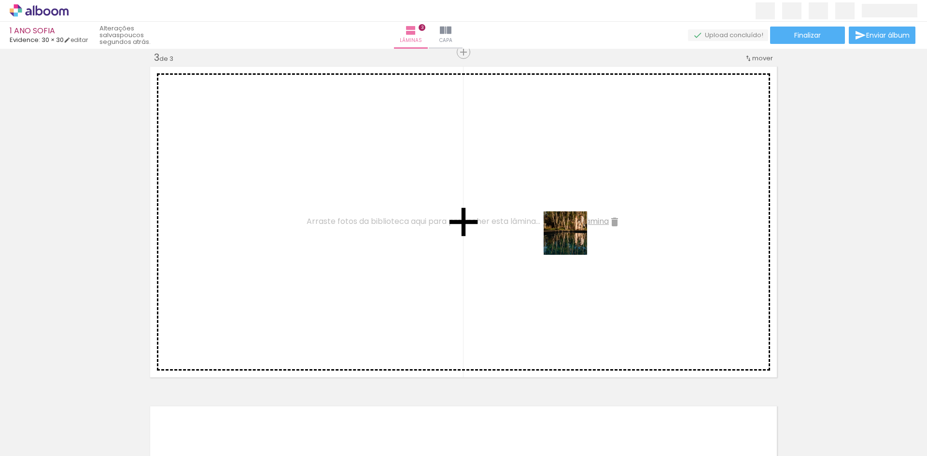
drag, startPoint x: 729, startPoint y: 431, endPoint x: 557, endPoint y: 216, distance: 275.6
click at [564, 228] on quentale-workspace at bounding box center [463, 228] width 927 height 456
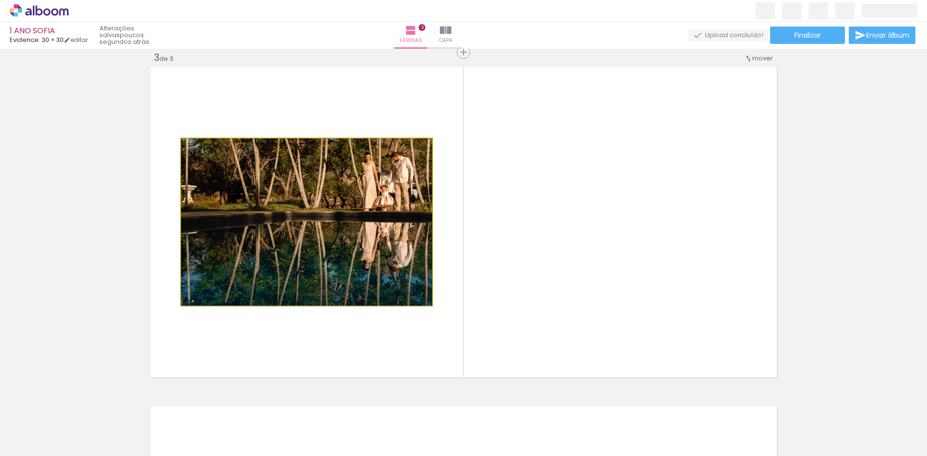
drag, startPoint x: 353, startPoint y: 266, endPoint x: 182, endPoint y: 303, distance: 175.4
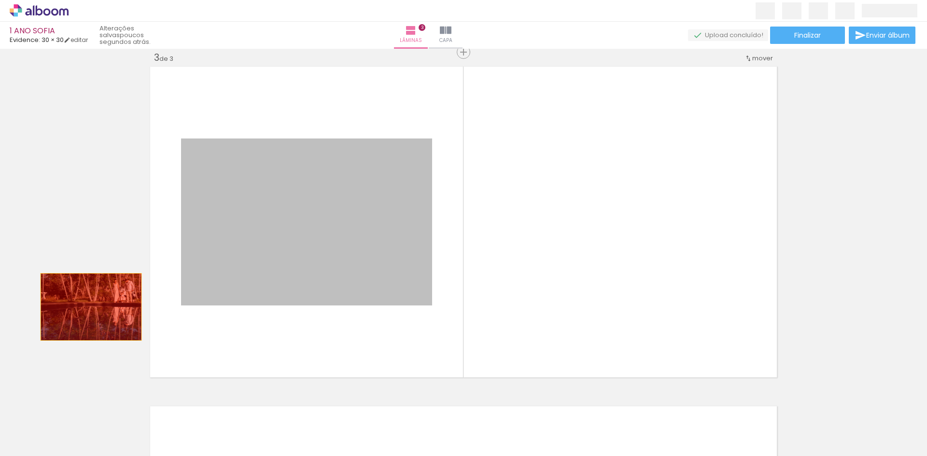
drag, startPoint x: 255, startPoint y: 252, endPoint x: 87, endPoint y: 307, distance: 176.1
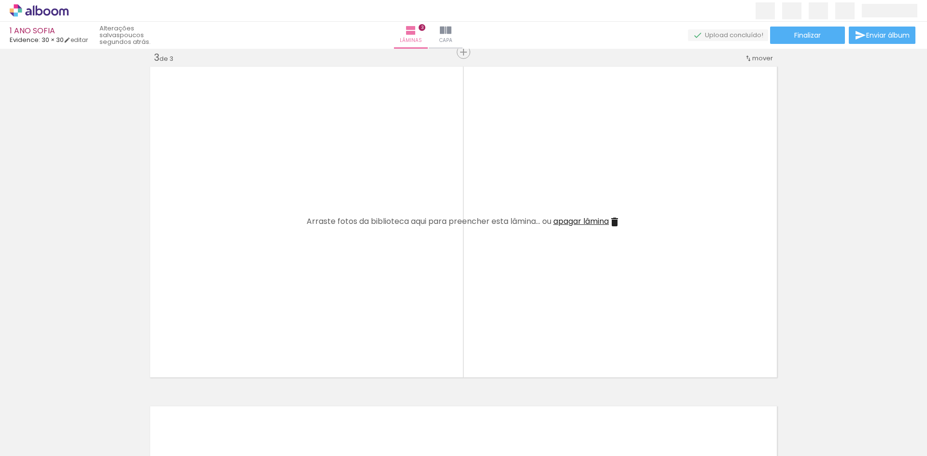
click at [862, 407] on iron-icon at bounding box center [867, 404] width 10 height 10
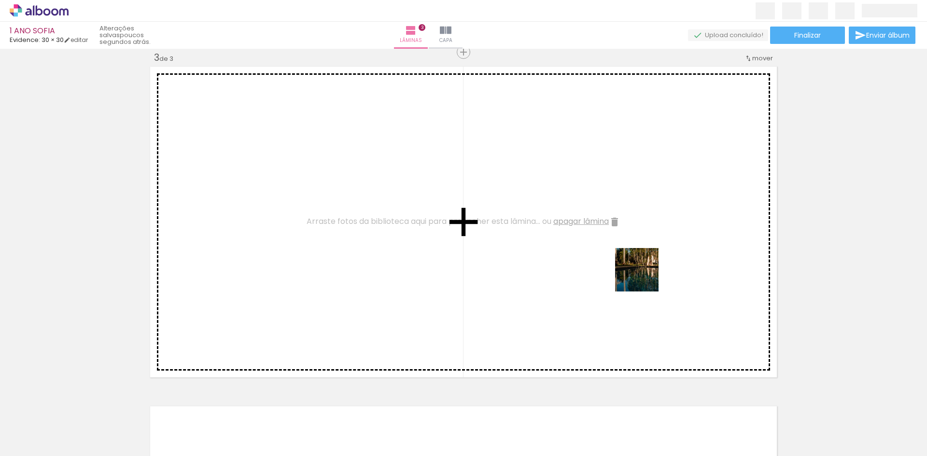
drag, startPoint x: 776, startPoint y: 416, endPoint x: 607, endPoint y: 247, distance: 239.4
click at [608, 247] on quentale-workspace at bounding box center [463, 228] width 927 height 456
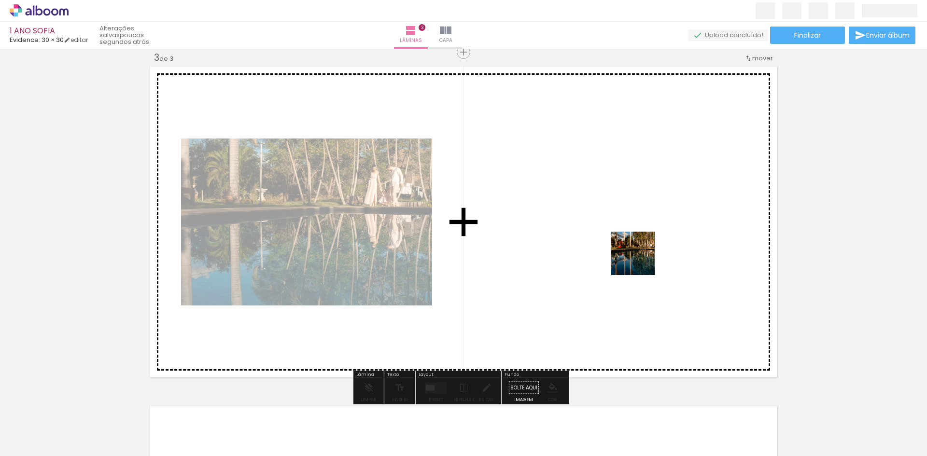
drag, startPoint x: 812, startPoint y: 392, endPoint x: 597, endPoint y: 228, distance: 271.0
click at [597, 228] on quentale-workspace at bounding box center [463, 228] width 927 height 456
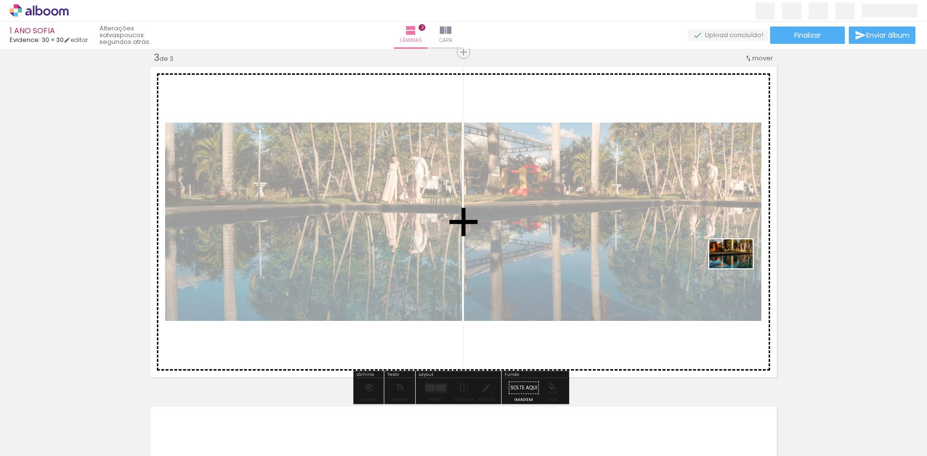
drag, startPoint x: 908, startPoint y: 434, endPoint x: 633, endPoint y: 263, distance: 323.6
click at [638, 263] on quentale-workspace at bounding box center [463, 228] width 927 height 456
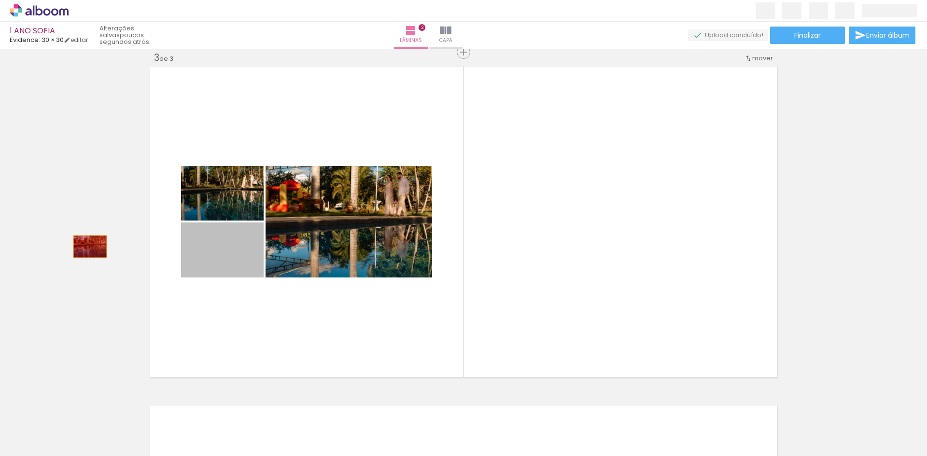
drag, startPoint x: 228, startPoint y: 266, endPoint x: 86, endPoint y: 247, distance: 142.3
click at [86, 247] on div "Inserir lâmina 1 de 3 Inserir lâmina 2 de 3 Inserir lâmina 3 de 3" at bounding box center [463, 39] width 927 height 1361
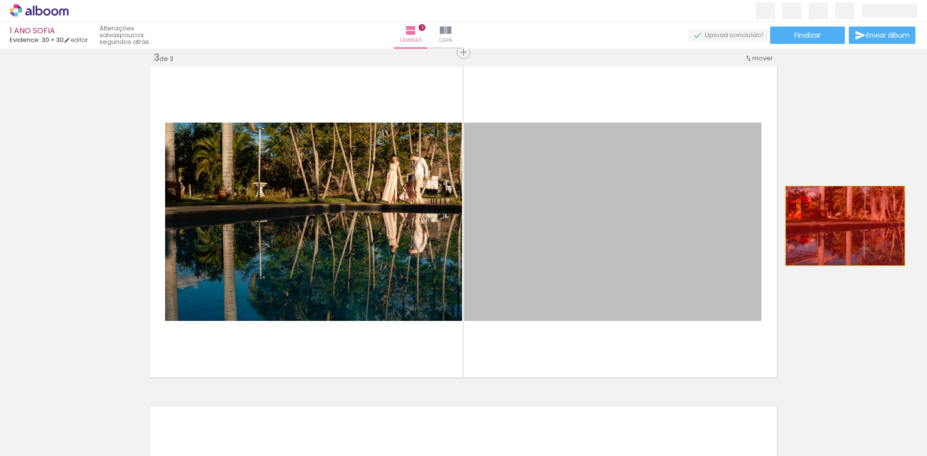
drag, startPoint x: 627, startPoint y: 250, endPoint x: 842, endPoint y: 226, distance: 215.8
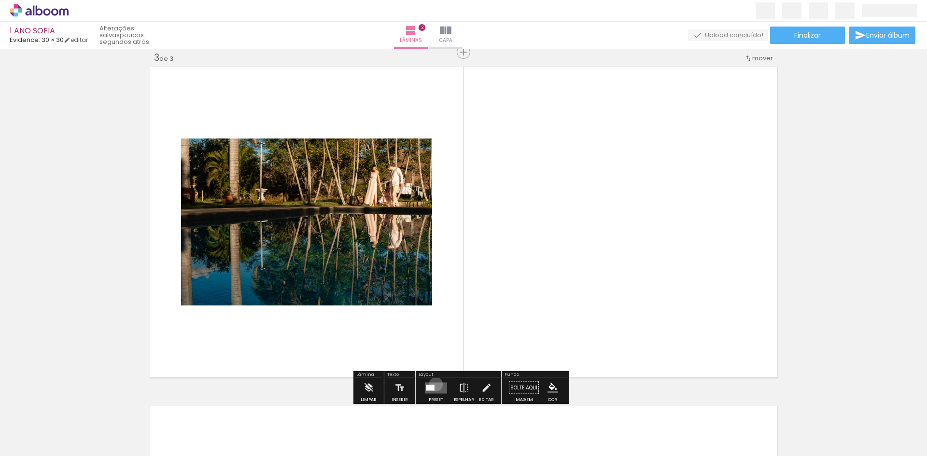
click at [434, 385] on quentale-layouter at bounding box center [436, 388] width 22 height 11
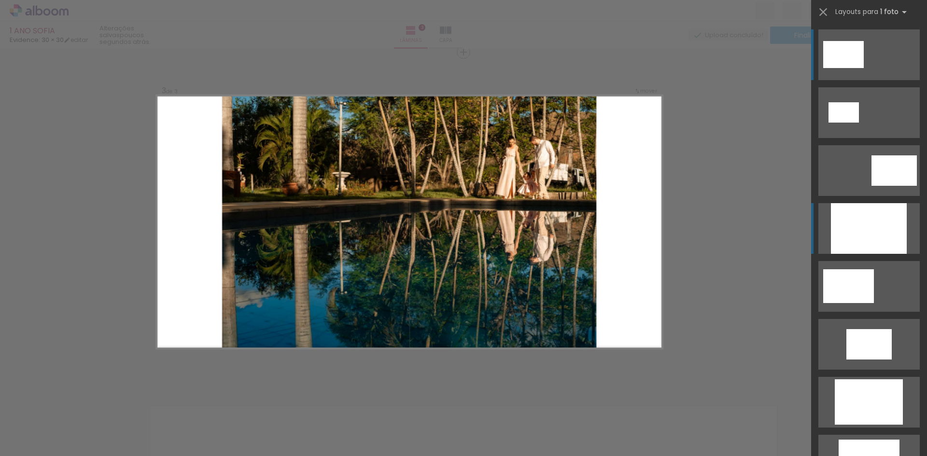
click at [846, 223] on div at bounding box center [869, 228] width 76 height 51
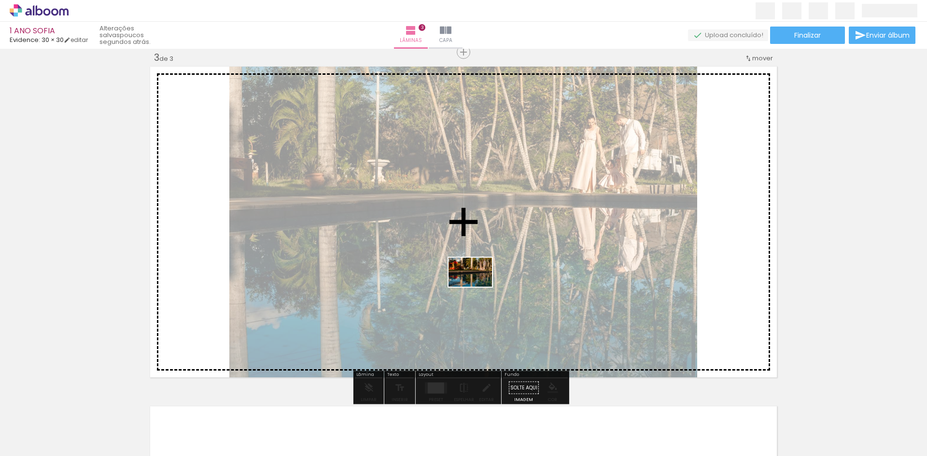
drag, startPoint x: 875, startPoint y: 427, endPoint x: 478, endPoint y: 287, distance: 421.3
click at [478, 287] on quentale-workspace at bounding box center [463, 228] width 927 height 456
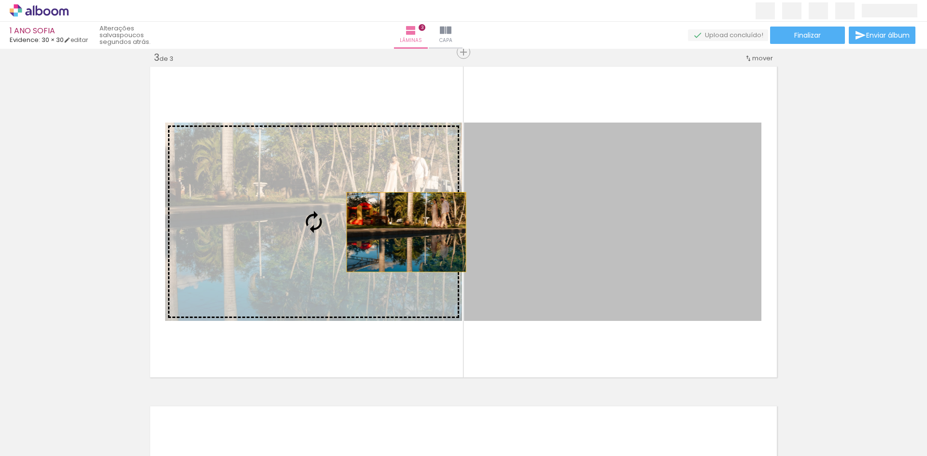
drag, startPoint x: 589, startPoint y: 256, endPoint x: 403, endPoint y: 232, distance: 187.4
click at [0, 0] on slot at bounding box center [0, 0] width 0 height 0
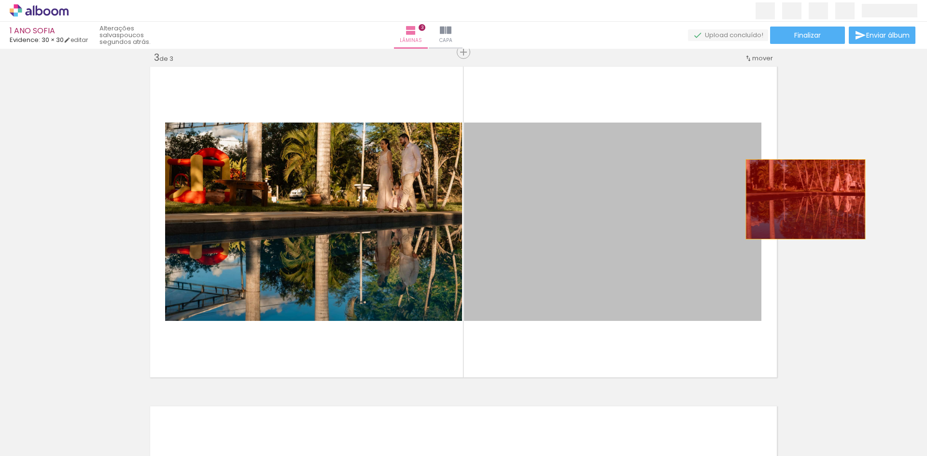
drag, startPoint x: 687, startPoint y: 218, endPoint x: 818, endPoint y: 192, distance: 133.6
click at [818, 192] on div "Inserir lâmina 1 de 3 Inserir lâmina 2 de 3 Inserir lâmina 3 de 3" at bounding box center [463, 39] width 927 height 1361
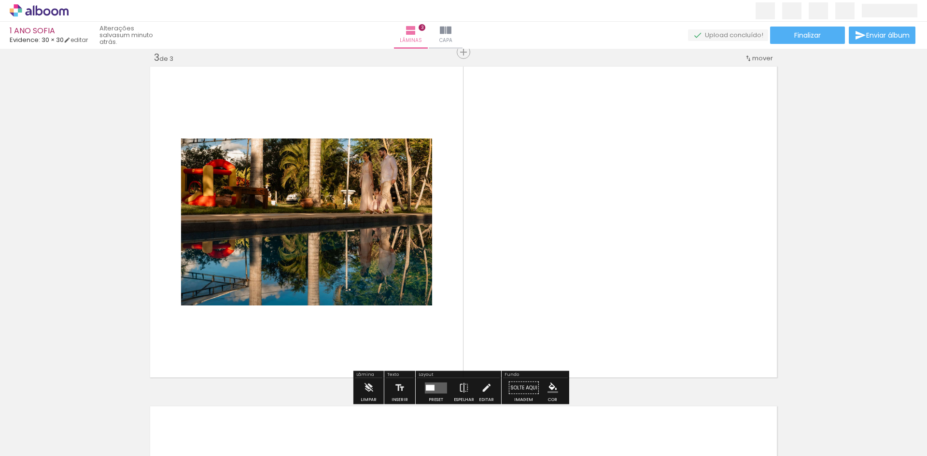
click at [438, 392] on quentale-layouter at bounding box center [436, 388] width 22 height 11
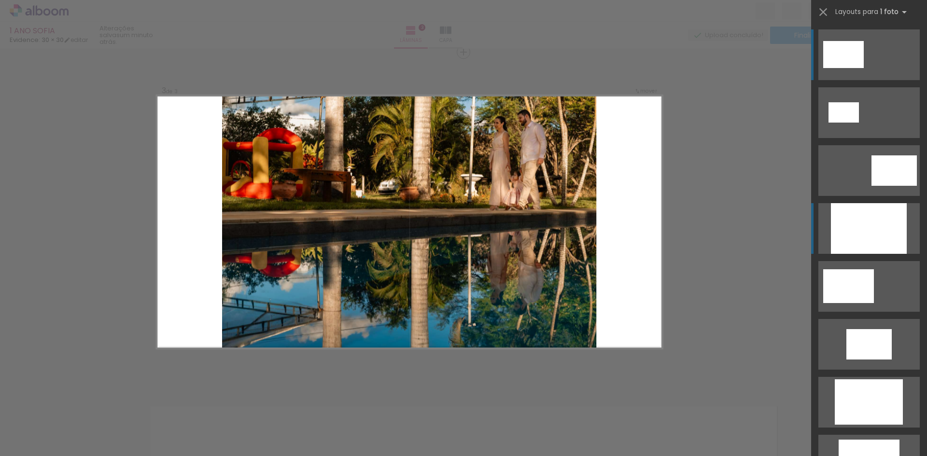
click at [839, 229] on div at bounding box center [869, 228] width 76 height 51
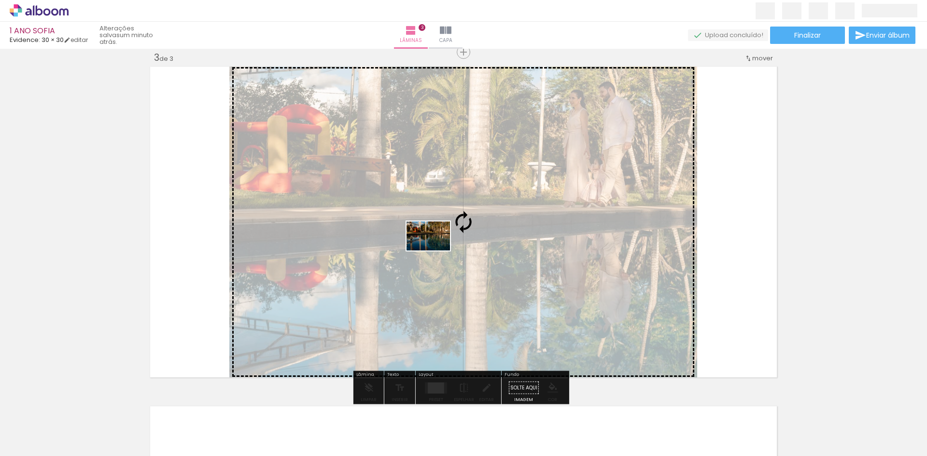
drag, startPoint x: 818, startPoint y: 431, endPoint x: 436, endPoint y: 251, distance: 423.1
click at [436, 251] on quentale-workspace at bounding box center [463, 228] width 927 height 456
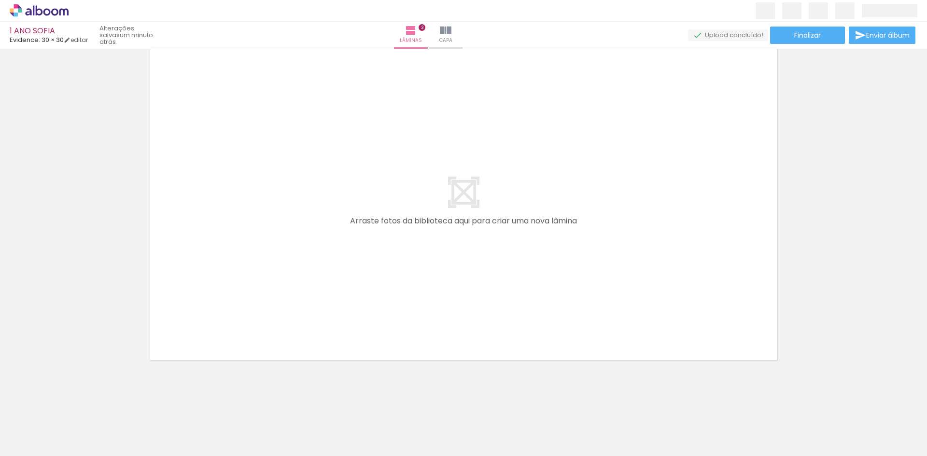
scroll to position [1051, 0]
click at [32, 438] on span "Adicionar Fotos" at bounding box center [34, 443] width 29 height 11
click at [0, 0] on input "file" at bounding box center [0, 0] width 0 height 0
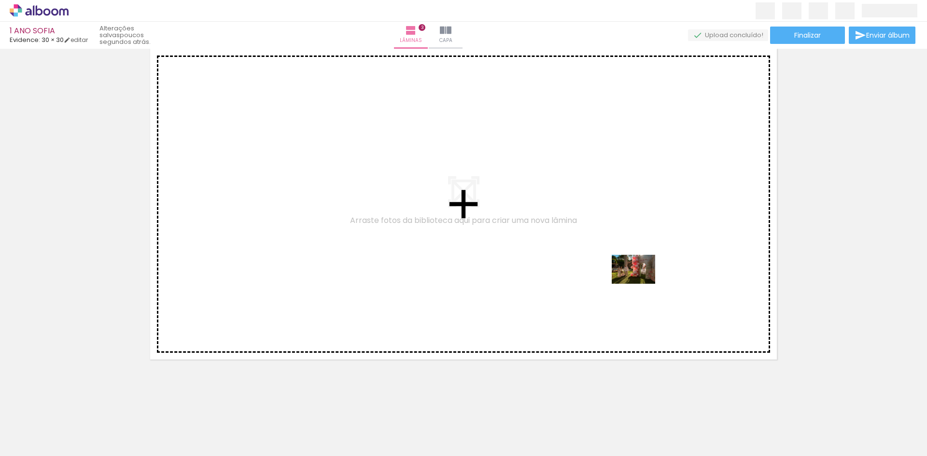
drag, startPoint x: 875, startPoint y: 429, endPoint x: 574, endPoint y: 252, distance: 349.0
click at [584, 255] on quentale-workspace at bounding box center [463, 228] width 927 height 456
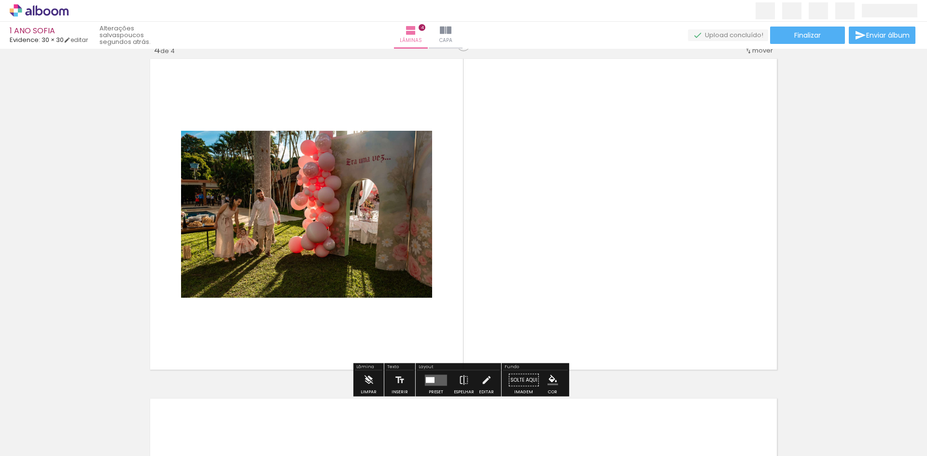
scroll to position [1033, 0]
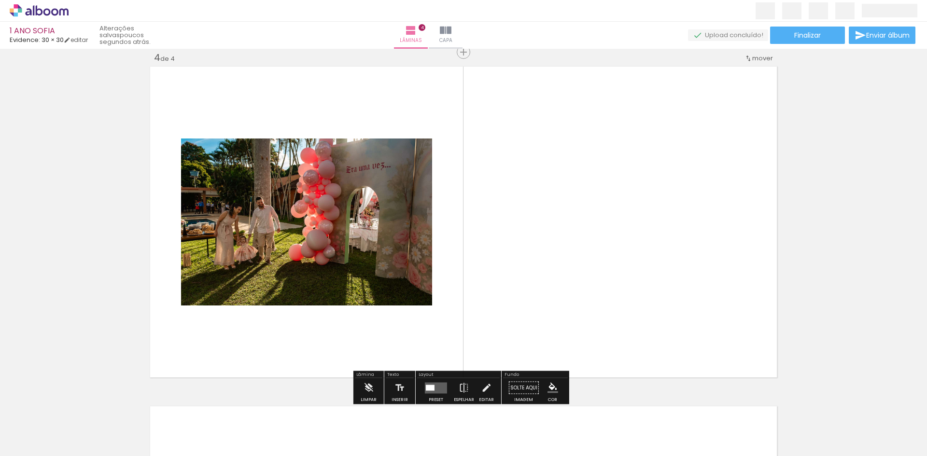
scroll to position [0, 886]
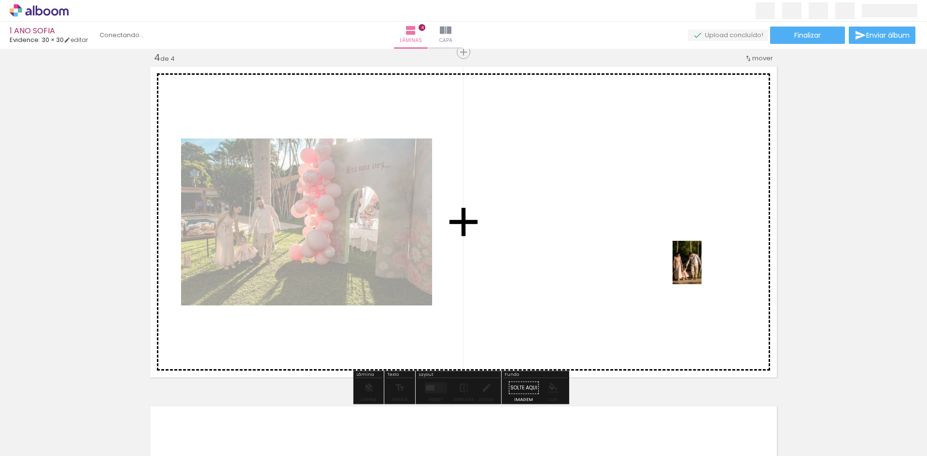
drag, startPoint x: 631, startPoint y: 436, endPoint x: 664, endPoint y: 254, distance: 185.0
click at [668, 263] on quentale-workspace at bounding box center [463, 228] width 927 height 456
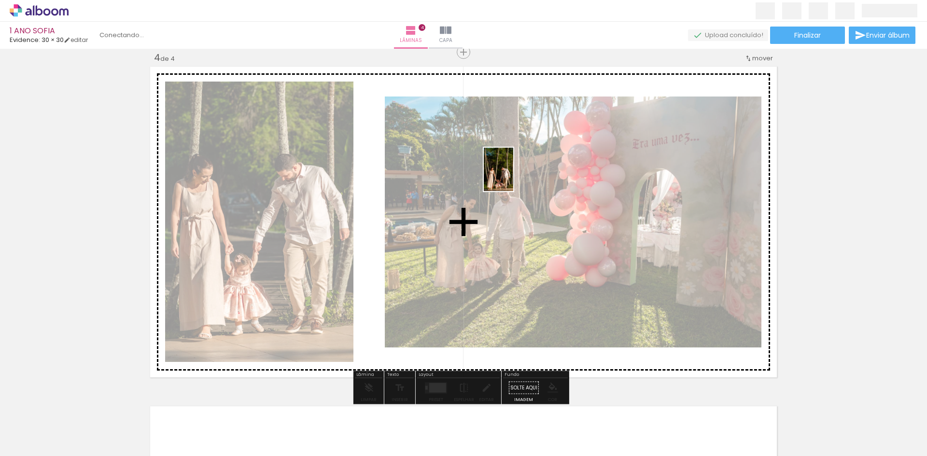
drag, startPoint x: 679, startPoint y: 432, endPoint x: 512, endPoint y: 172, distance: 309.2
click at [512, 172] on quentale-workspace at bounding box center [463, 228] width 927 height 456
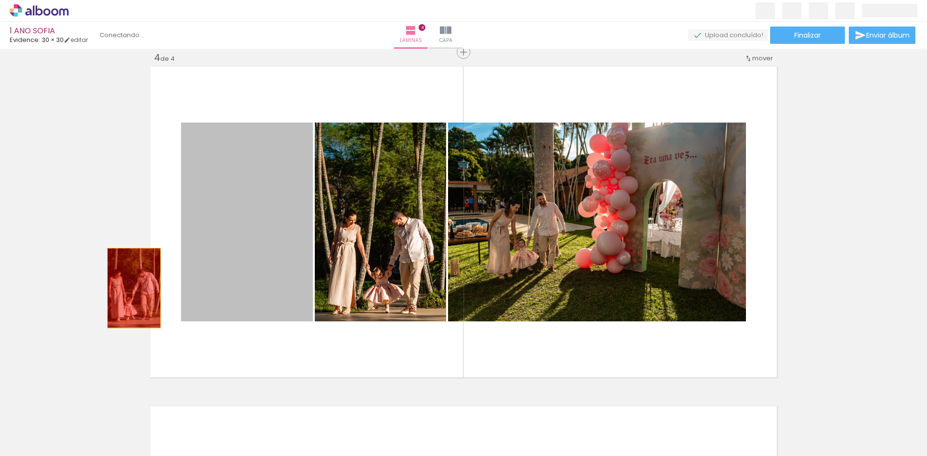
drag, startPoint x: 254, startPoint y: 269, endPoint x: 81, endPoint y: 298, distance: 174.9
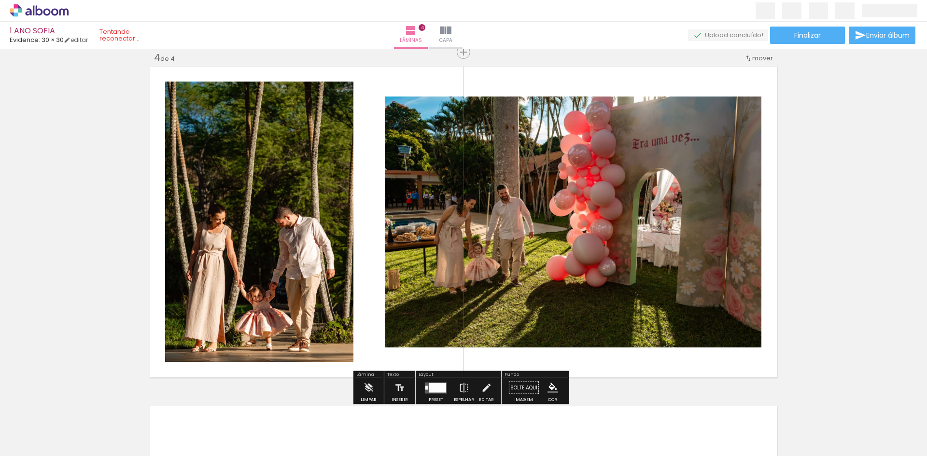
click at [699, 404] on iron-icon at bounding box center [704, 404] width 10 height 10
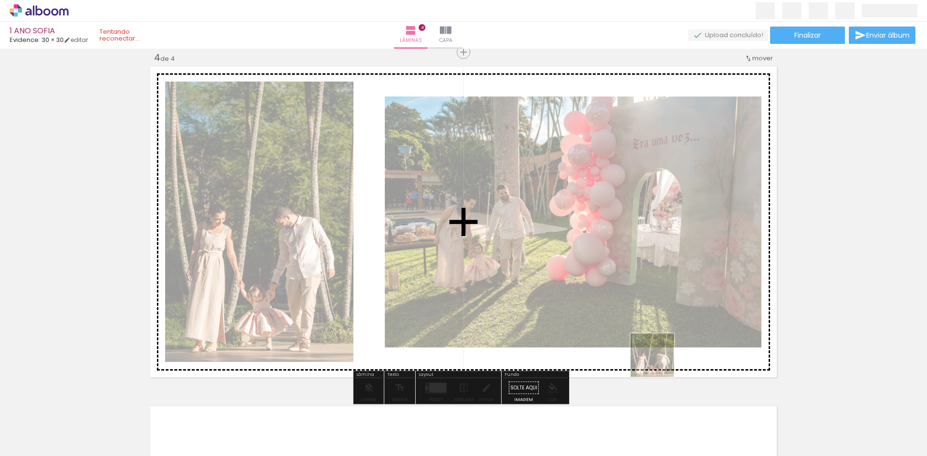
drag, startPoint x: 672, startPoint y: 434, endPoint x: 643, endPoint y: 286, distance: 150.6
click at [644, 290] on quentale-workspace at bounding box center [463, 228] width 927 height 456
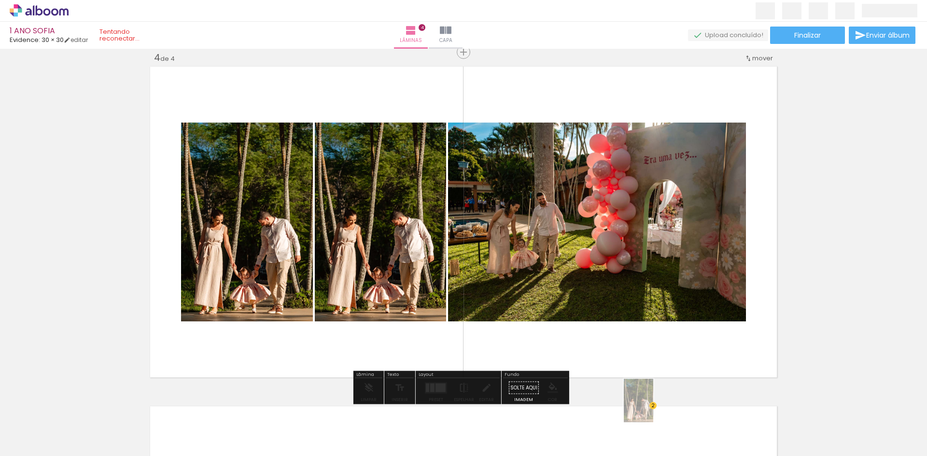
drag, startPoint x: 678, startPoint y: 423, endPoint x: 653, endPoint y: 408, distance: 29.2
click at [653, 408] on quentale-thumb at bounding box center [671, 424] width 54 height 56
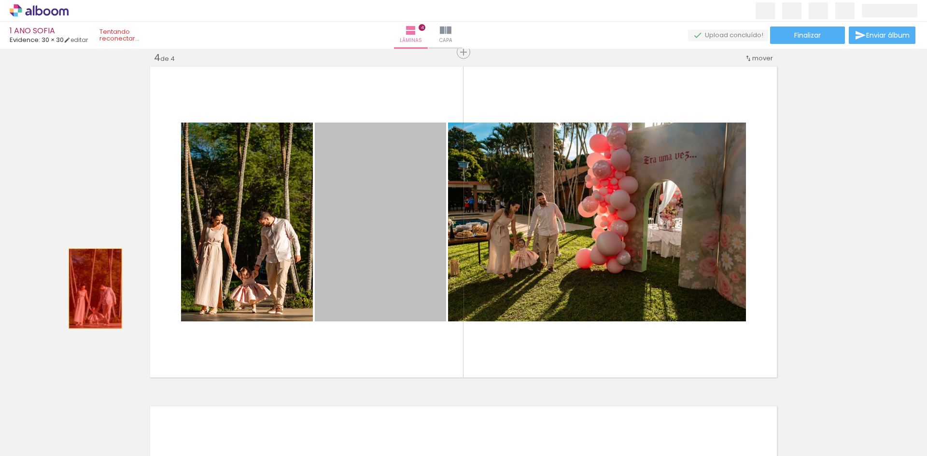
drag, startPoint x: 416, startPoint y: 271, endPoint x: 136, endPoint y: 282, distance: 280.9
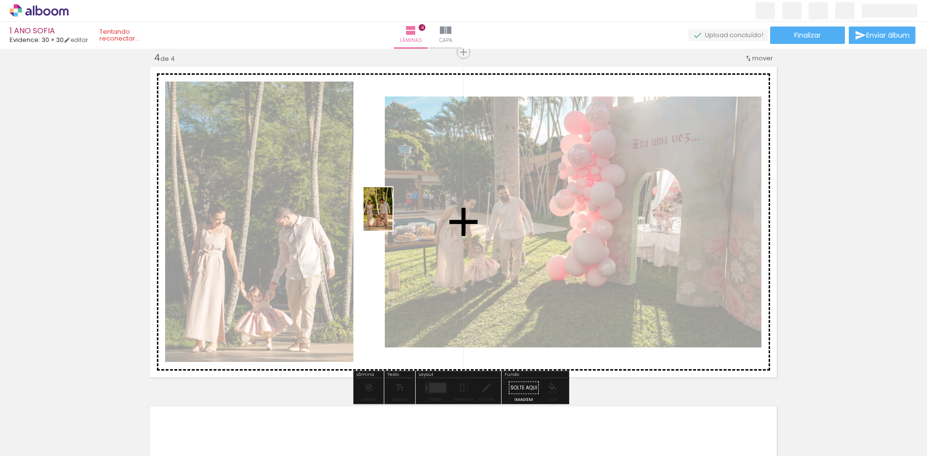
drag, startPoint x: 740, startPoint y: 432, endPoint x: 392, endPoint y: 216, distance: 409.0
click at [392, 216] on quentale-workspace at bounding box center [463, 228] width 927 height 456
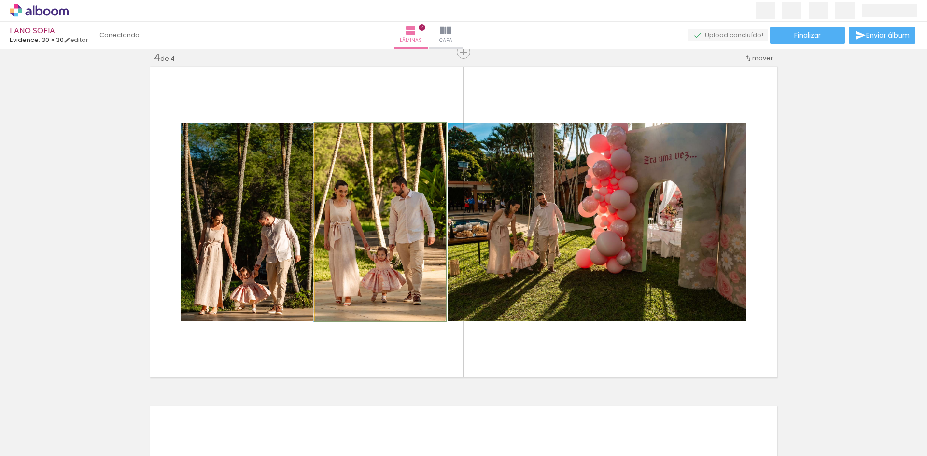
drag, startPoint x: 389, startPoint y: 284, endPoint x: 347, endPoint y: 260, distance: 47.8
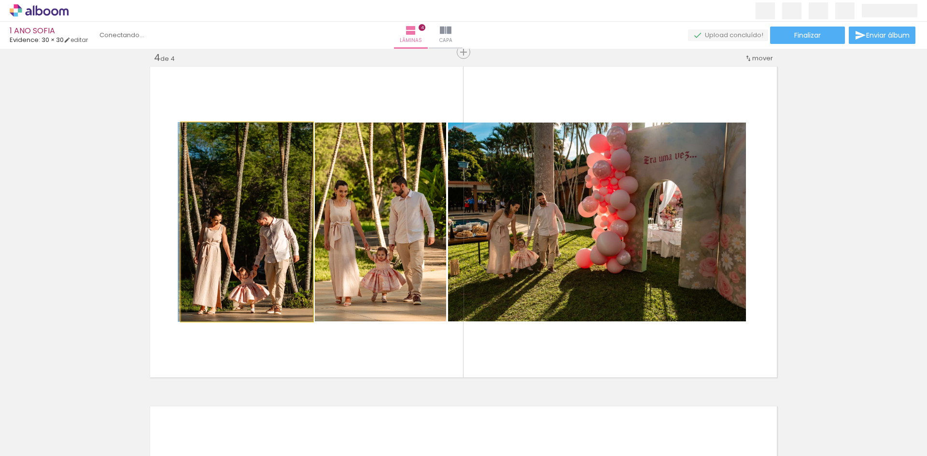
drag, startPoint x: 302, startPoint y: 264, endPoint x: 282, endPoint y: 277, distance: 23.9
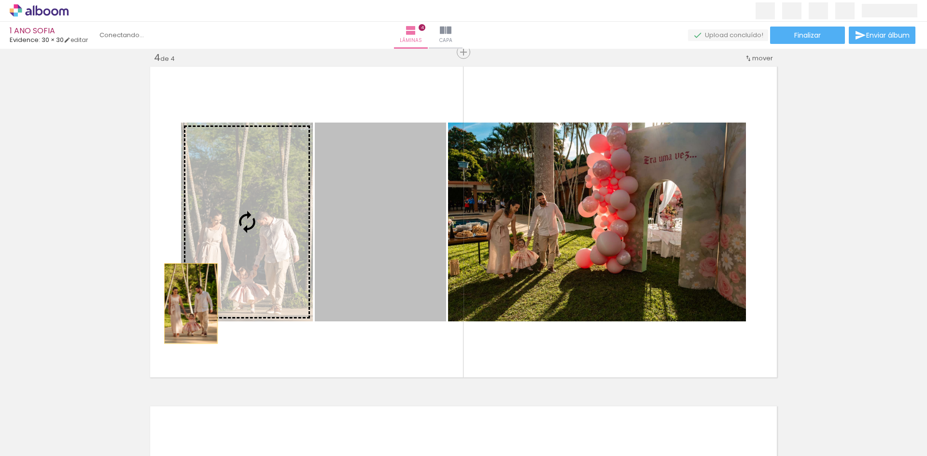
drag, startPoint x: 387, startPoint y: 261, endPoint x: 138, endPoint y: 304, distance: 252.9
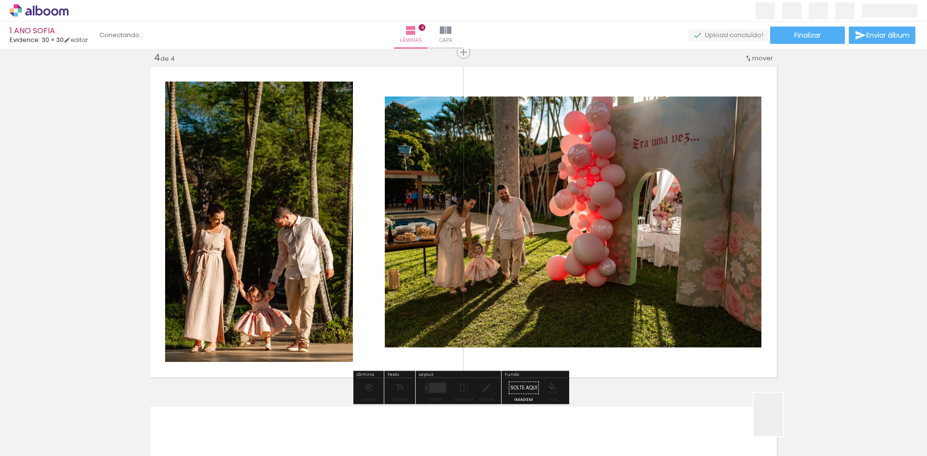
drag, startPoint x: 783, startPoint y: 422, endPoint x: 710, endPoint y: 270, distance: 168.9
click at [710, 271] on quentale-workspace at bounding box center [463, 228] width 927 height 456
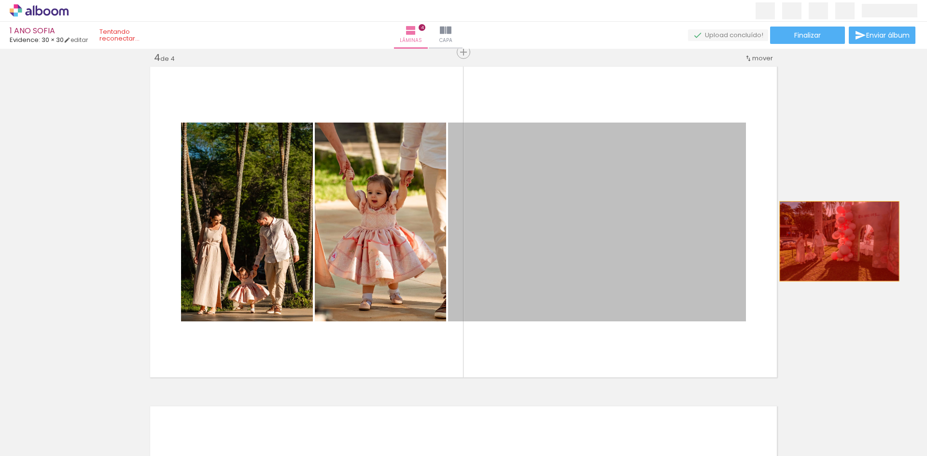
drag, startPoint x: 621, startPoint y: 235, endPoint x: 836, endPoint y: 242, distance: 215.1
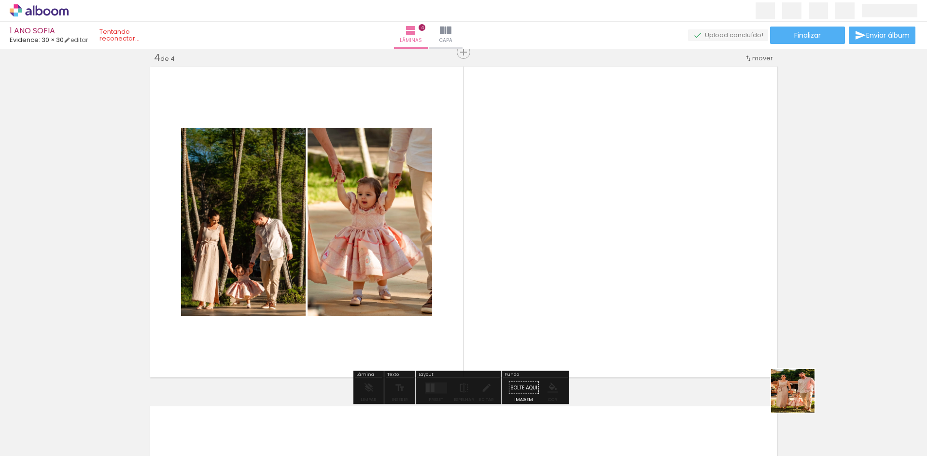
drag, startPoint x: 800, startPoint y: 399, endPoint x: 627, endPoint y: 234, distance: 238.5
click at [627, 234] on quentale-workspace at bounding box center [463, 228] width 927 height 456
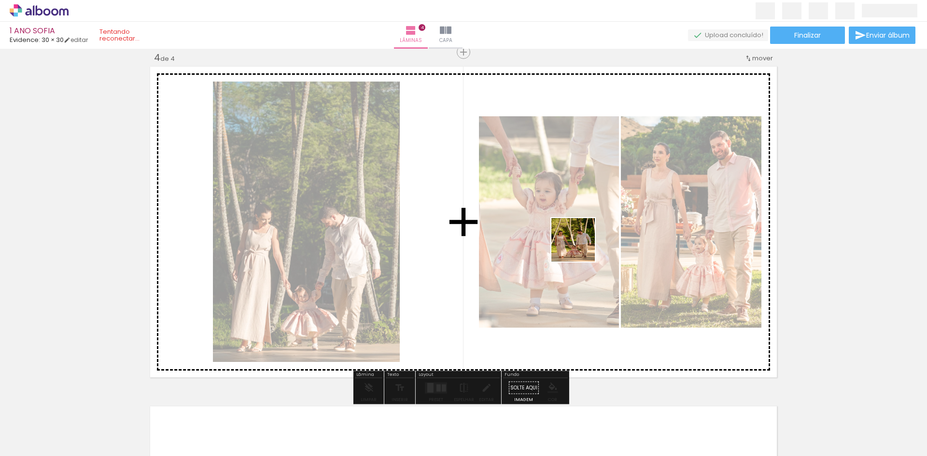
drag, startPoint x: 723, startPoint y: 430, endPoint x: 579, endPoint y: 245, distance: 234.4
click at [579, 245] on quentale-workspace at bounding box center [463, 228] width 927 height 456
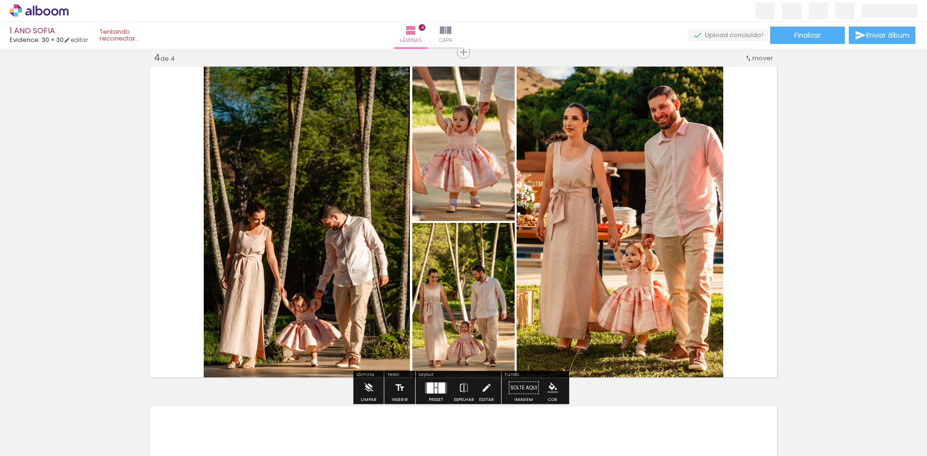
click at [442, 388] on div at bounding box center [442, 388] width 7 height 11
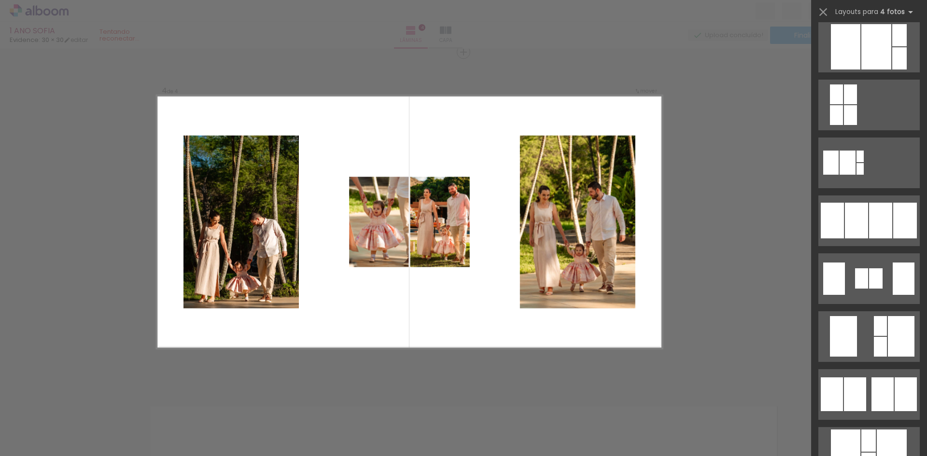
scroll to position [531, 0]
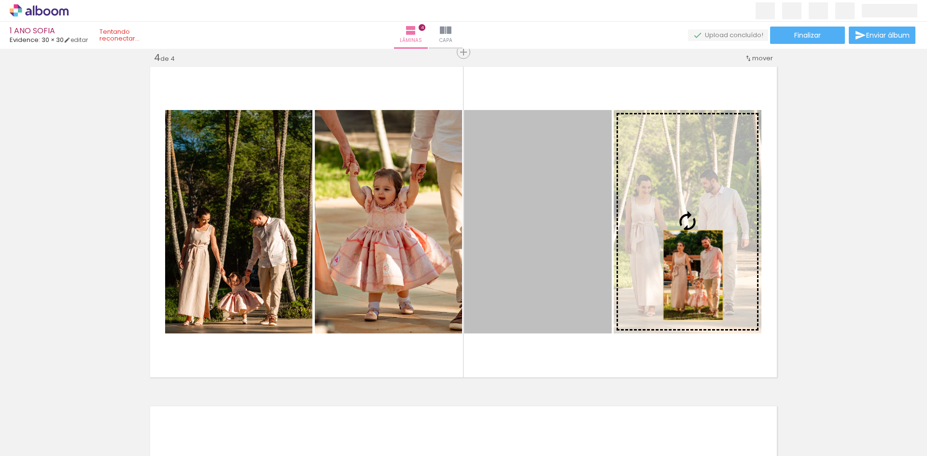
drag, startPoint x: 525, startPoint y: 276, endPoint x: 691, endPoint y: 274, distance: 166.2
click at [0, 0] on slot at bounding box center [0, 0] width 0 height 0
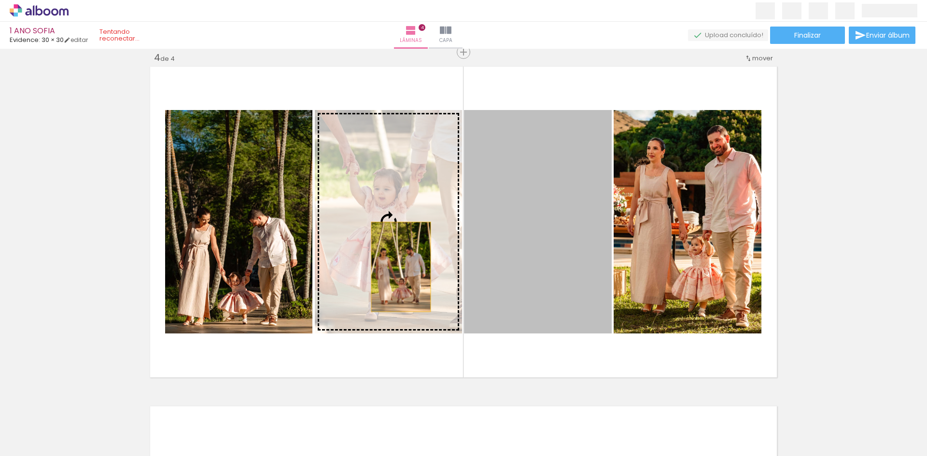
drag, startPoint x: 554, startPoint y: 267, endPoint x: 360, endPoint y: 264, distance: 193.7
click at [0, 0] on slot at bounding box center [0, 0] width 0 height 0
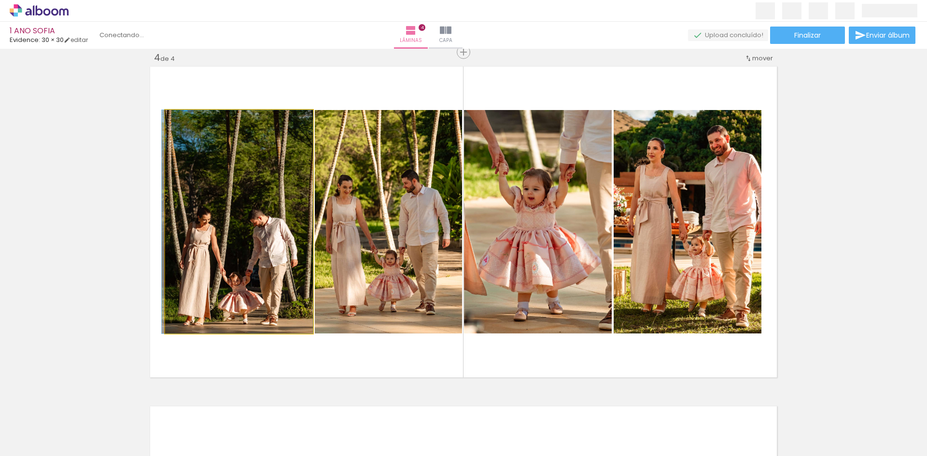
drag, startPoint x: 238, startPoint y: 237, endPoint x: 208, endPoint y: 235, distance: 29.5
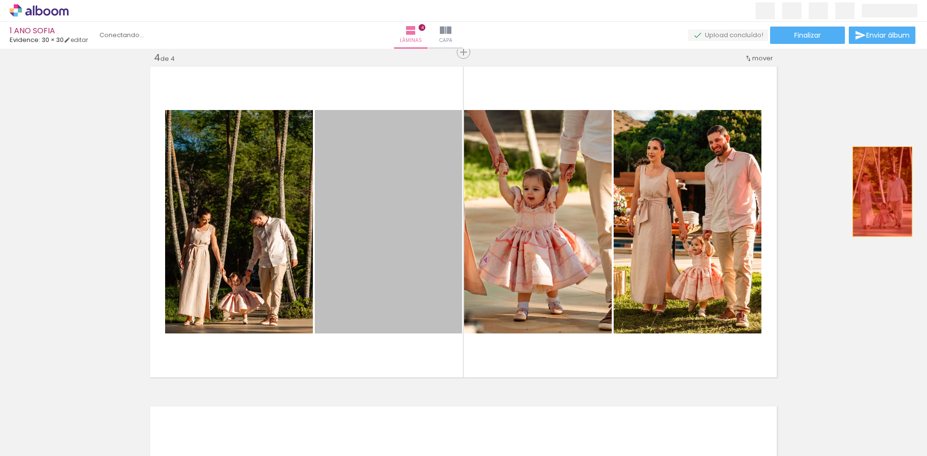
drag, startPoint x: 384, startPoint y: 234, endPoint x: 814, endPoint y: 196, distance: 432.1
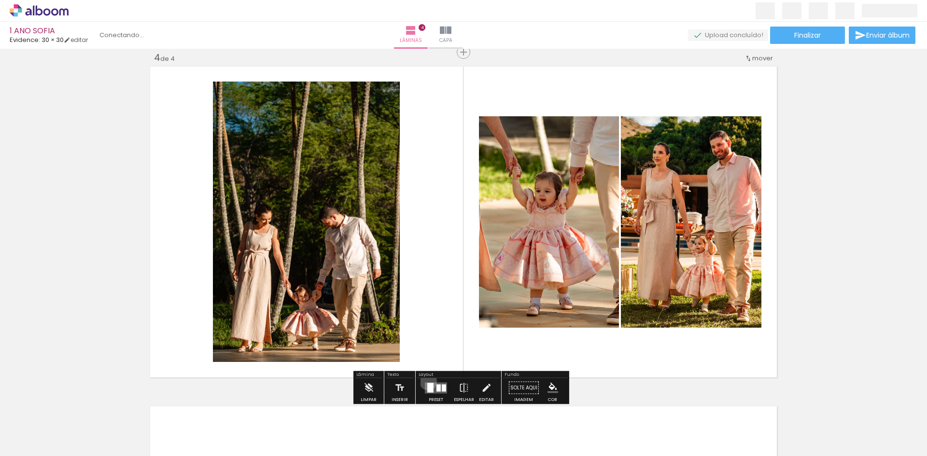
click at [426, 382] on div at bounding box center [436, 388] width 26 height 19
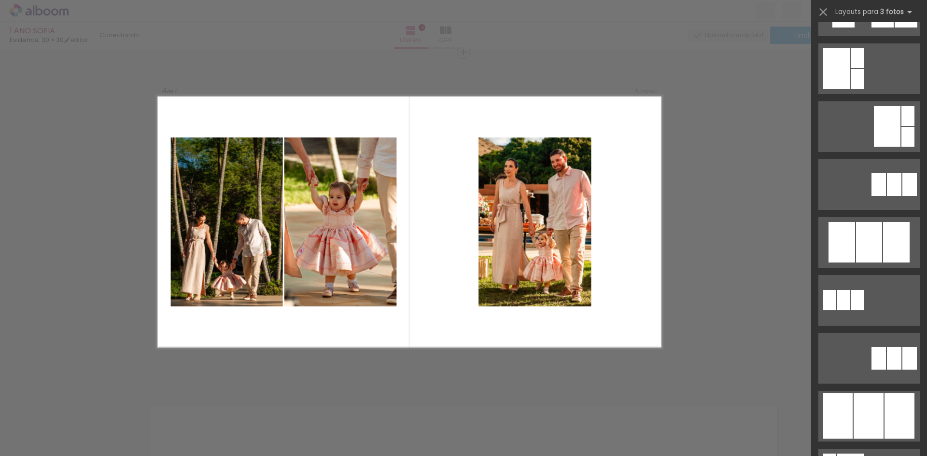
scroll to position [290, 0]
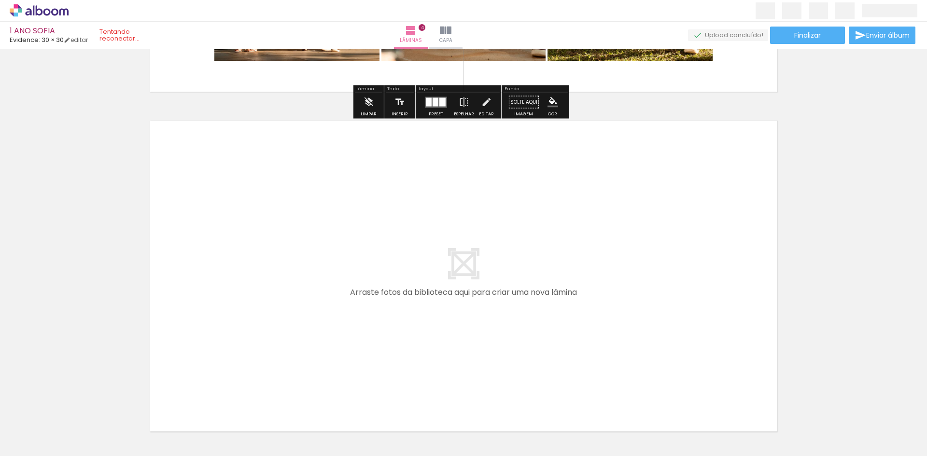
scroll to position [1323, 0]
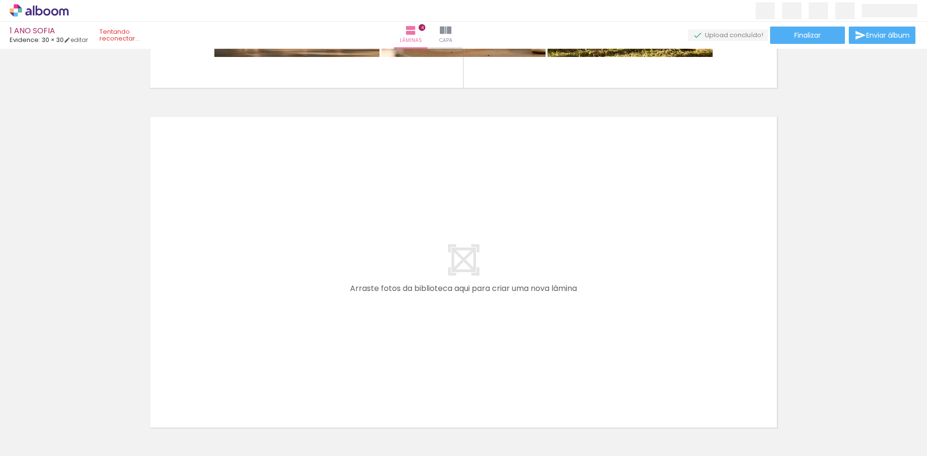
click at [33, 445] on span "Adicionar Fotos" at bounding box center [34, 443] width 29 height 11
click at [0, 0] on input "file" at bounding box center [0, 0] width 0 height 0
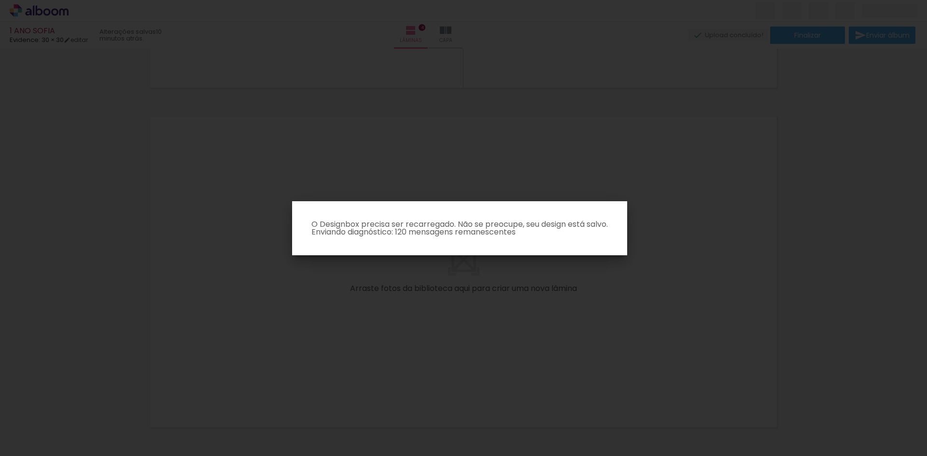
click at [483, 123] on iron-overlay-backdrop at bounding box center [463, 228] width 927 height 456
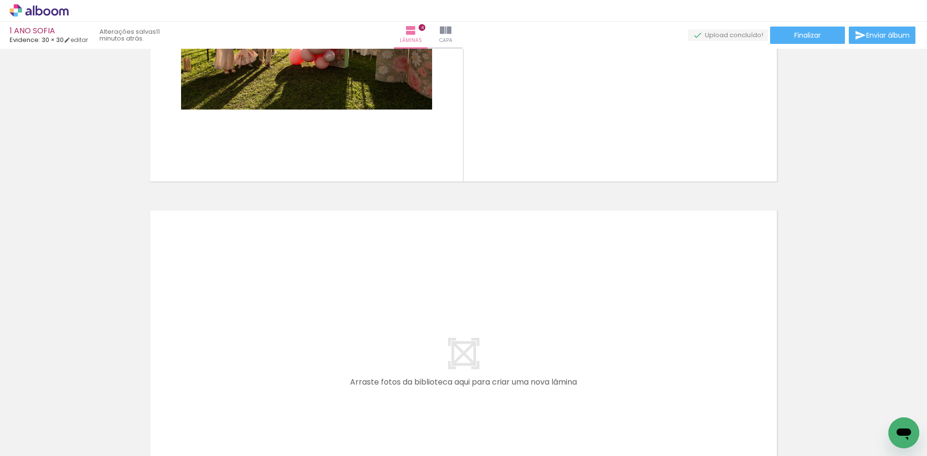
scroll to position [1101, 0]
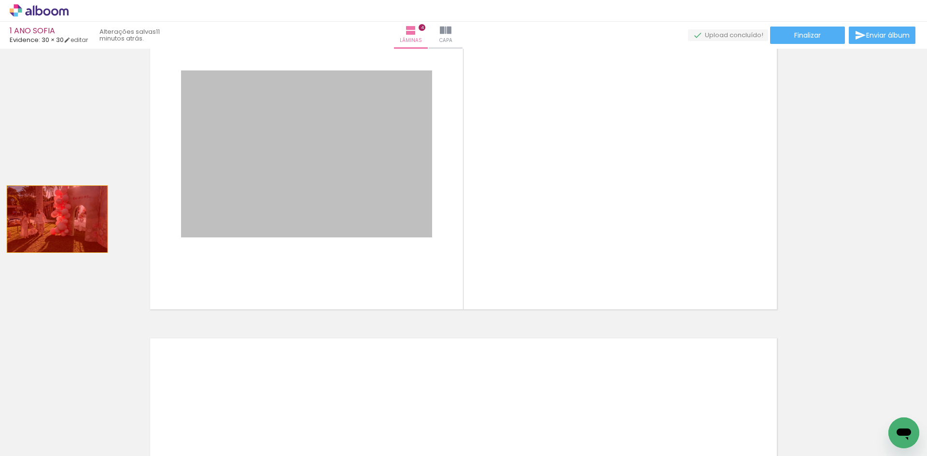
drag, startPoint x: 103, startPoint y: 213, endPoint x: 54, endPoint y: 219, distance: 50.1
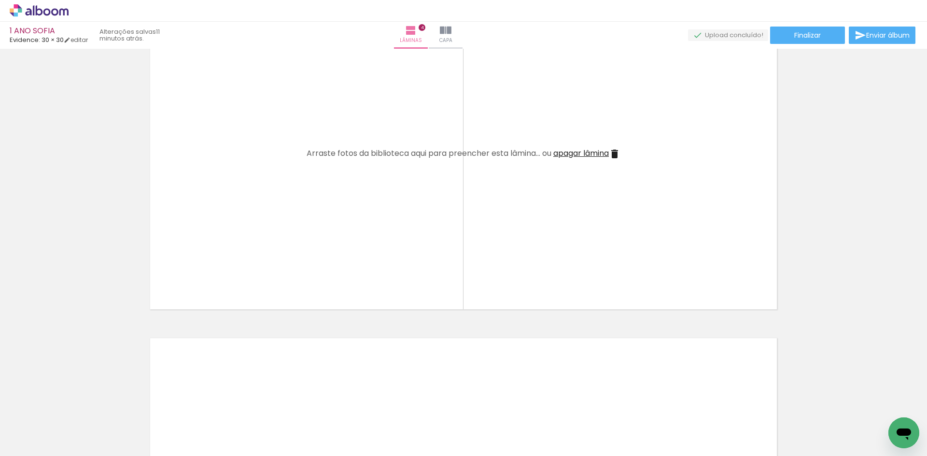
scroll to position [0, 1211]
drag, startPoint x: 331, startPoint y: 434, endPoint x: 329, endPoint y: 270, distance: 163.8
click at [329, 270] on quentale-workspace at bounding box center [463, 228] width 927 height 456
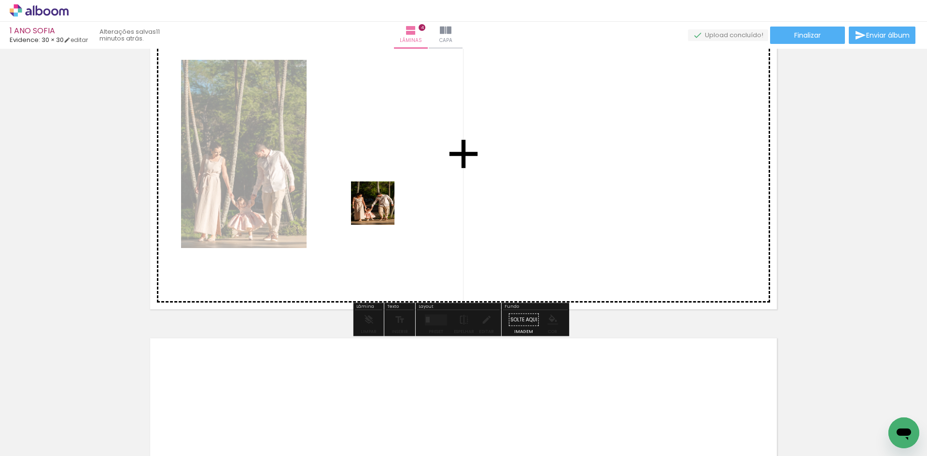
drag, startPoint x: 307, startPoint y: 432, endPoint x: 384, endPoint y: 196, distance: 247.9
click at [384, 196] on quentale-workspace at bounding box center [463, 228] width 927 height 456
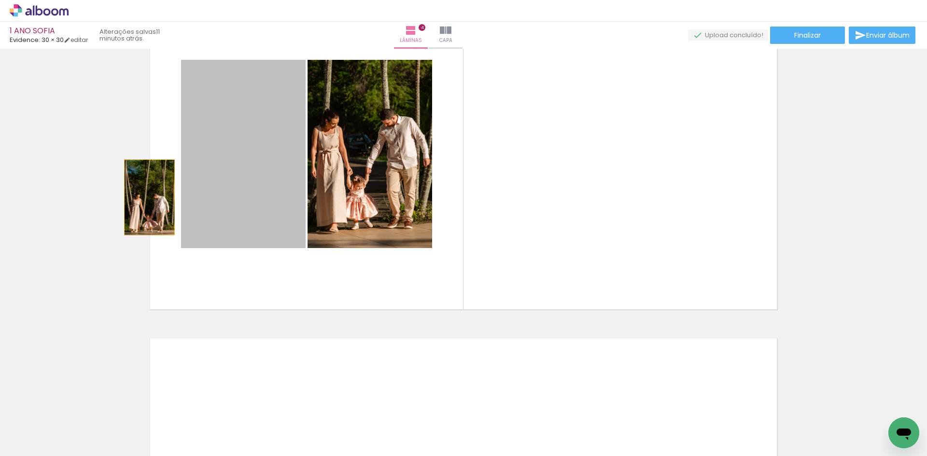
drag, startPoint x: 249, startPoint y: 180, endPoint x: 105, endPoint y: 199, distance: 145.2
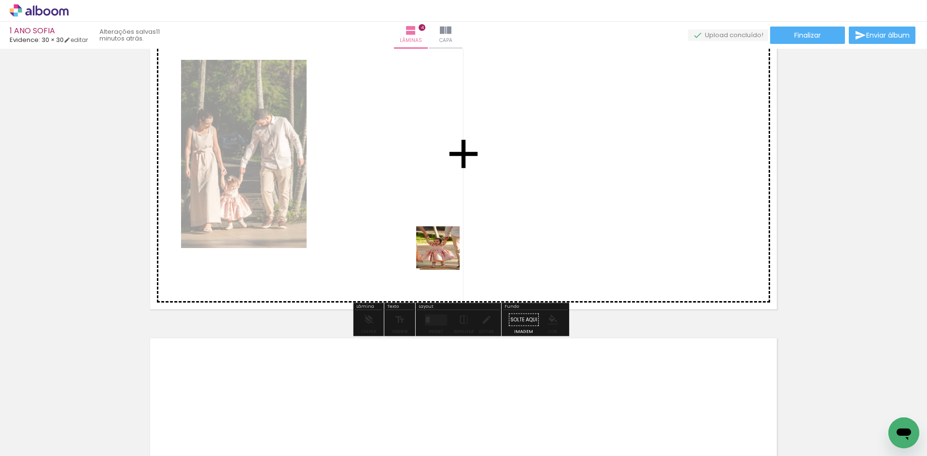
drag, startPoint x: 448, startPoint y: 266, endPoint x: 440, endPoint y: 236, distance: 31.5
click at [440, 236] on quentale-workspace at bounding box center [463, 228] width 927 height 456
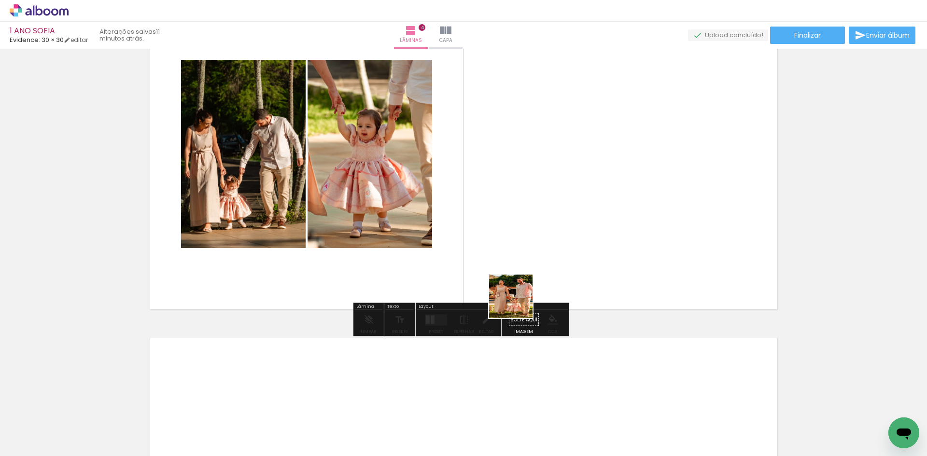
drag, startPoint x: 519, startPoint y: 419, endPoint x: 524, endPoint y: 249, distance: 169.6
click at [520, 259] on quentale-workspace at bounding box center [463, 228] width 927 height 456
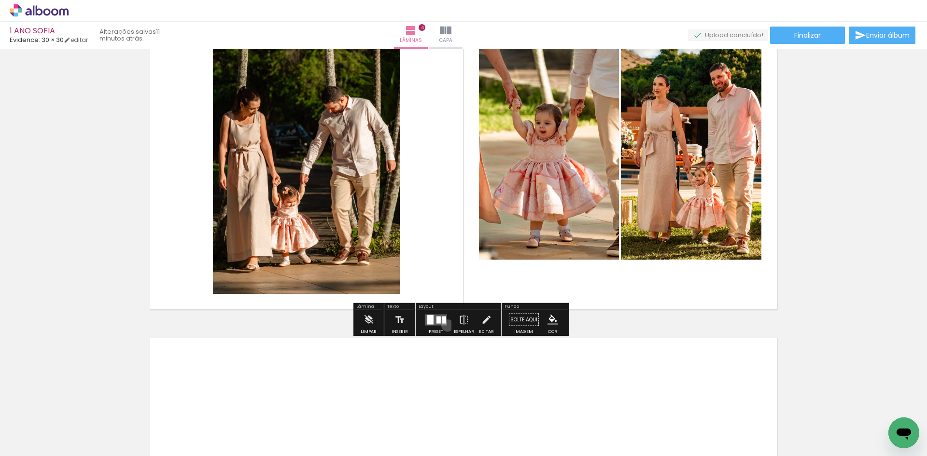
click at [445, 326] on div at bounding box center [436, 320] width 26 height 19
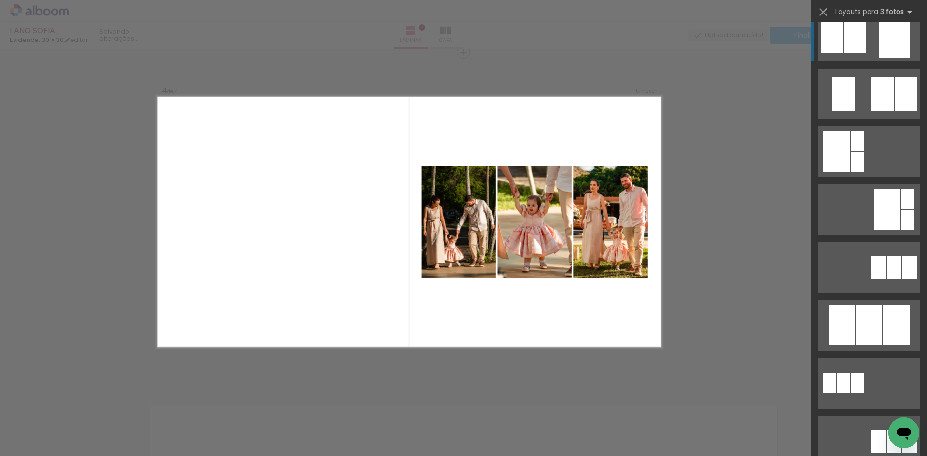
scroll to position [193, 0]
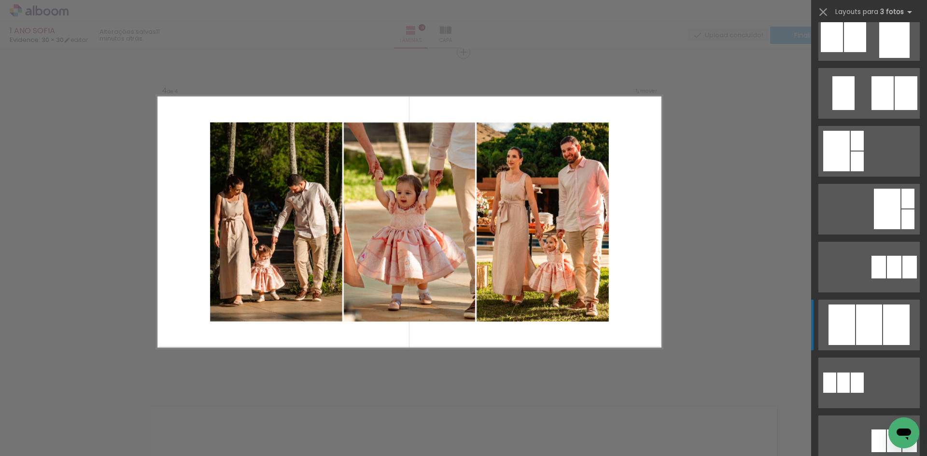
click at [857, 320] on div at bounding box center [869, 325] width 26 height 41
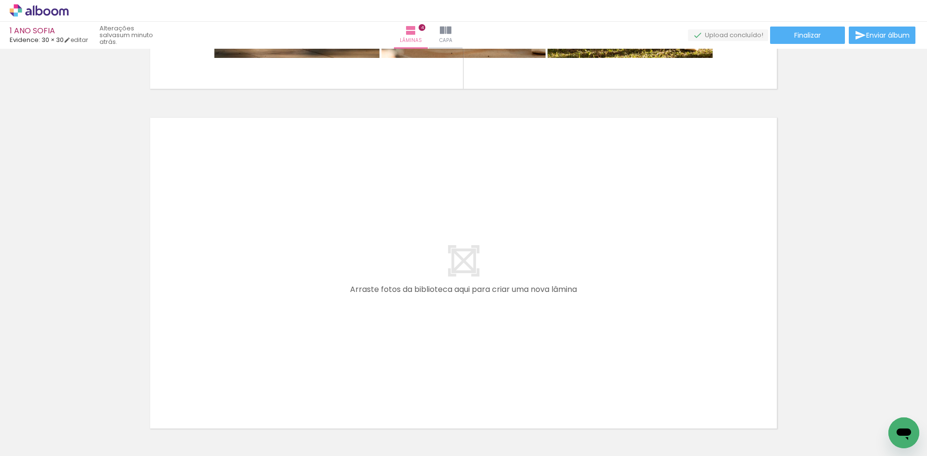
scroll to position [1391, 0]
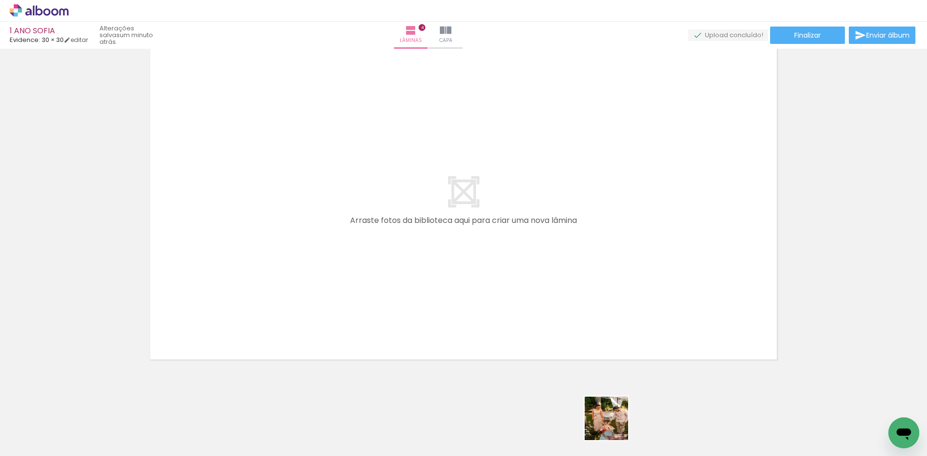
drag, startPoint x: 614, startPoint y: 426, endPoint x: 441, endPoint y: 167, distance: 311.4
click at [433, 154] on quentale-workspace at bounding box center [463, 228] width 927 height 456
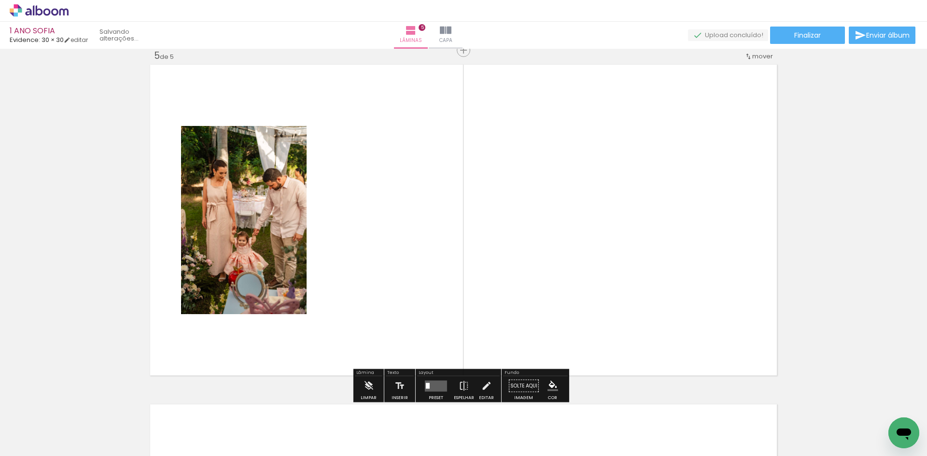
scroll to position [1373, 0]
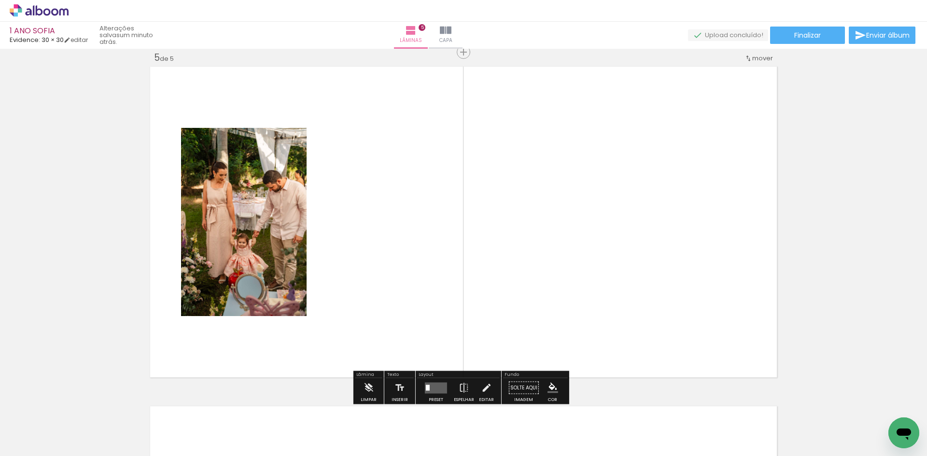
drag, startPoint x: 668, startPoint y: 436, endPoint x: 593, endPoint y: 203, distance: 244.6
click at [593, 203] on quentale-workspace at bounding box center [463, 228] width 927 height 456
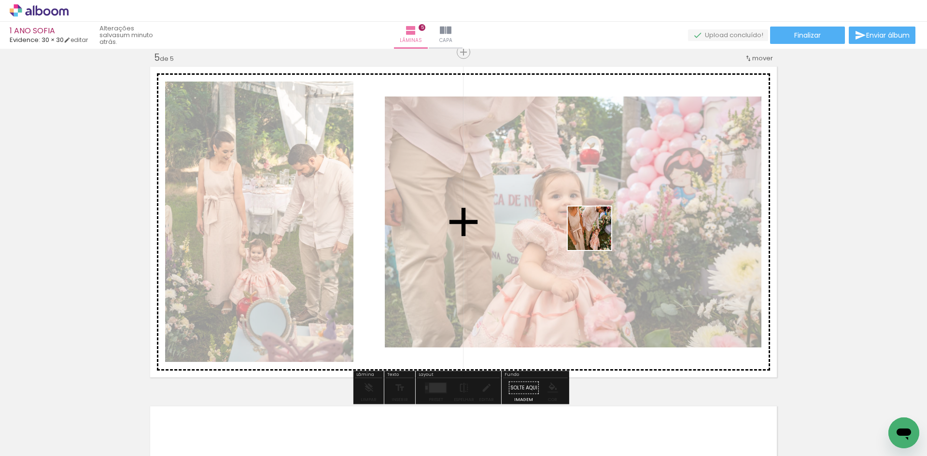
drag, startPoint x: 721, startPoint y: 398, endPoint x: 591, endPoint y: 227, distance: 214.8
click at [594, 230] on quentale-workspace at bounding box center [463, 228] width 927 height 456
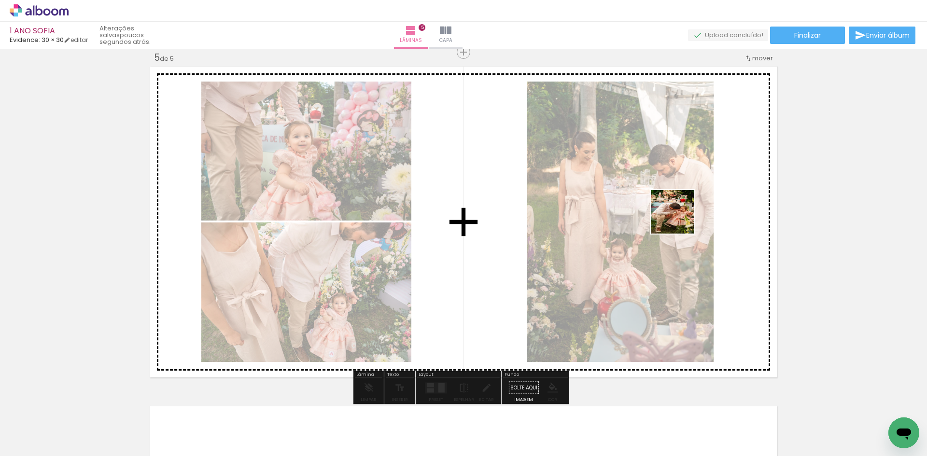
drag, startPoint x: 791, startPoint y: 436, endPoint x: 670, endPoint y: 210, distance: 255.9
click at [674, 214] on quentale-workspace at bounding box center [463, 228] width 927 height 456
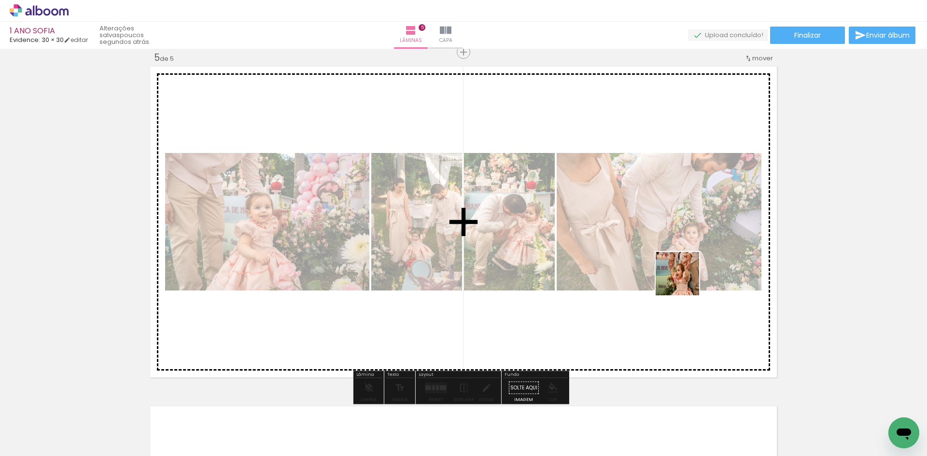
drag, startPoint x: 836, startPoint y: 425, endPoint x: 668, endPoint y: 267, distance: 230.6
click at [681, 278] on quentale-workspace at bounding box center [463, 228] width 927 height 456
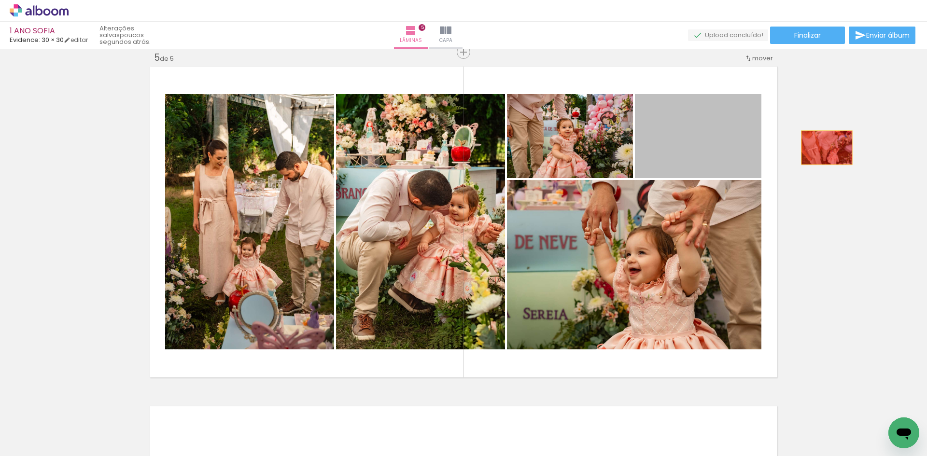
drag, startPoint x: 707, startPoint y: 153, endPoint x: 829, endPoint y: 148, distance: 122.3
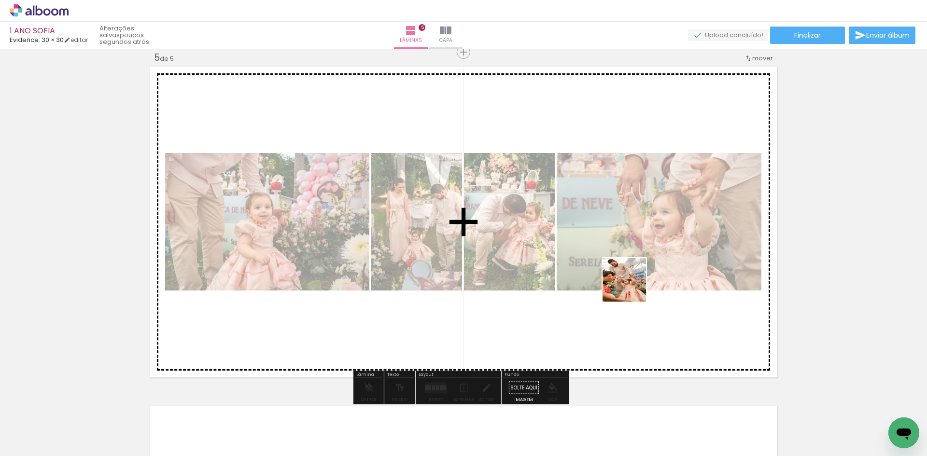
drag, startPoint x: 883, startPoint y: 432, endPoint x: 518, endPoint y: 237, distance: 414.3
click at [518, 237] on quentale-workspace at bounding box center [463, 228] width 927 height 456
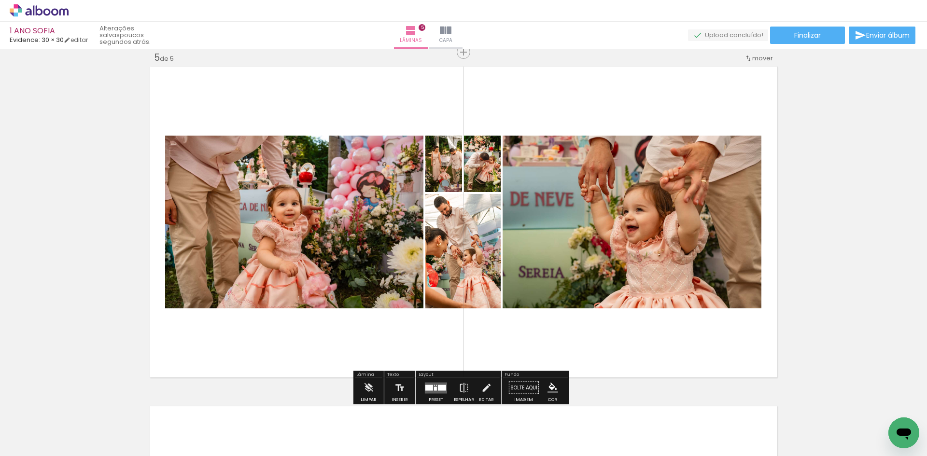
click at [438, 387] on div at bounding box center [442, 388] width 8 height 6
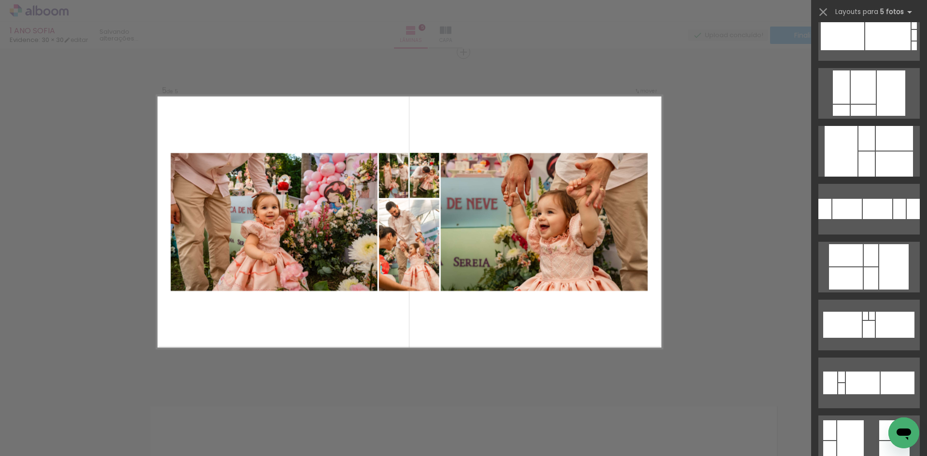
scroll to position [0, 0]
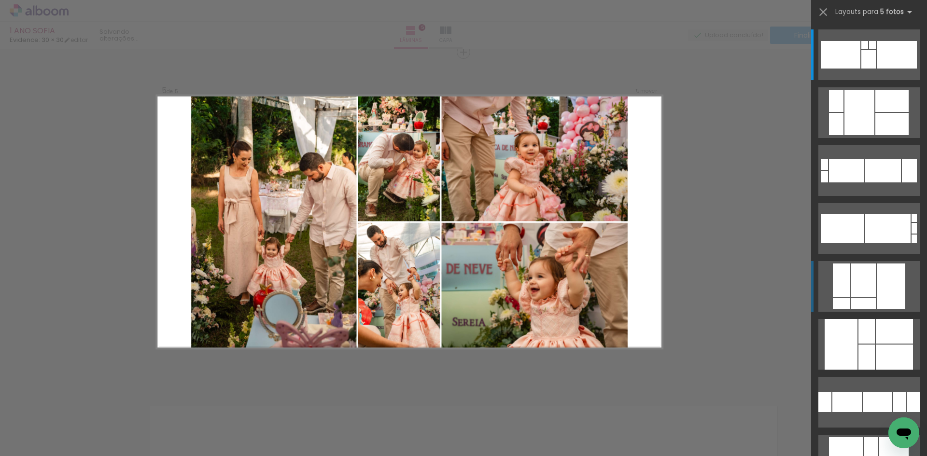
scroll to position [0, 1211]
click at [862, 69] on div at bounding box center [869, 59] width 14 height 18
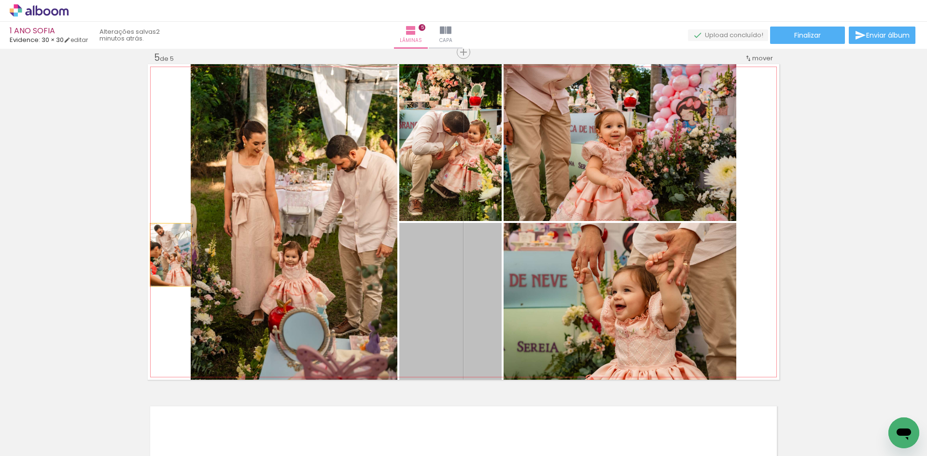
drag, startPoint x: 424, startPoint y: 295, endPoint x: 137, endPoint y: 237, distance: 292.8
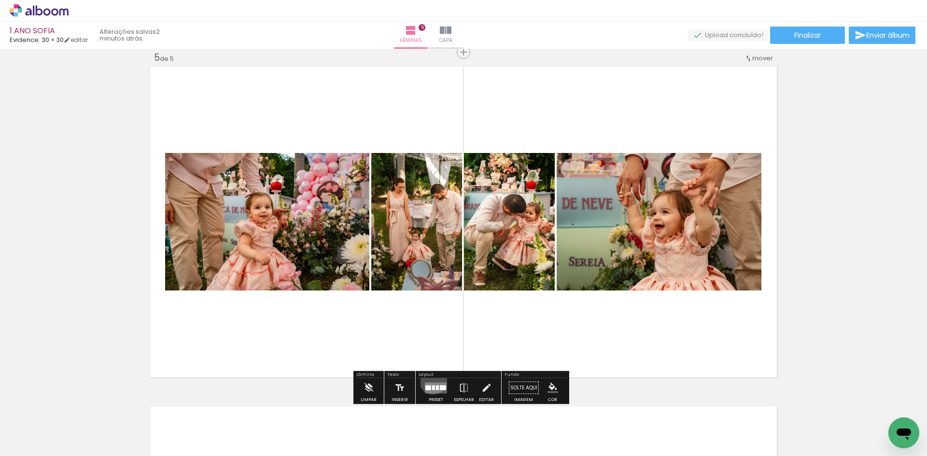
click at [431, 381] on div at bounding box center [436, 388] width 26 height 19
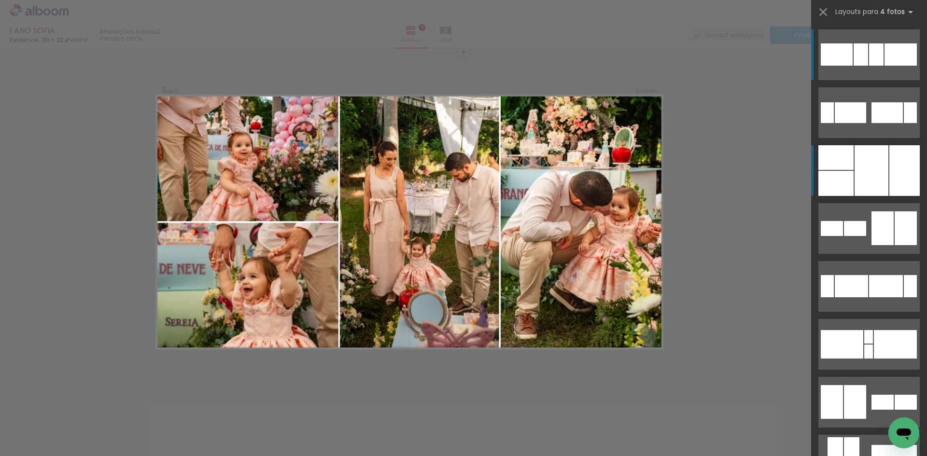
click at [848, 66] on div at bounding box center [837, 54] width 32 height 22
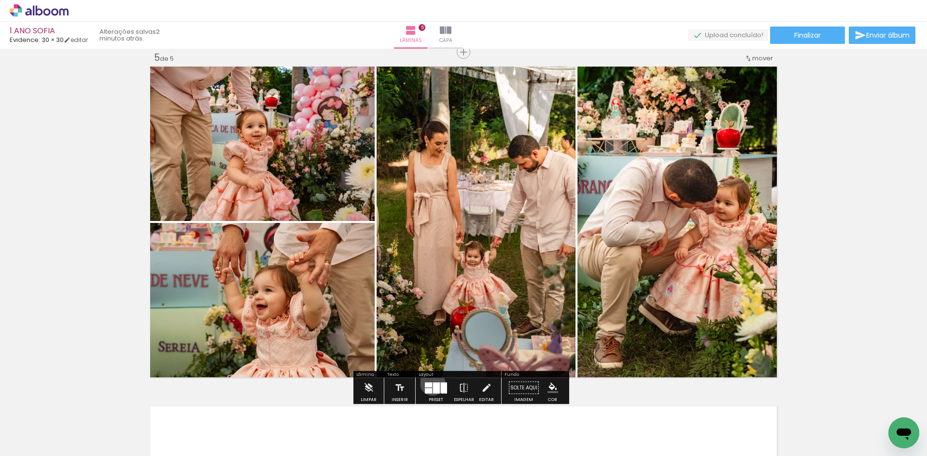
click at [430, 383] on quentale-layouter at bounding box center [436, 388] width 22 height 11
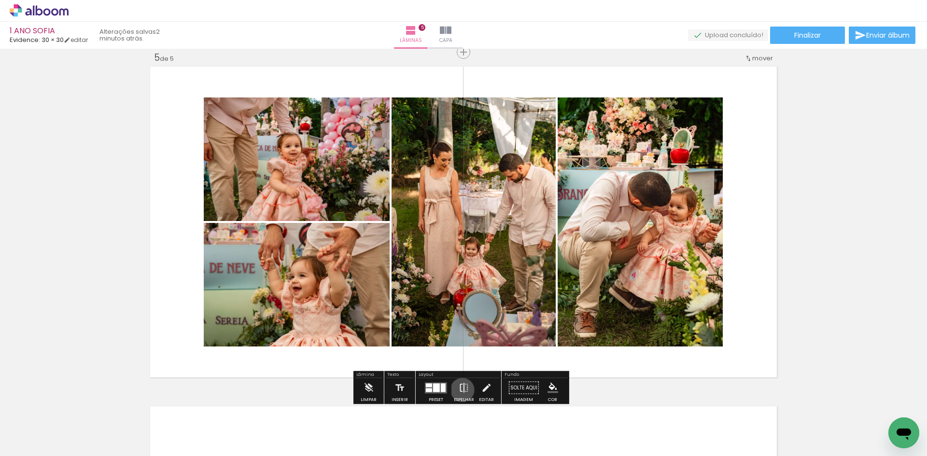
click at [460, 390] on iron-icon at bounding box center [464, 388] width 11 height 19
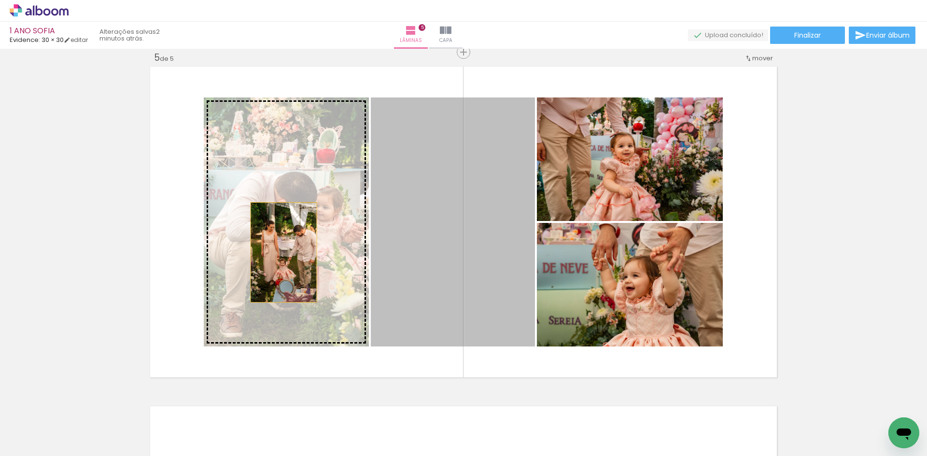
drag, startPoint x: 429, startPoint y: 244, endPoint x: 280, endPoint y: 253, distance: 149.0
click at [0, 0] on slot at bounding box center [0, 0] width 0 height 0
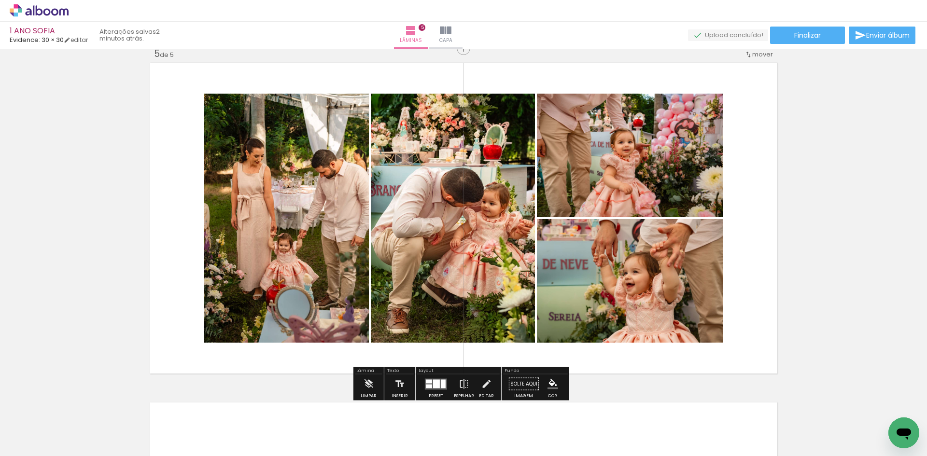
scroll to position [1373, 0]
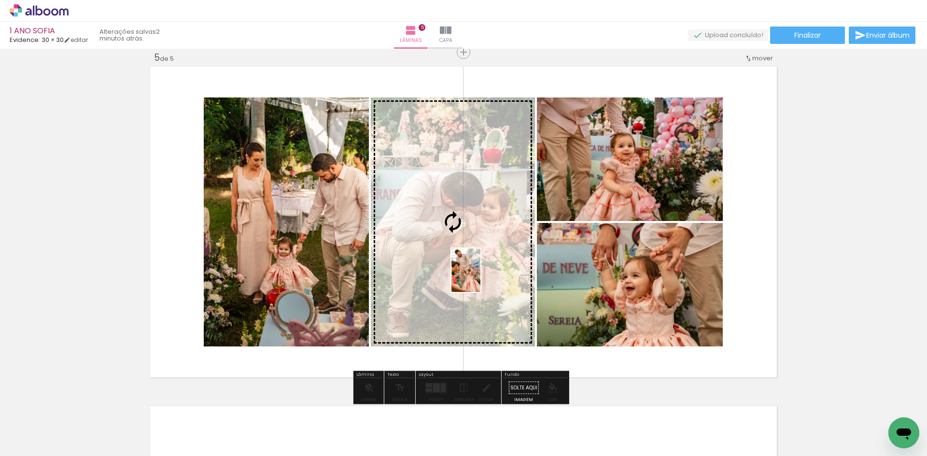
drag, startPoint x: 883, startPoint y: 431, endPoint x: 481, endPoint y: 278, distance: 430.7
click at [481, 278] on quentale-workspace at bounding box center [463, 228] width 927 height 456
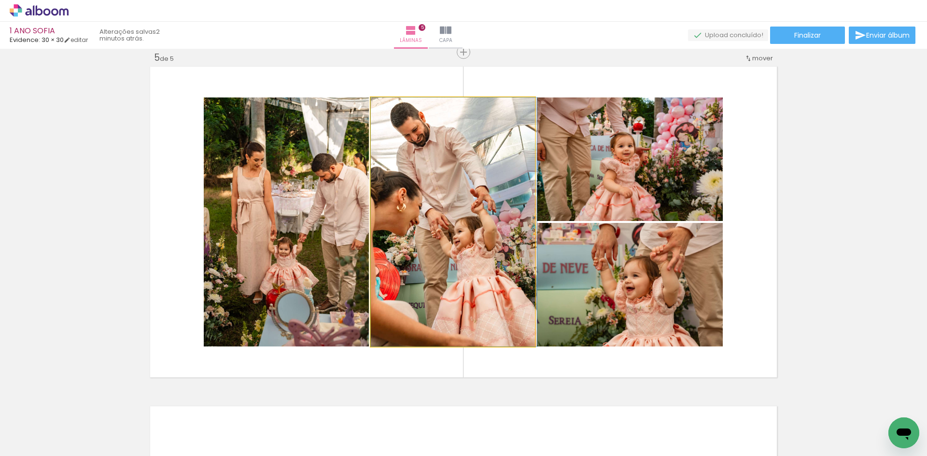
drag, startPoint x: 520, startPoint y: 290, endPoint x: 536, endPoint y: 287, distance: 15.6
click at [0, 0] on slot at bounding box center [0, 0] width 0 height 0
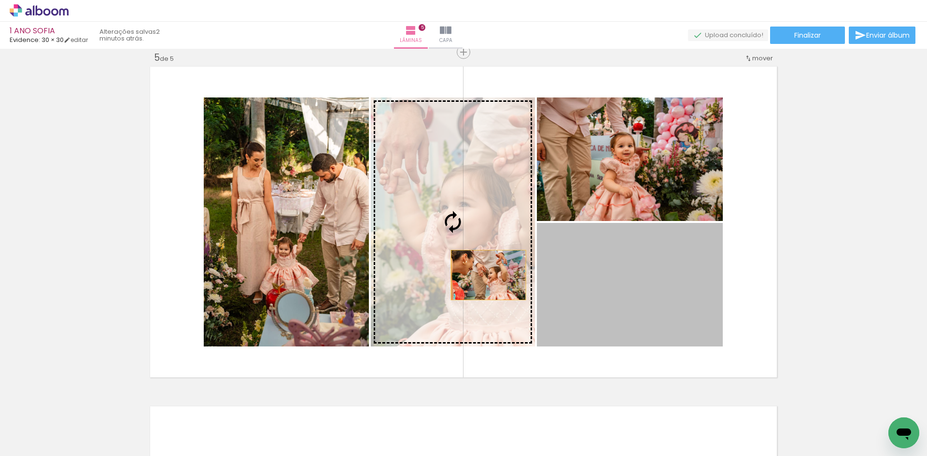
drag, startPoint x: 593, startPoint y: 292, endPoint x: 485, endPoint y: 275, distance: 109.0
click at [0, 0] on slot at bounding box center [0, 0] width 0 height 0
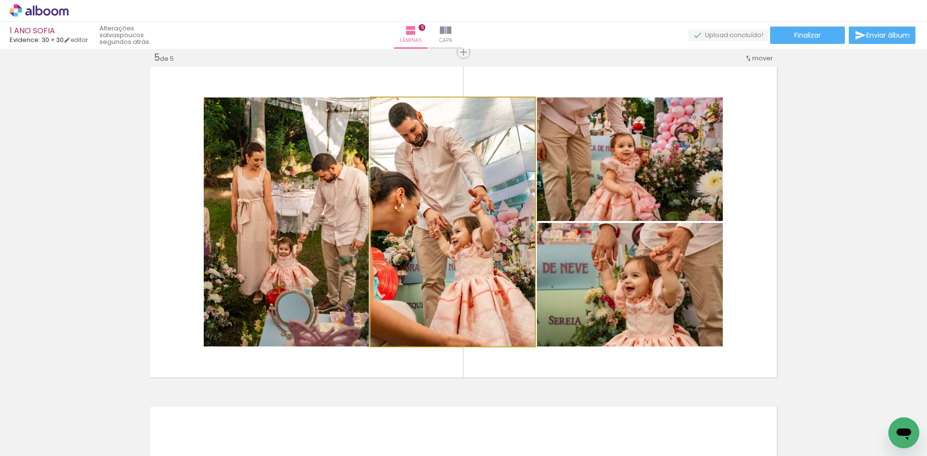
drag, startPoint x: 433, startPoint y: 214, endPoint x: 402, endPoint y: 192, distance: 38.5
drag, startPoint x: 456, startPoint y: 232, endPoint x: 429, endPoint y: 216, distance: 31.0
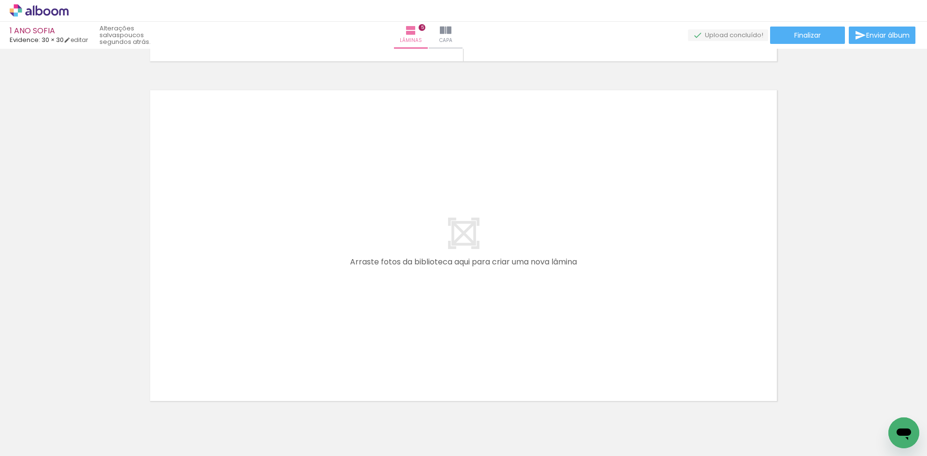
scroll to position [1711, 0]
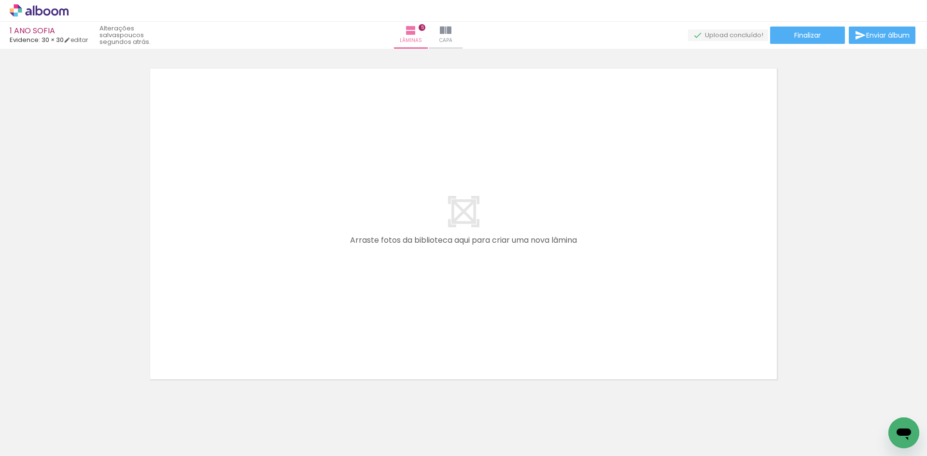
click at [42, 436] on paper-button "Adicionar Fotos" at bounding box center [29, 443] width 47 height 15
click at [0, 0] on input "file" at bounding box center [0, 0] width 0 height 0
drag, startPoint x: 727, startPoint y: 424, endPoint x: 473, endPoint y: 219, distance: 326.7
click at [478, 223] on quentale-workspace at bounding box center [463, 228] width 927 height 456
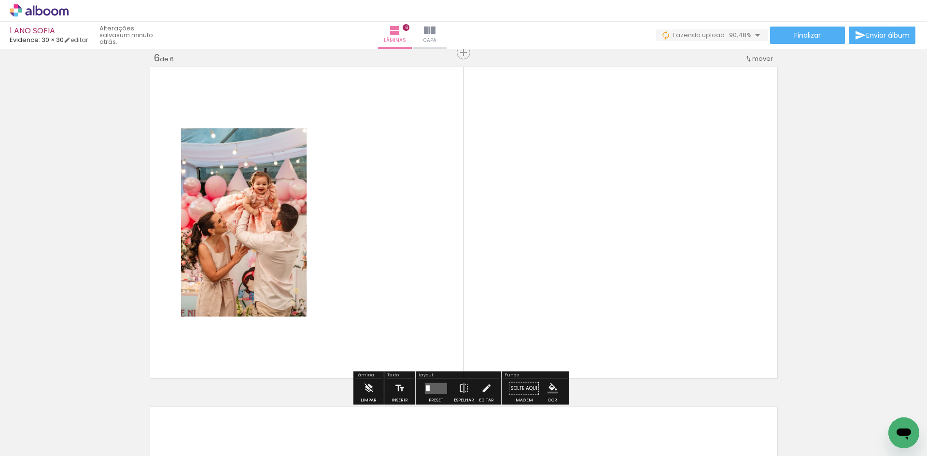
scroll to position [1713, 0]
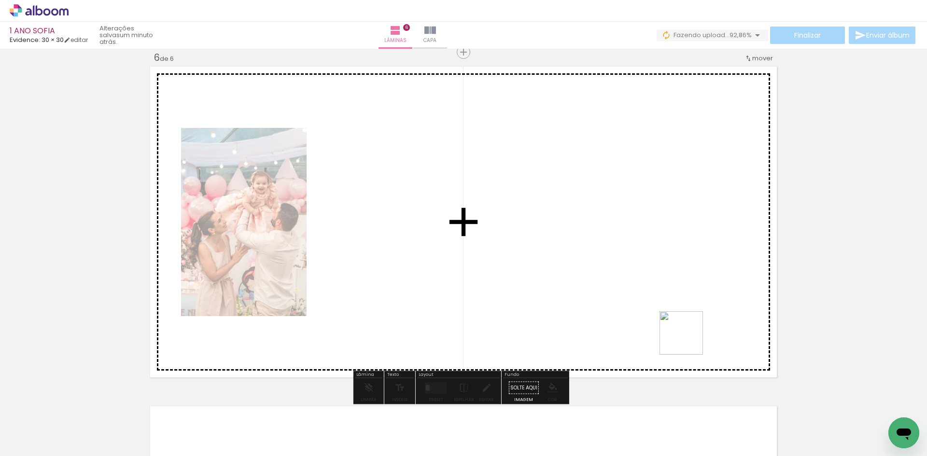
drag, startPoint x: 779, startPoint y: 429, endPoint x: 588, endPoint y: 223, distance: 280.6
click at [603, 243] on quentale-workspace at bounding box center [463, 228] width 927 height 456
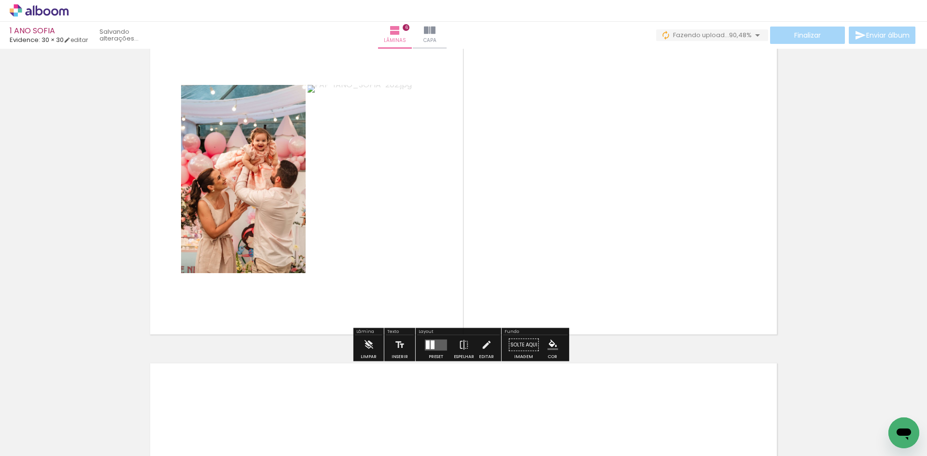
scroll to position [1761, 0]
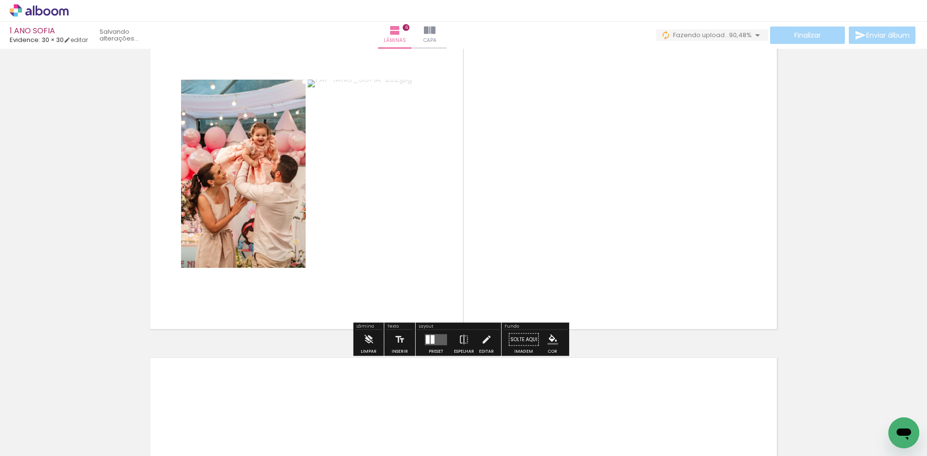
drag, startPoint x: 835, startPoint y: 430, endPoint x: 590, endPoint y: 266, distance: 294.9
click at [590, 266] on quentale-workspace at bounding box center [463, 228] width 927 height 456
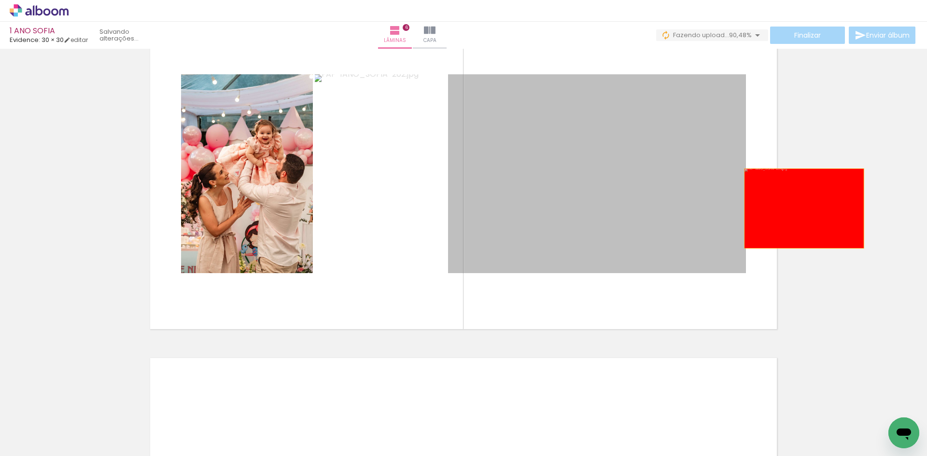
drag, startPoint x: 593, startPoint y: 174, endPoint x: 802, endPoint y: 209, distance: 212.0
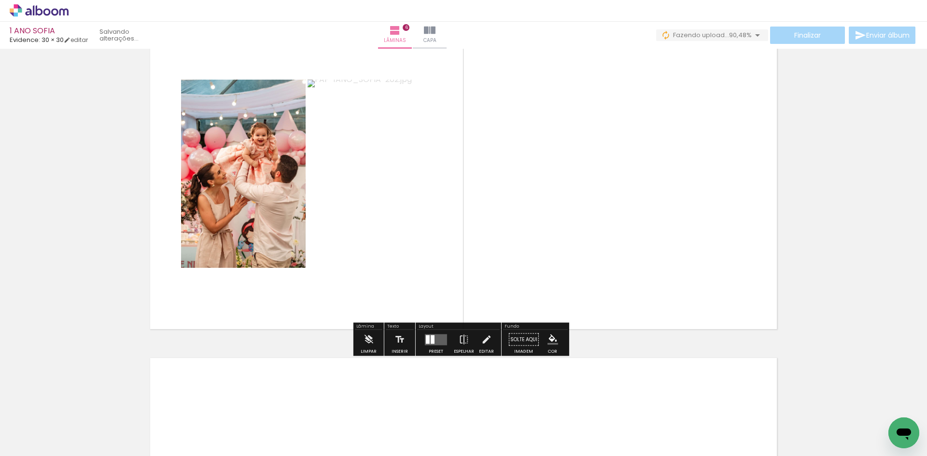
drag, startPoint x: 613, startPoint y: 245, endPoint x: 594, endPoint y: 228, distance: 24.6
drag, startPoint x: 883, startPoint y: 425, endPoint x: 561, endPoint y: 221, distance: 381.3
click html
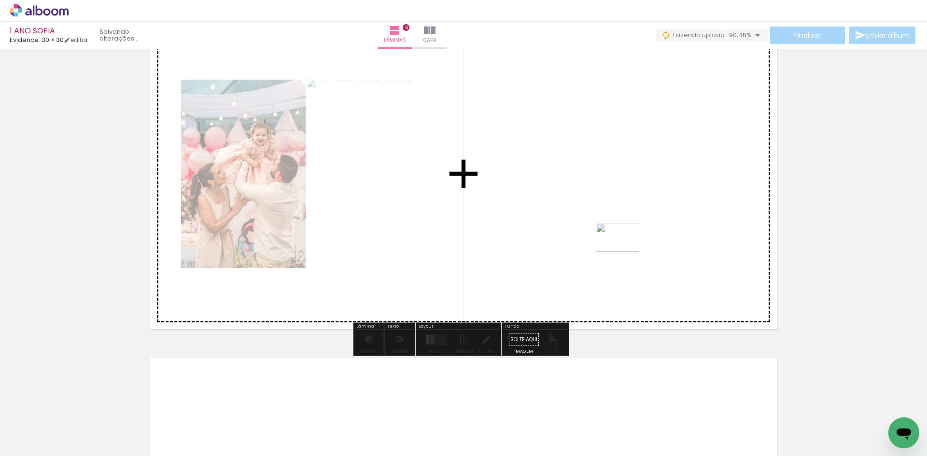
drag, startPoint x: 875, startPoint y: 437, endPoint x: 596, endPoint y: 236, distance: 344.0
click at [596, 236] on quentale-workspace at bounding box center [463, 228] width 927 height 456
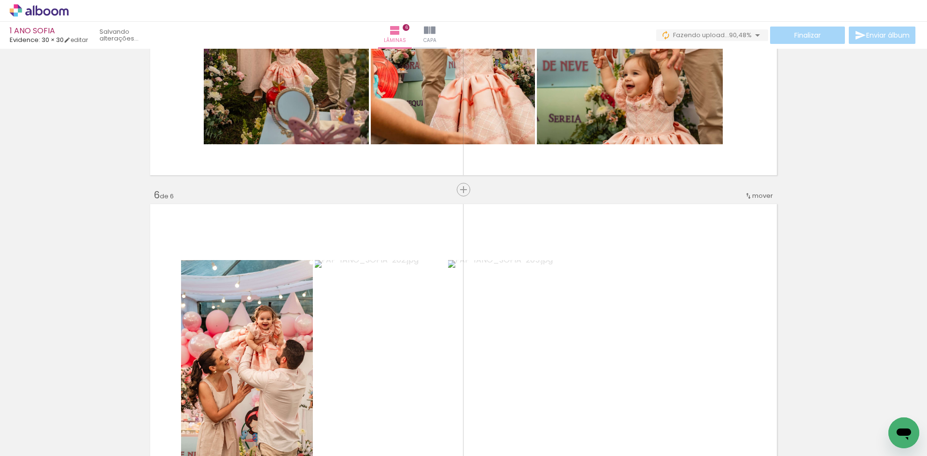
scroll to position [1713, 0]
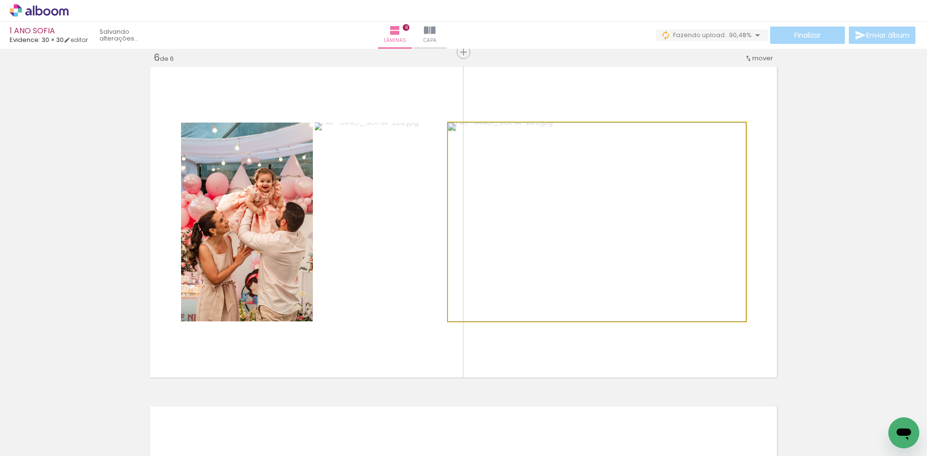
click at [607, 243] on quentale-photo at bounding box center [597, 222] width 298 height 199
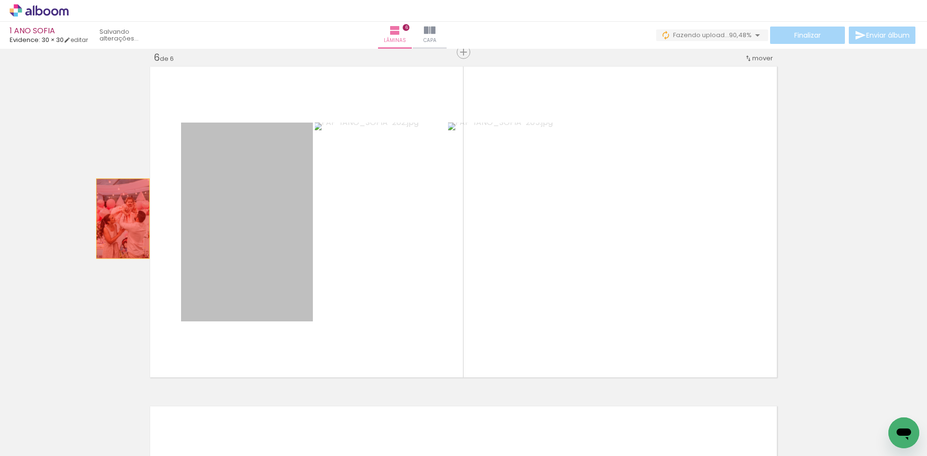
drag, startPoint x: 271, startPoint y: 238, endPoint x: 109, endPoint y: 210, distance: 164.7
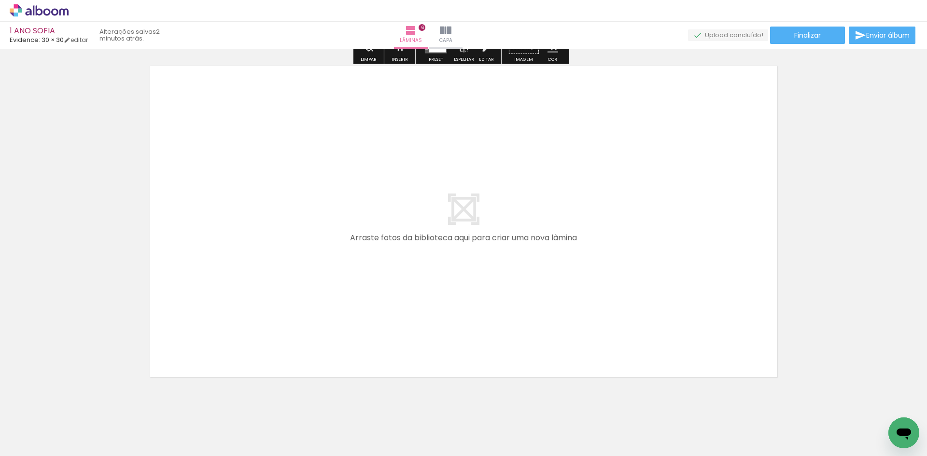
scroll to position [2071, 0]
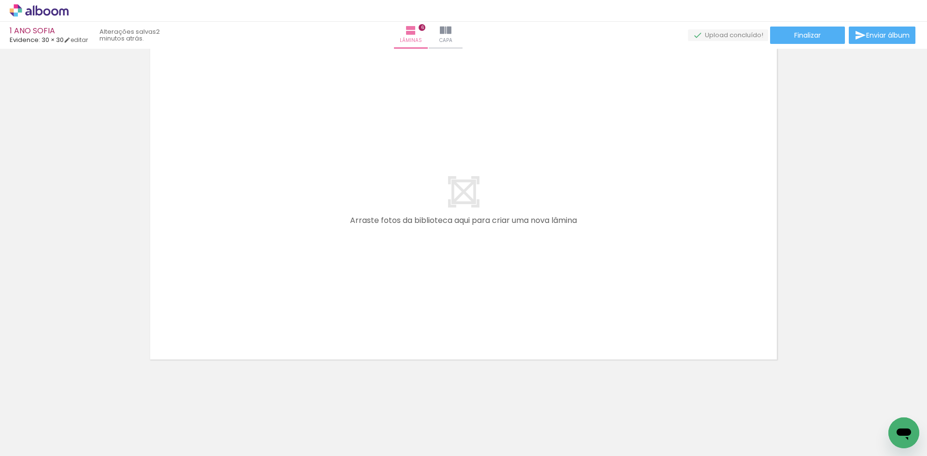
click at [25, 440] on span "Adicionar Fotos" at bounding box center [34, 443] width 29 height 11
click at [0, 0] on input "file" at bounding box center [0, 0] width 0 height 0
